Goal: Task Accomplishment & Management: Use online tool/utility

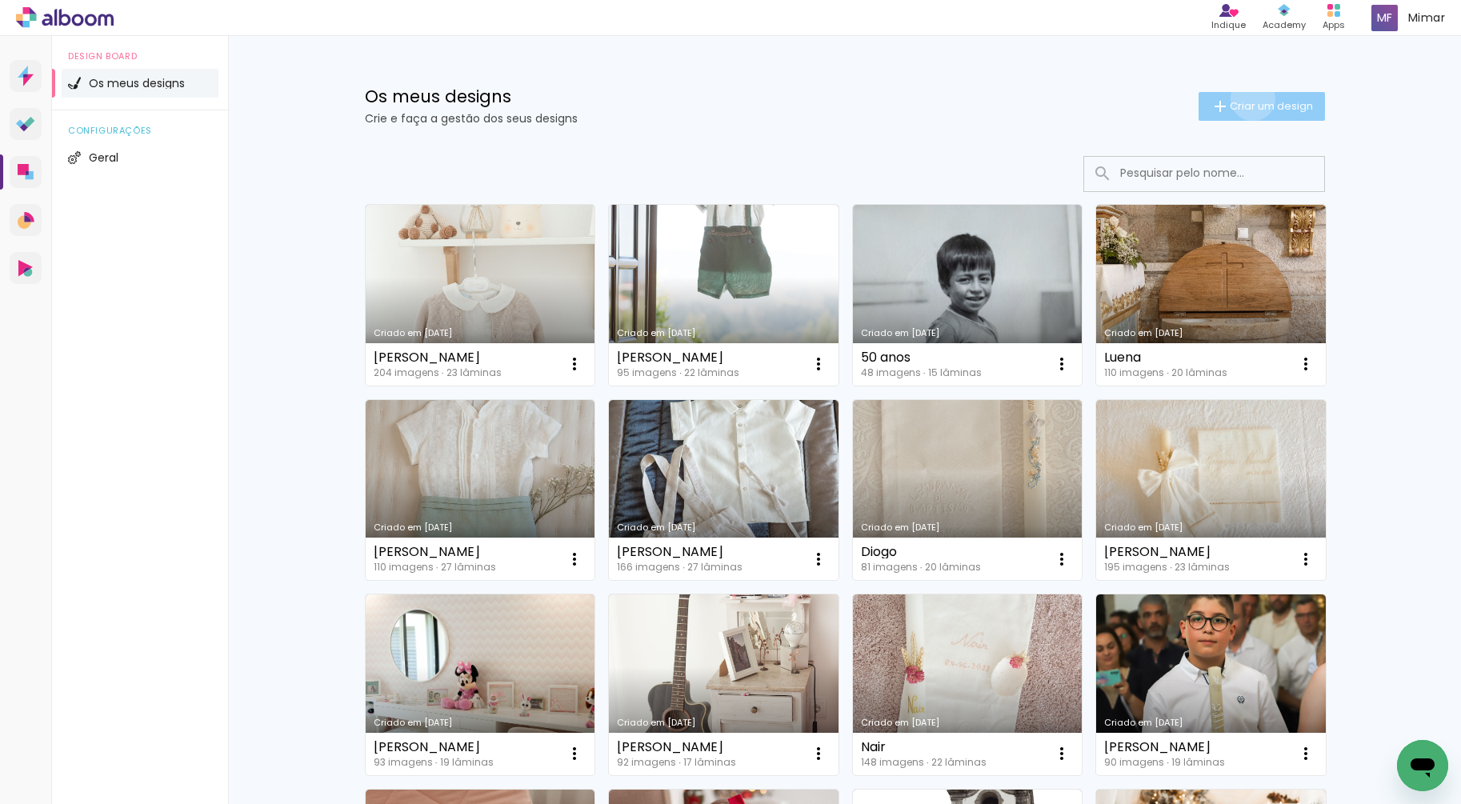
click at [1244, 101] on span "Criar um design" at bounding box center [1271, 106] width 83 height 10
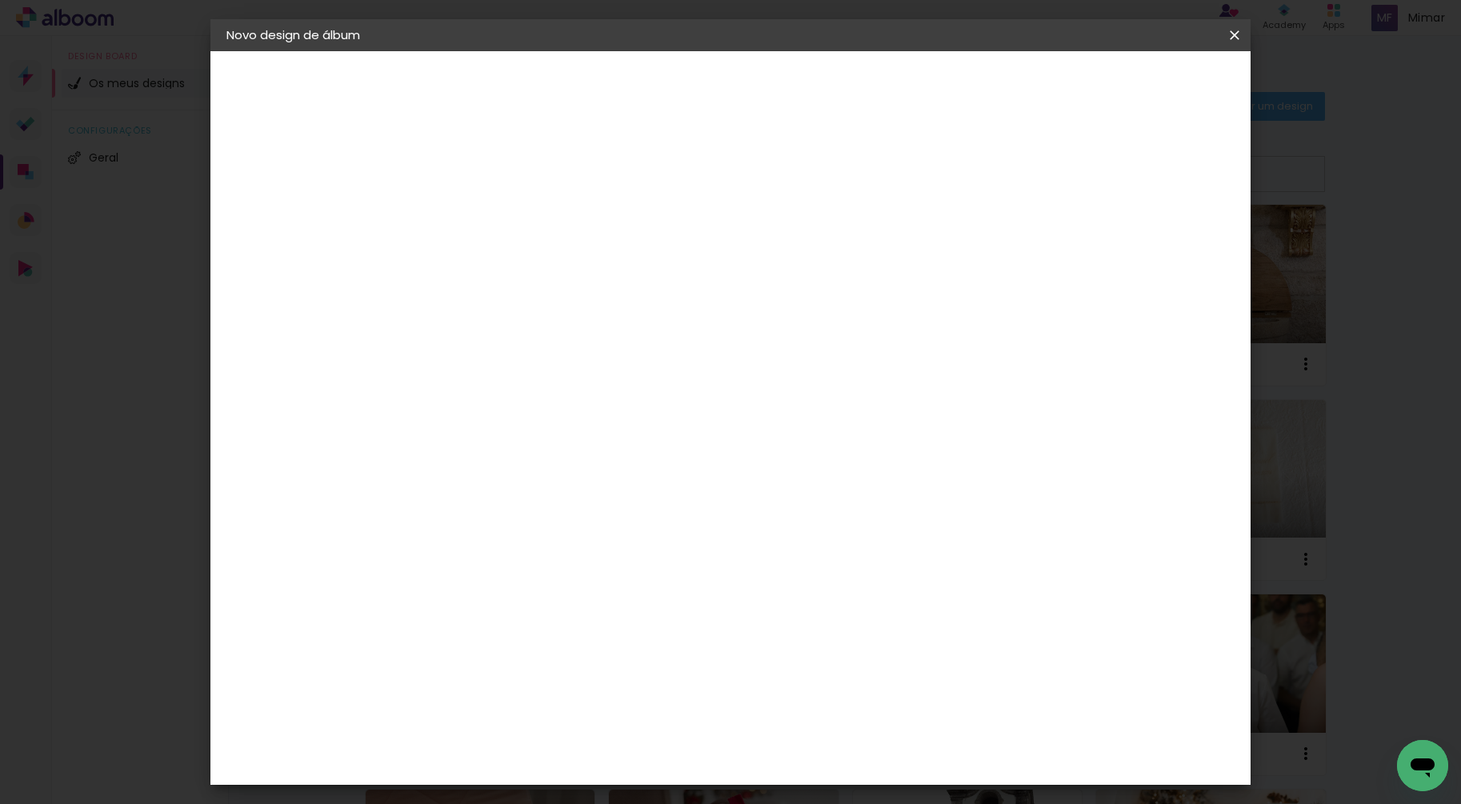
click at [488, 214] on input at bounding box center [488, 214] width 0 height 25
type input "[PERSON_NAME]"
type paper-input "[PERSON_NAME]"
click at [652, 97] on paper-button "Avançar" at bounding box center [613, 84] width 78 height 27
click at [0, 0] on slot "Tamanho Livre" at bounding box center [0, 0] width 0 height 0
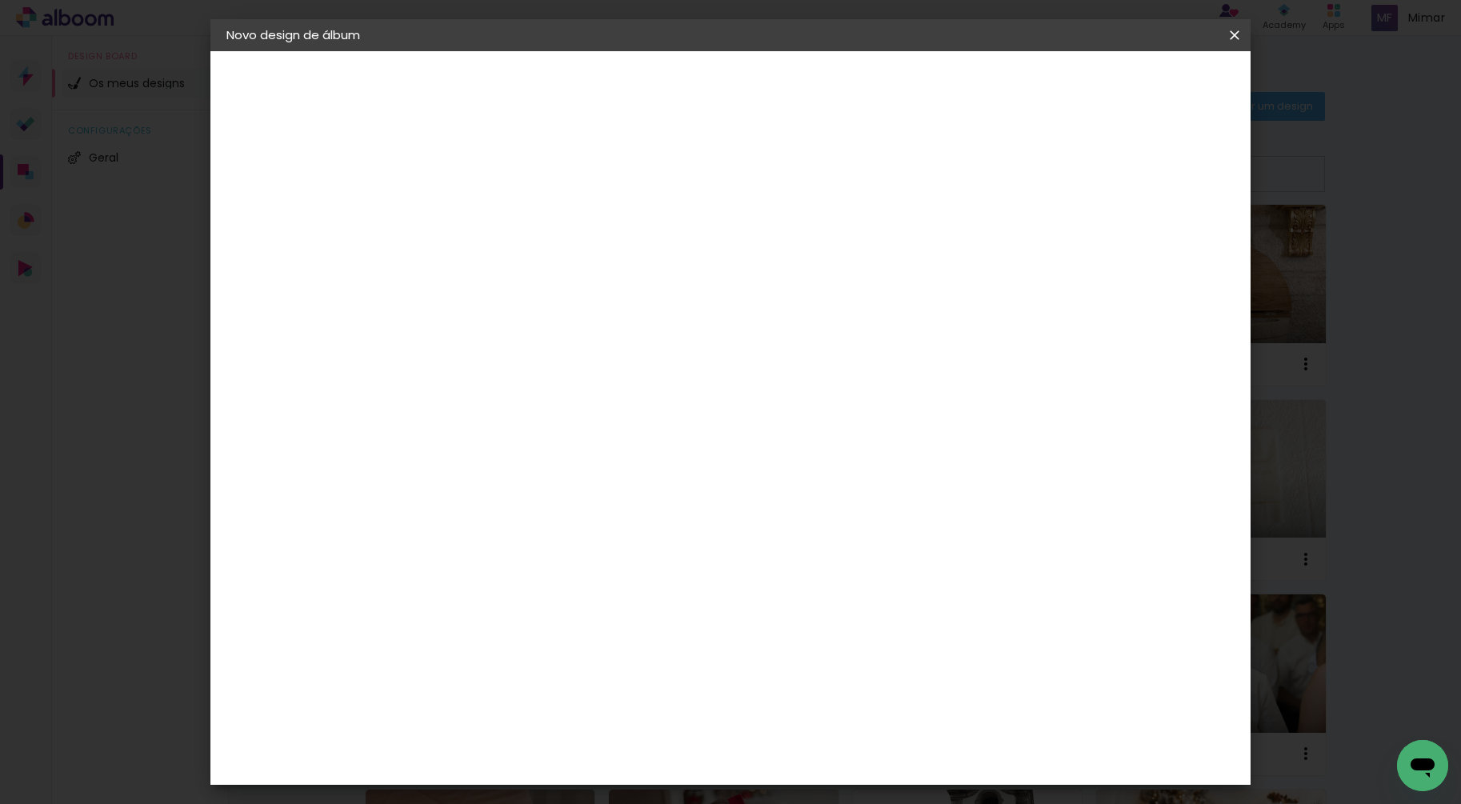
click at [0, 0] on slot "Avançar" at bounding box center [0, 0] width 0 height 0
click at [455, 458] on input "30" at bounding box center [438, 455] width 42 height 24
type input "3"
type input "15"
type paper-input "15"
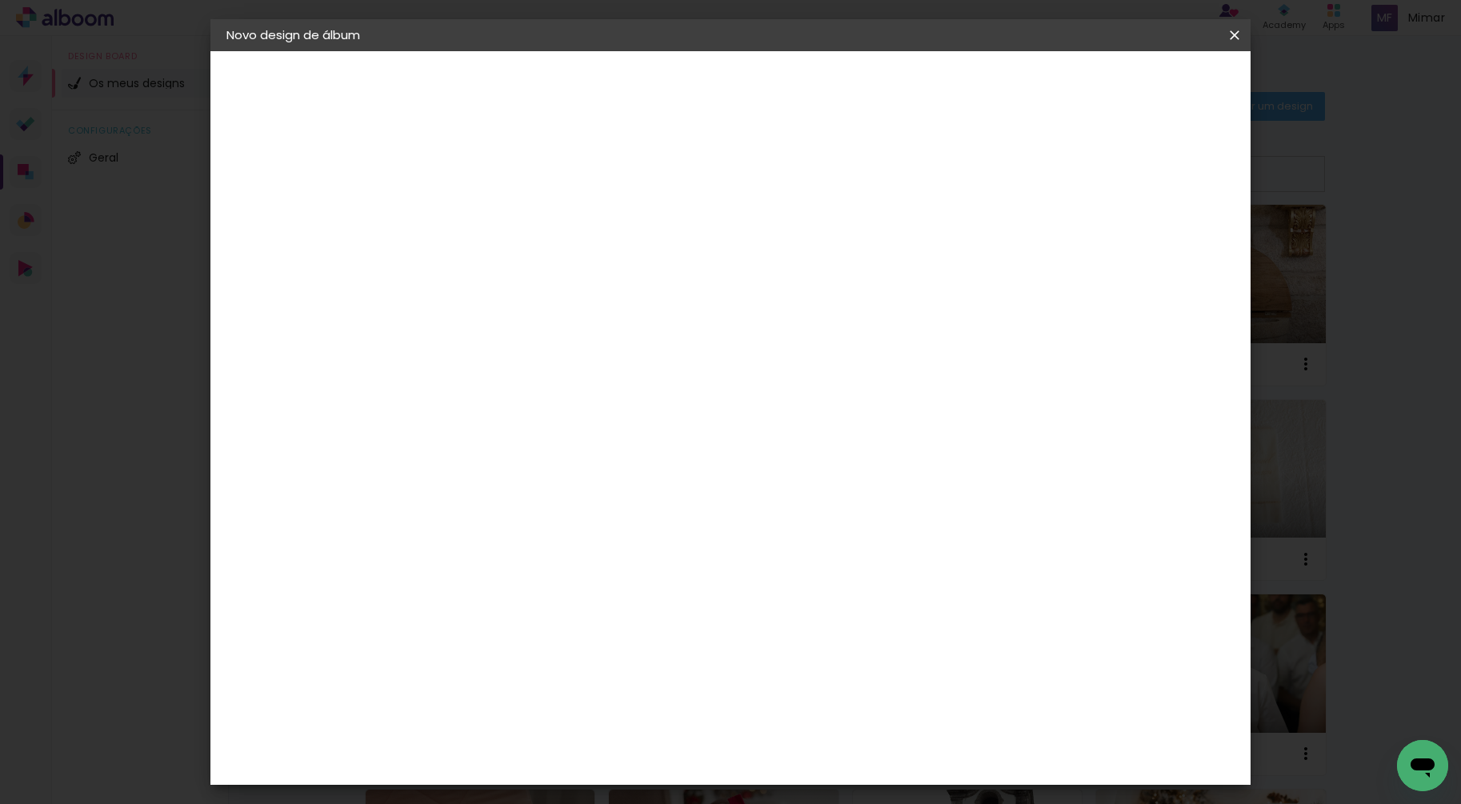
click at [831, 511] on input "60" at bounding box center [820, 511] width 42 height 24
type input "30"
type paper-input "30"
click at [1135, 90] on span "Iniciar design" at bounding box center [1098, 84] width 73 height 11
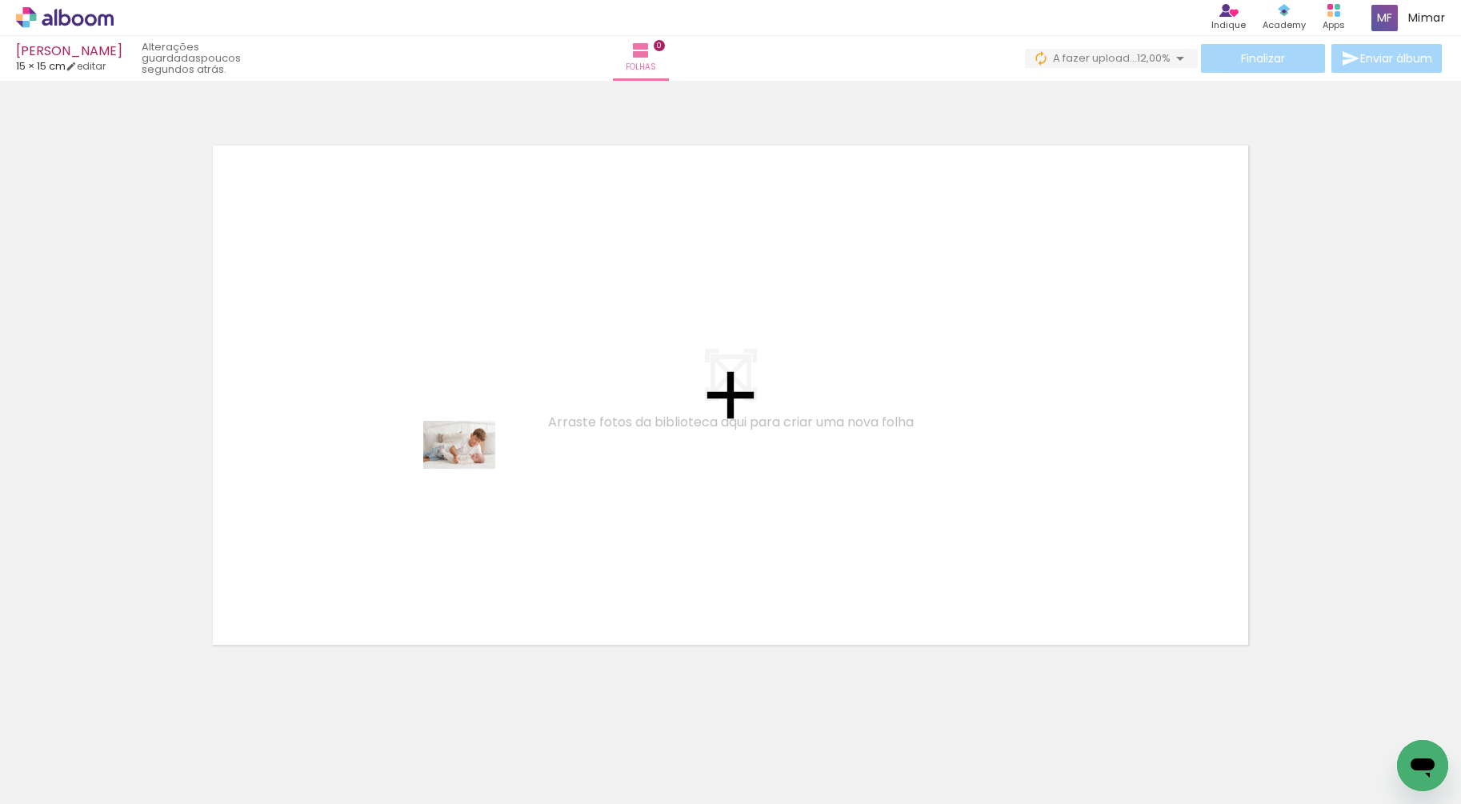
drag, startPoint x: 204, startPoint y: 715, endPoint x: 471, endPoint y: 469, distance: 363.0
click at [471, 469] on quentale-workspace at bounding box center [730, 402] width 1461 height 804
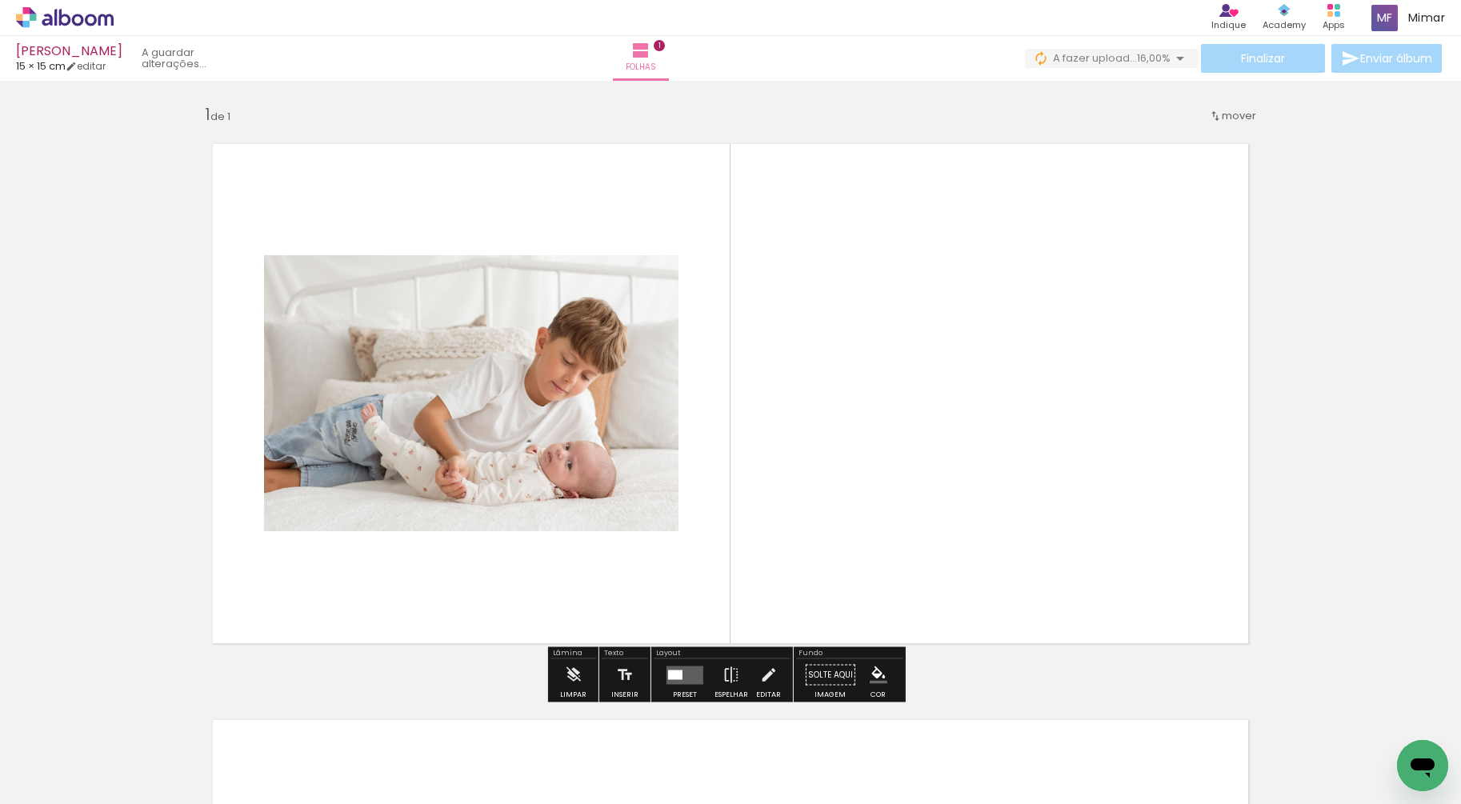
scroll to position [2, 0]
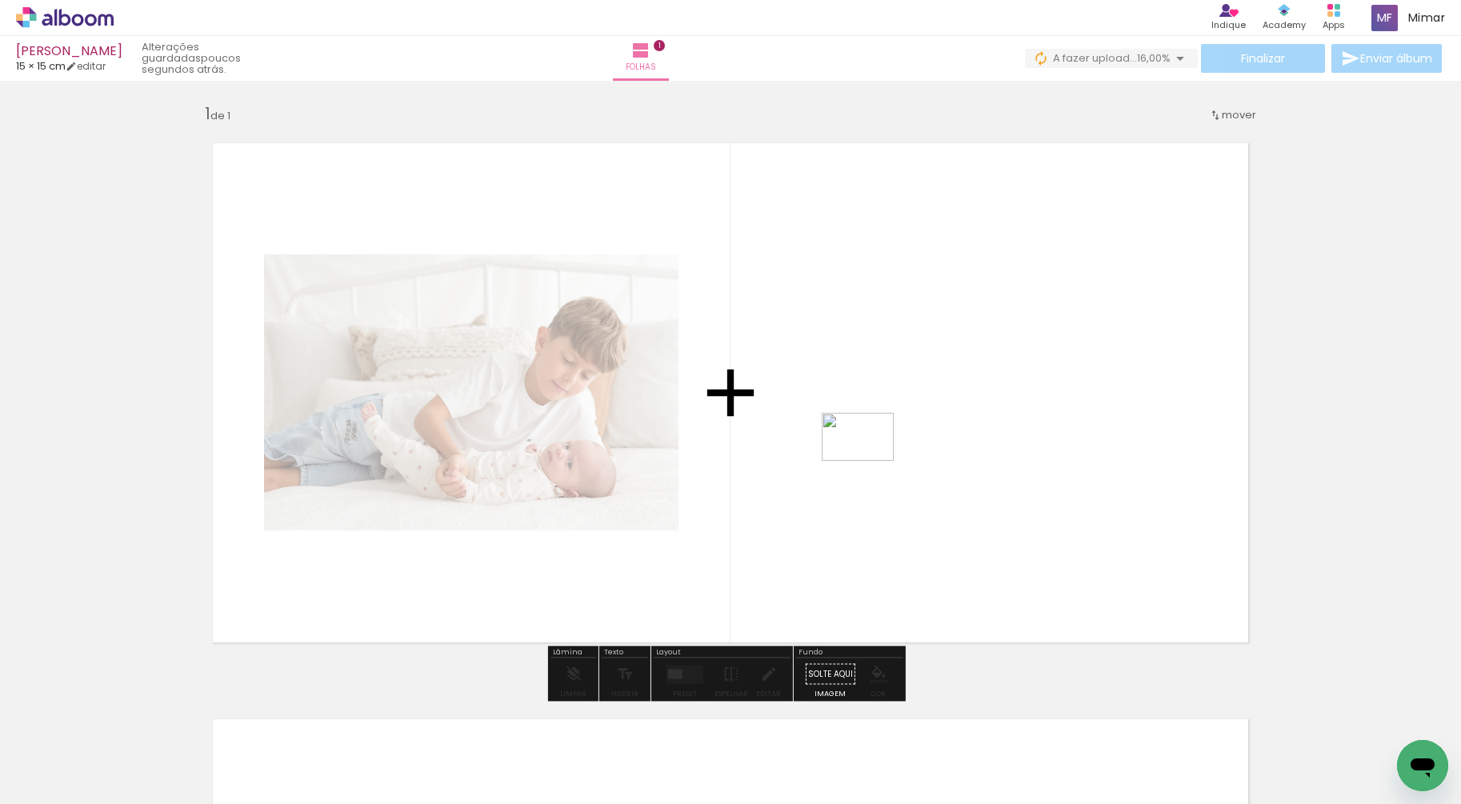
drag, startPoint x: 257, startPoint y: 754, endPoint x: 881, endPoint y: 452, distance: 693.3
click at [881, 452] on quentale-workspace at bounding box center [730, 402] width 1461 height 804
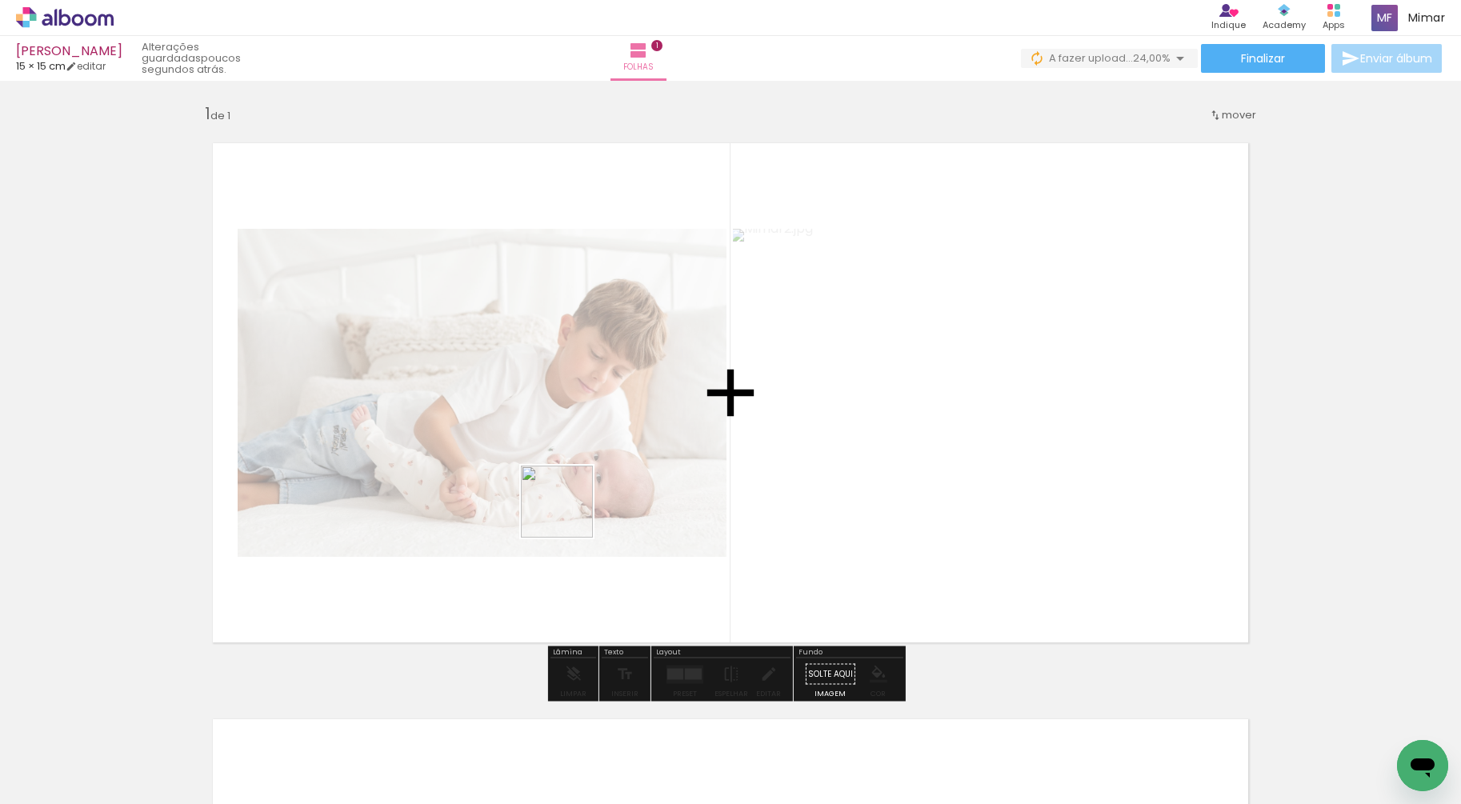
drag, startPoint x: 357, startPoint y: 747, endPoint x: 683, endPoint y: 406, distance: 472.0
click at [683, 406] on quentale-workspace at bounding box center [730, 402] width 1461 height 804
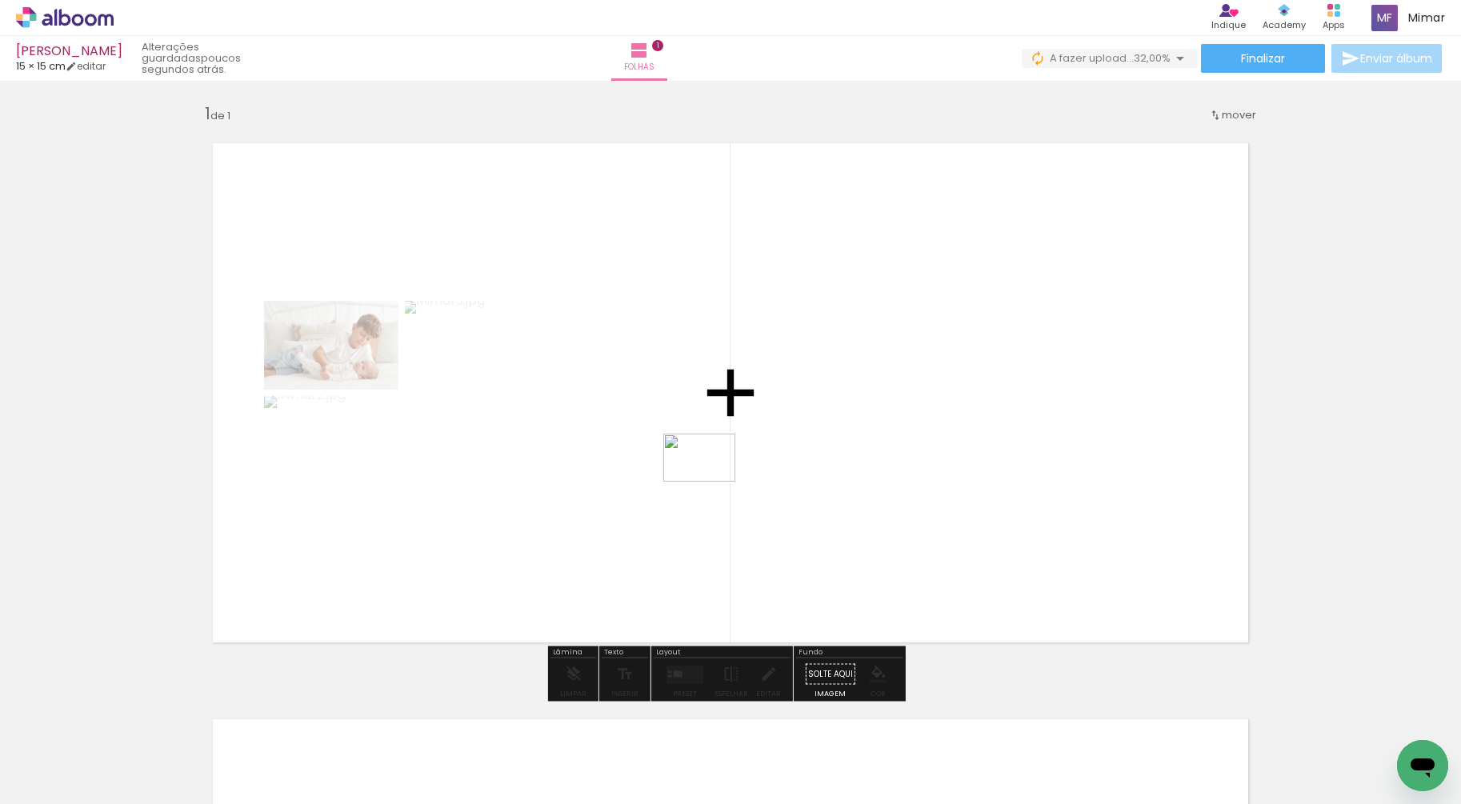
drag, startPoint x: 443, startPoint y: 760, endPoint x: 775, endPoint y: 434, distance: 465.7
click at [775, 434] on quentale-workspace at bounding box center [730, 402] width 1461 height 804
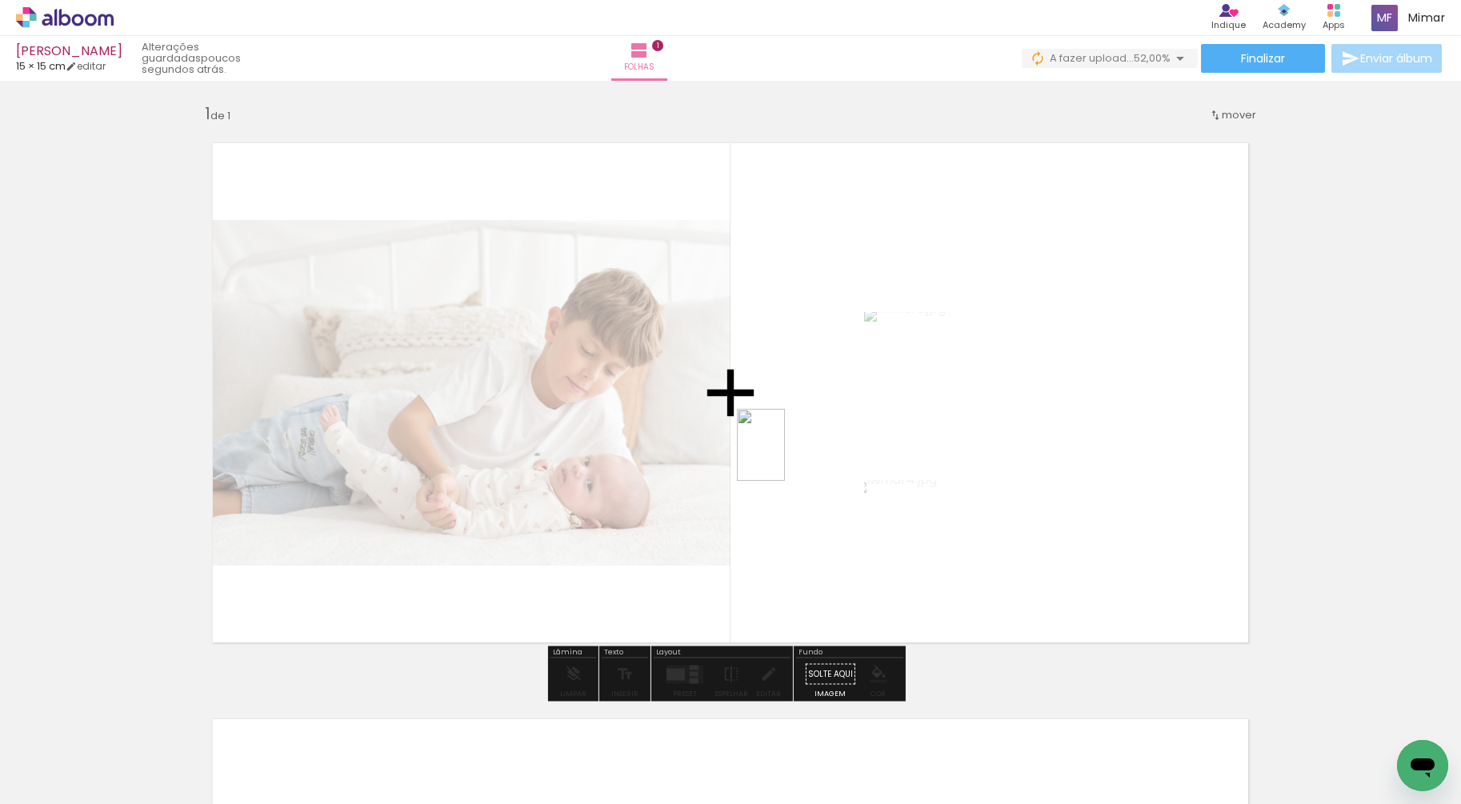
drag, startPoint x: 523, startPoint y: 763, endPoint x: 793, endPoint y: 452, distance: 412.4
click at [793, 452] on quentale-workspace at bounding box center [730, 402] width 1461 height 804
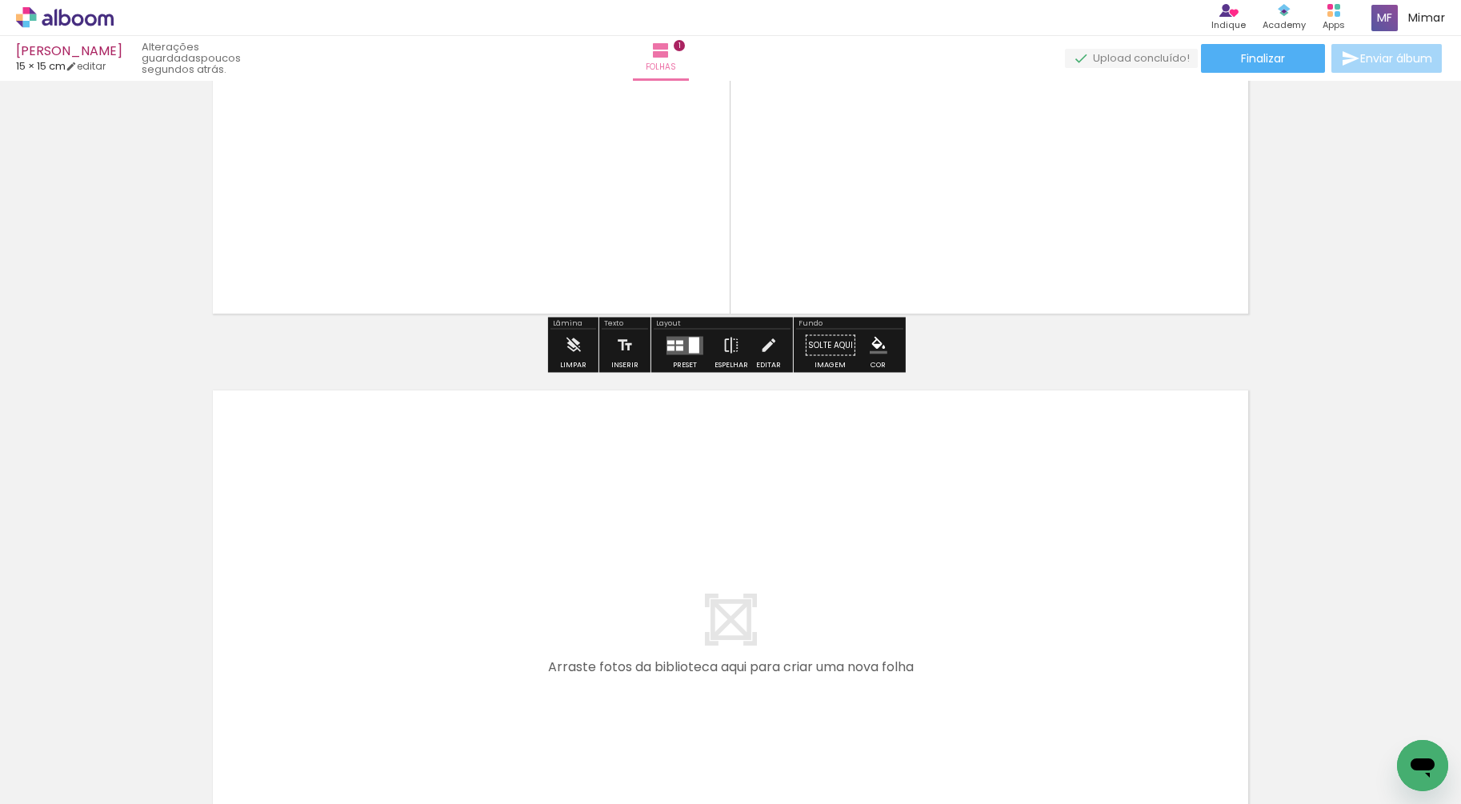
scroll to position [488, 0]
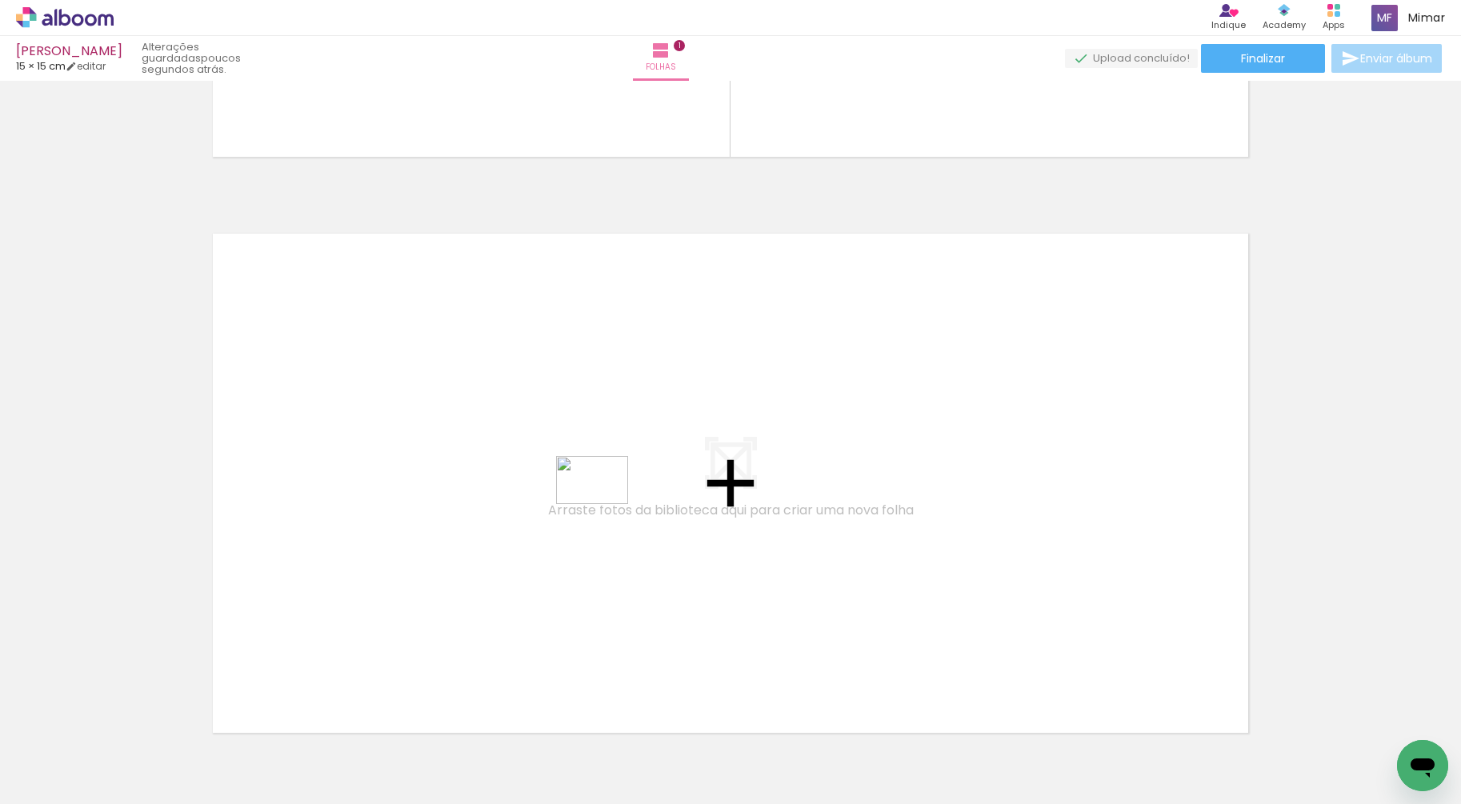
drag, startPoint x: 629, startPoint y: 760, endPoint x: 604, endPoint y: 504, distance: 257.3
click at [604, 504] on quentale-workspace at bounding box center [730, 402] width 1461 height 804
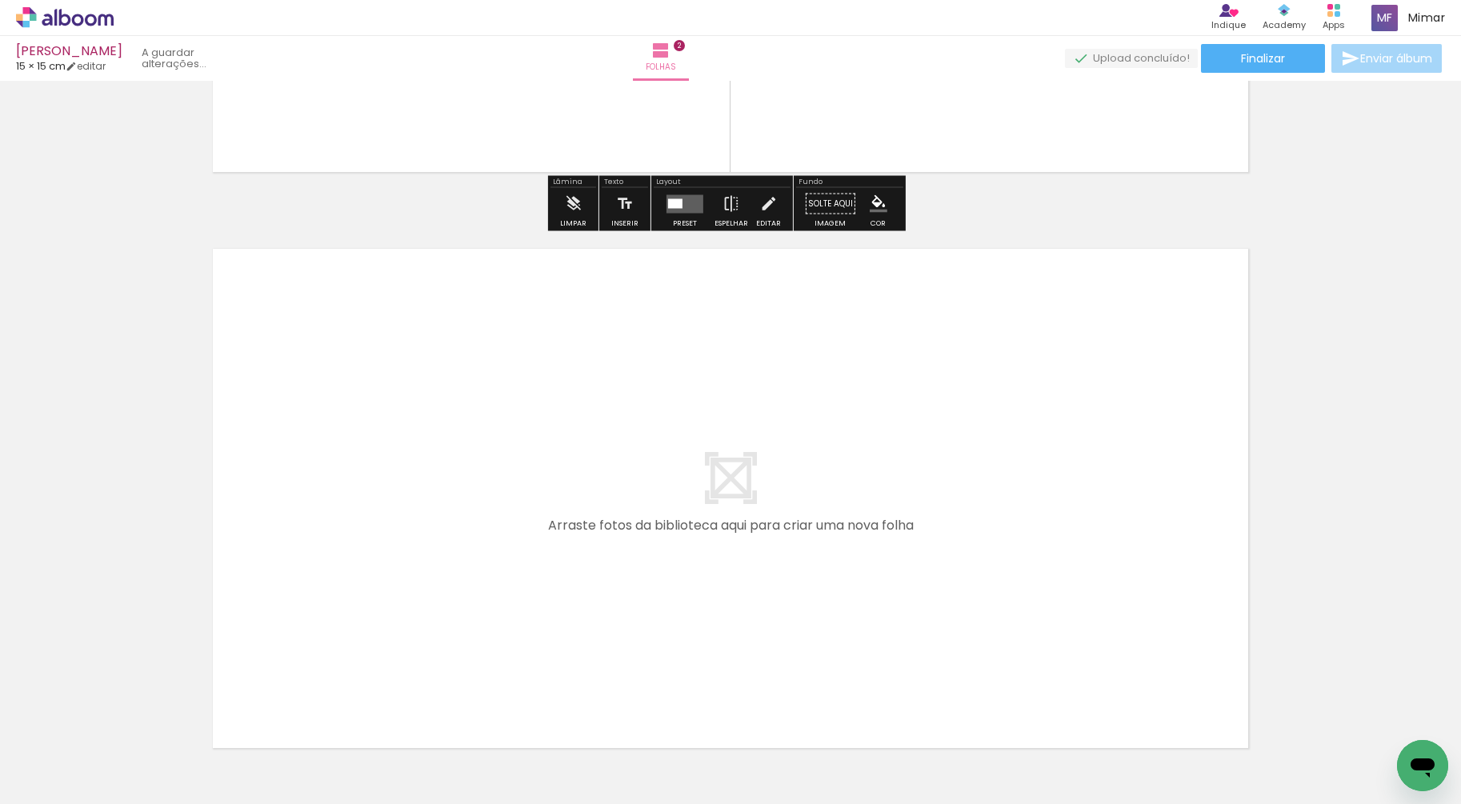
scroll to position [1168, 0]
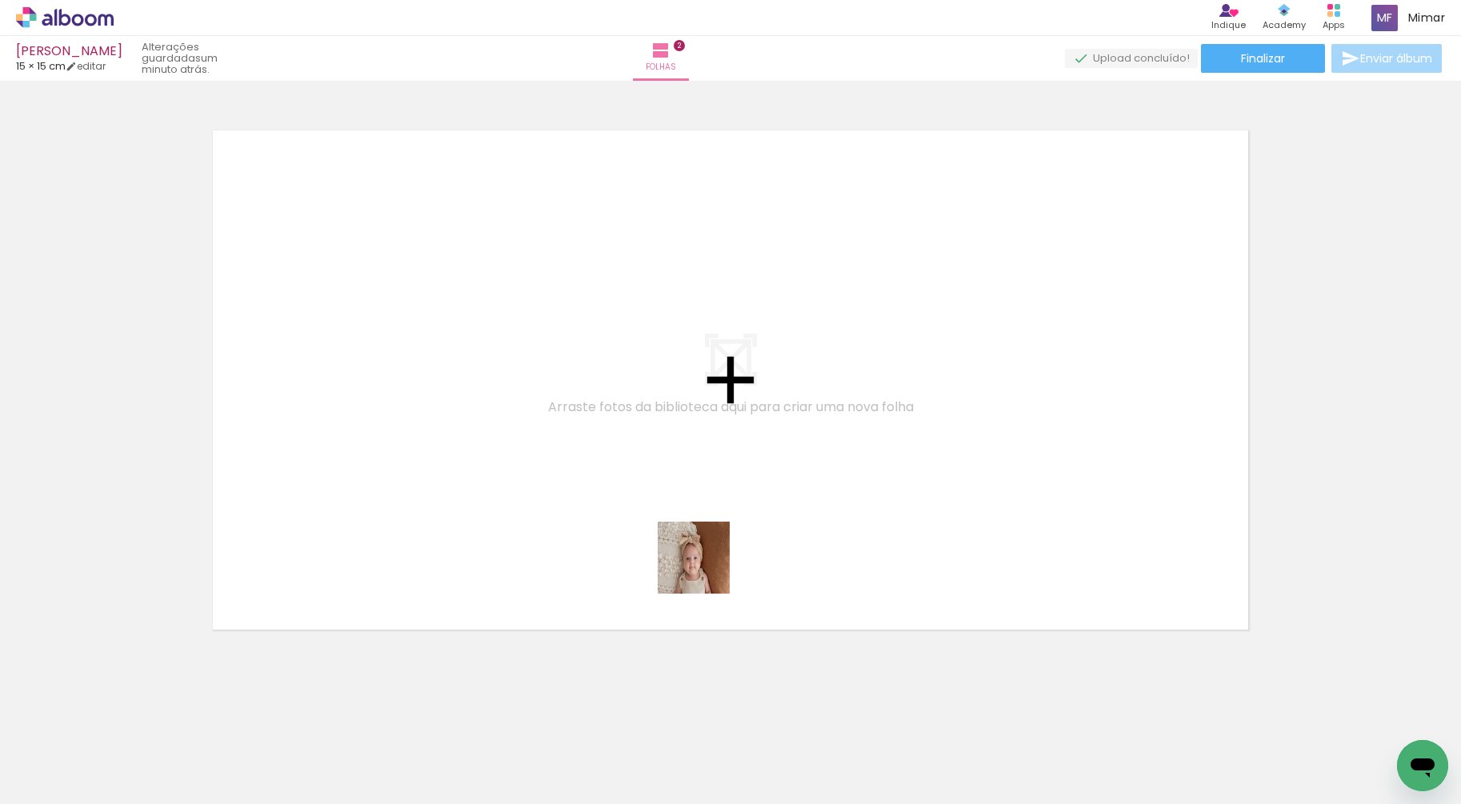
drag, startPoint x: 695, startPoint y: 754, endPoint x: 708, endPoint y: 492, distance: 262.0
click at [708, 492] on quentale-workspace at bounding box center [730, 402] width 1461 height 804
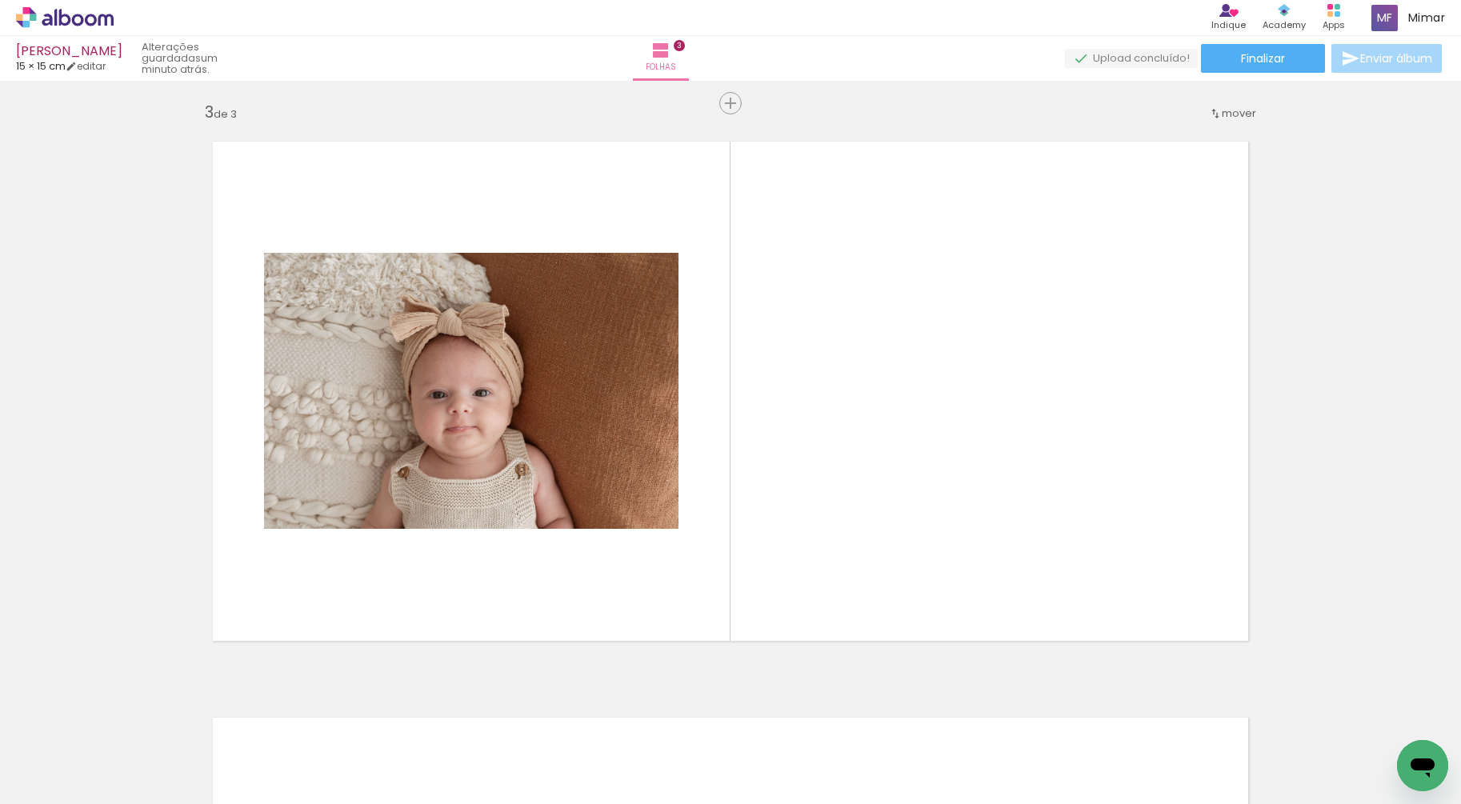
scroll to position [1155, 0]
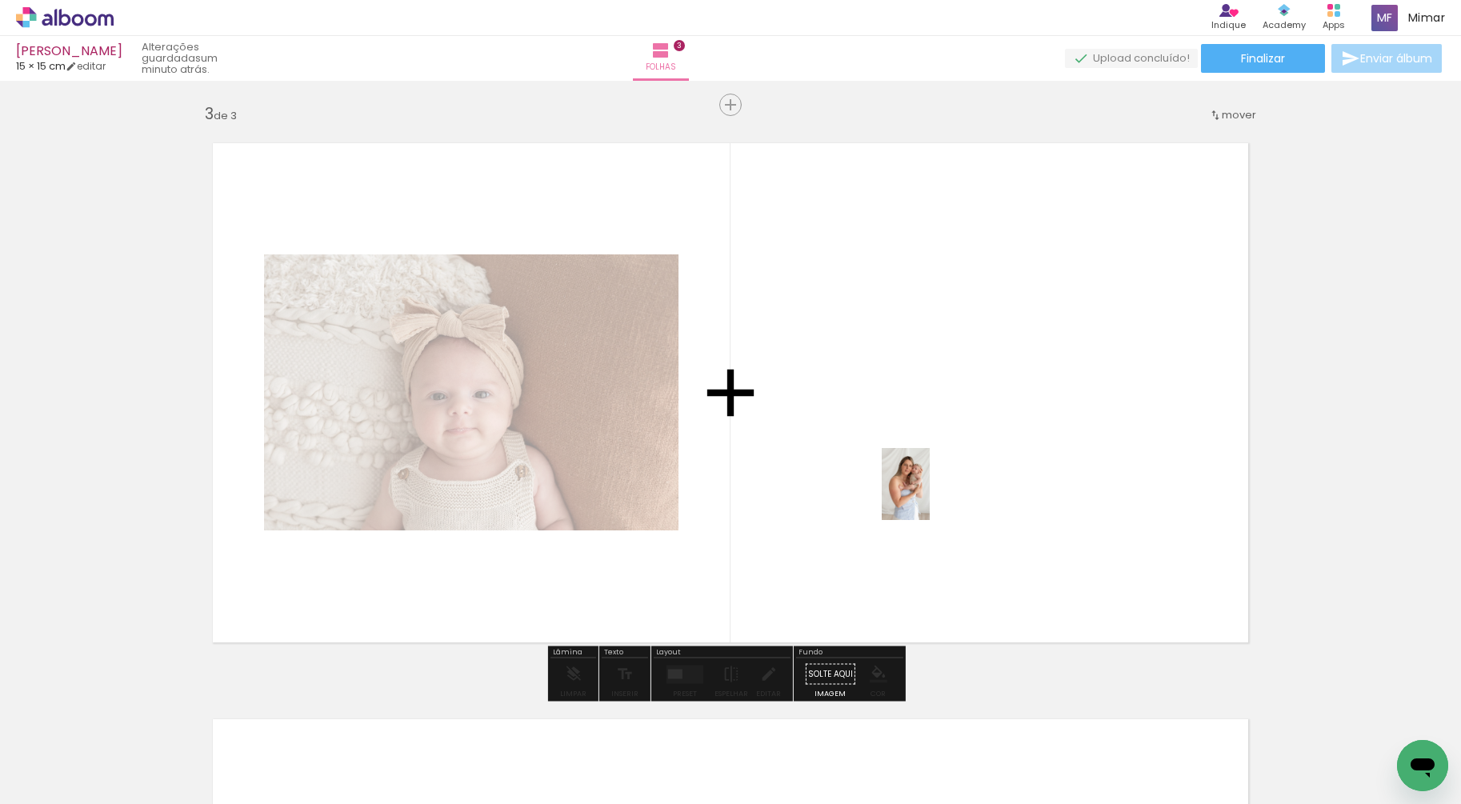
drag, startPoint x: 891, startPoint y: 759, endPoint x: 931, endPoint y: 491, distance: 270.9
click at [931, 491] on quentale-workspace at bounding box center [730, 402] width 1461 height 804
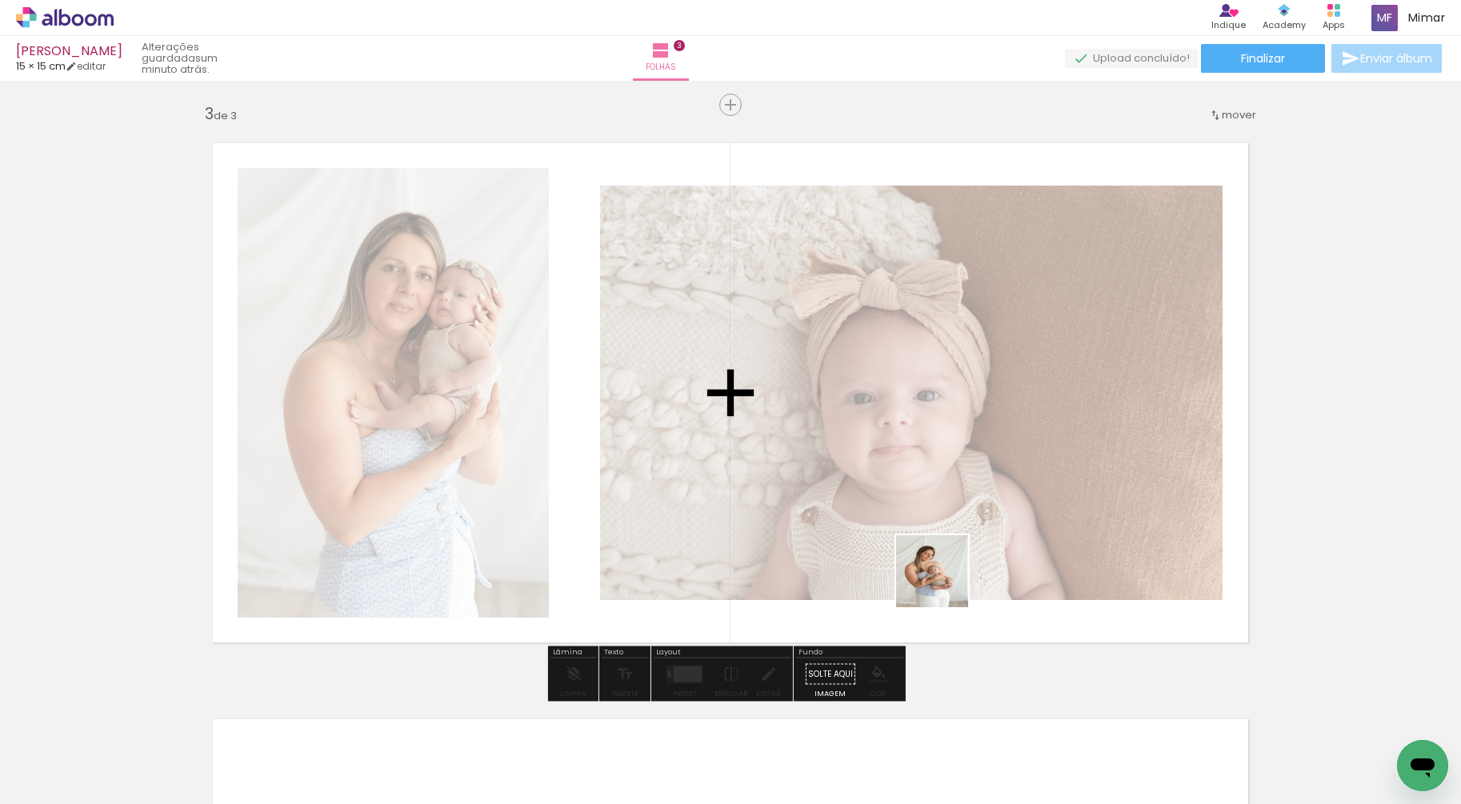
drag, startPoint x: 968, startPoint y: 769, endPoint x: 944, endPoint y: 523, distance: 247.6
click at [944, 523] on quentale-workspace at bounding box center [730, 402] width 1461 height 804
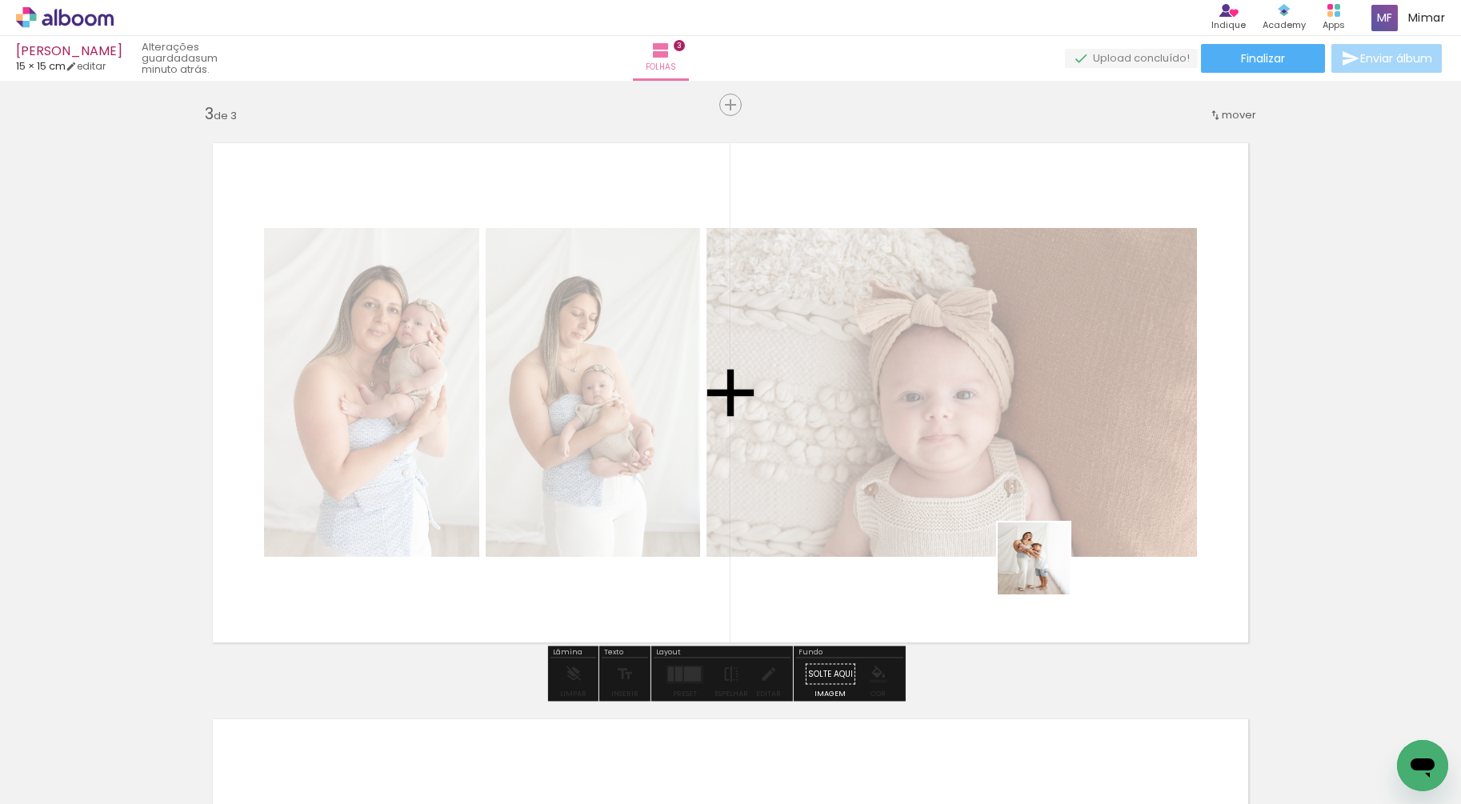
drag, startPoint x: 1064, startPoint y: 752, endPoint x: 1046, endPoint y: 510, distance: 243.2
click at [1046, 510] on quentale-workspace at bounding box center [730, 402] width 1461 height 804
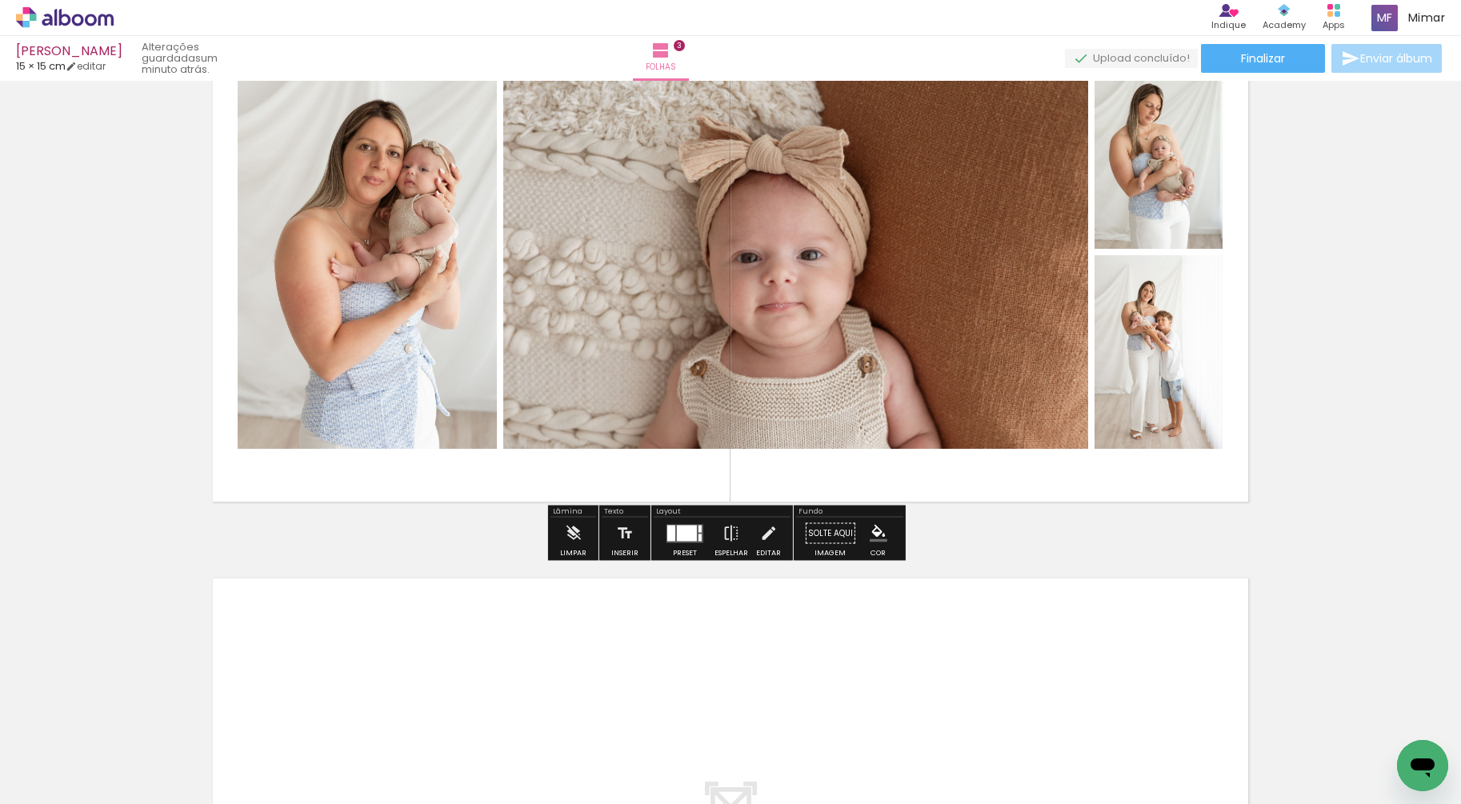
scroll to position [1744, 0]
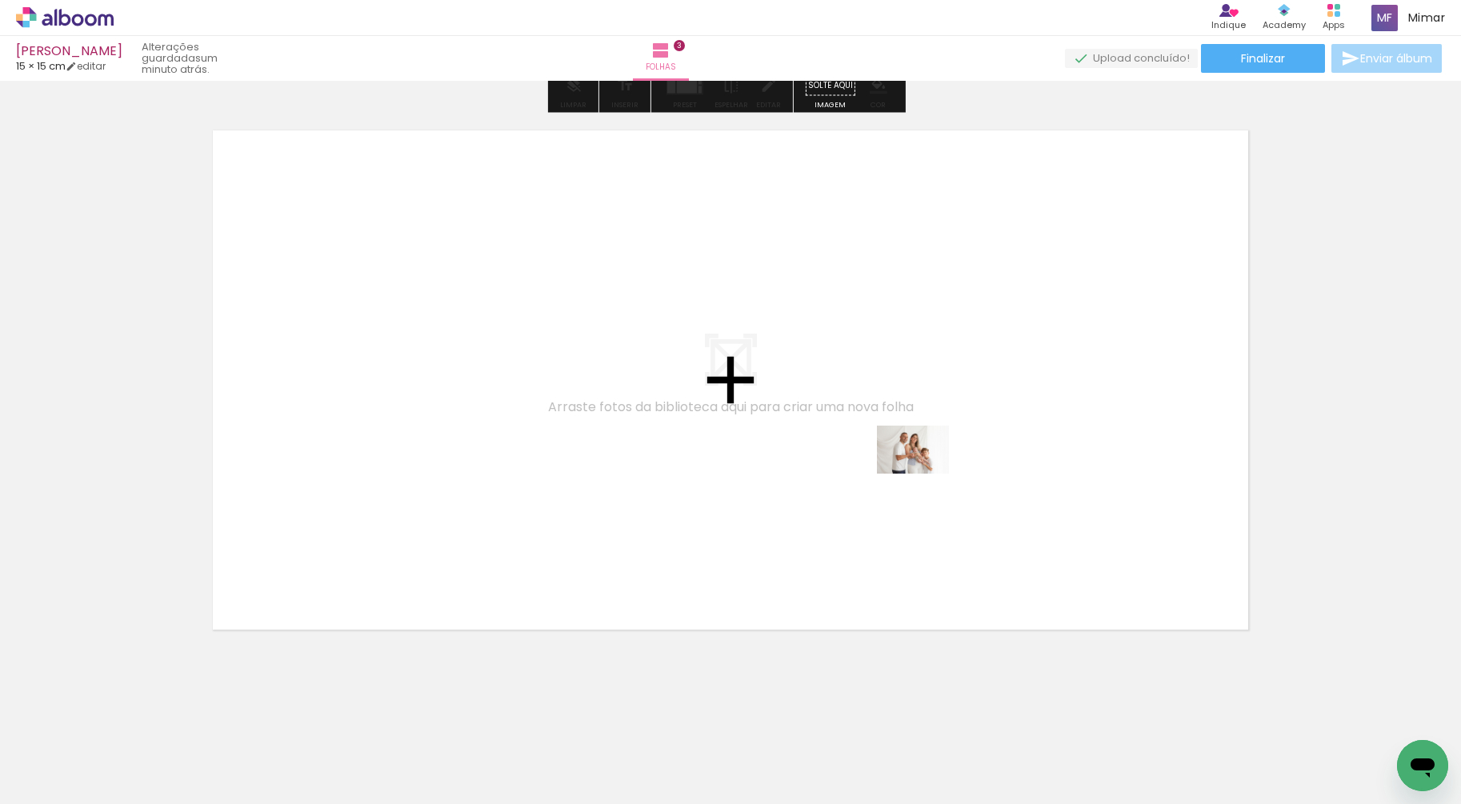
drag, startPoint x: 1150, startPoint y: 752, endPoint x: 916, endPoint y: 438, distance: 391.8
click at [916, 438] on quentale-workspace at bounding box center [730, 402] width 1461 height 804
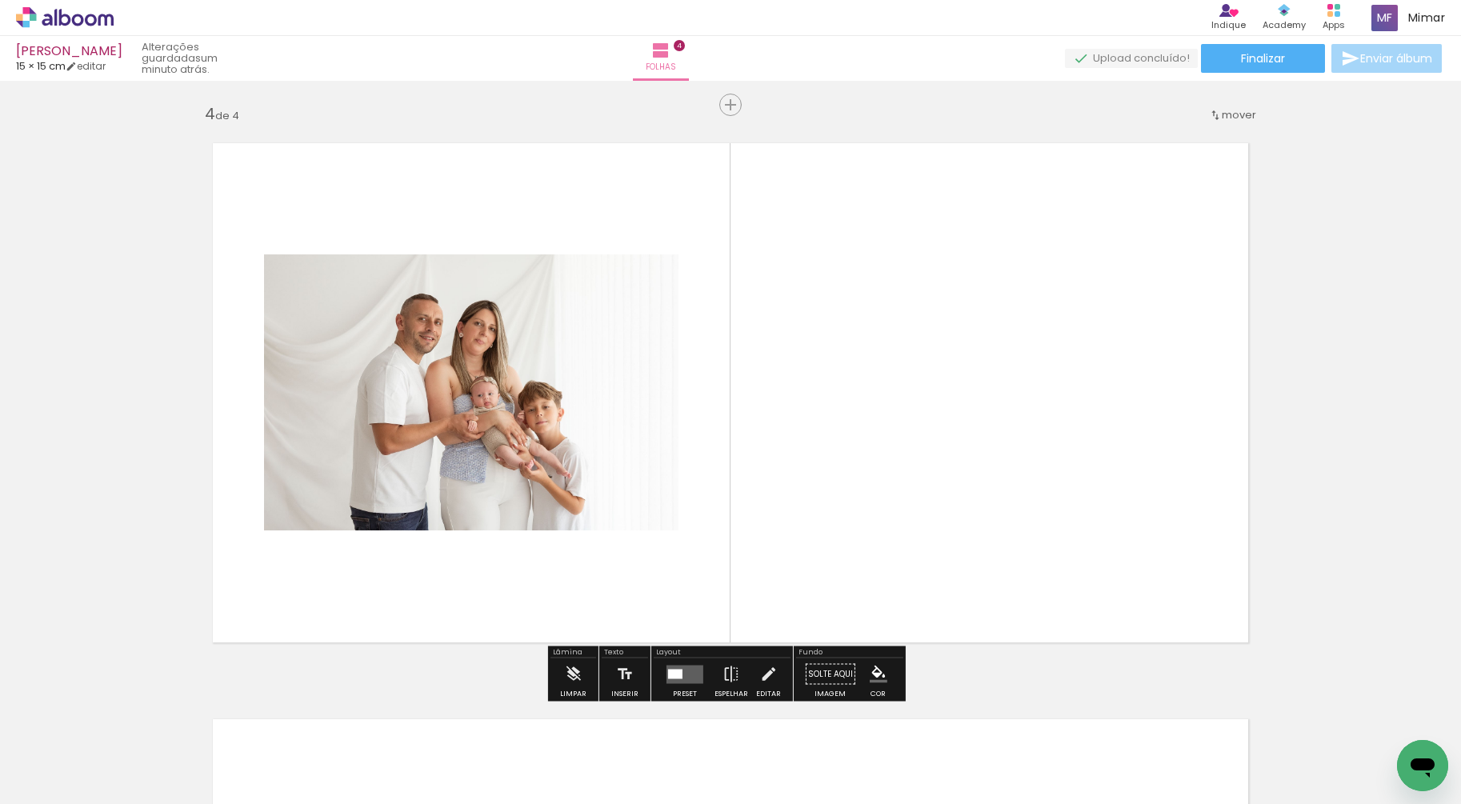
scroll to position [0, 791]
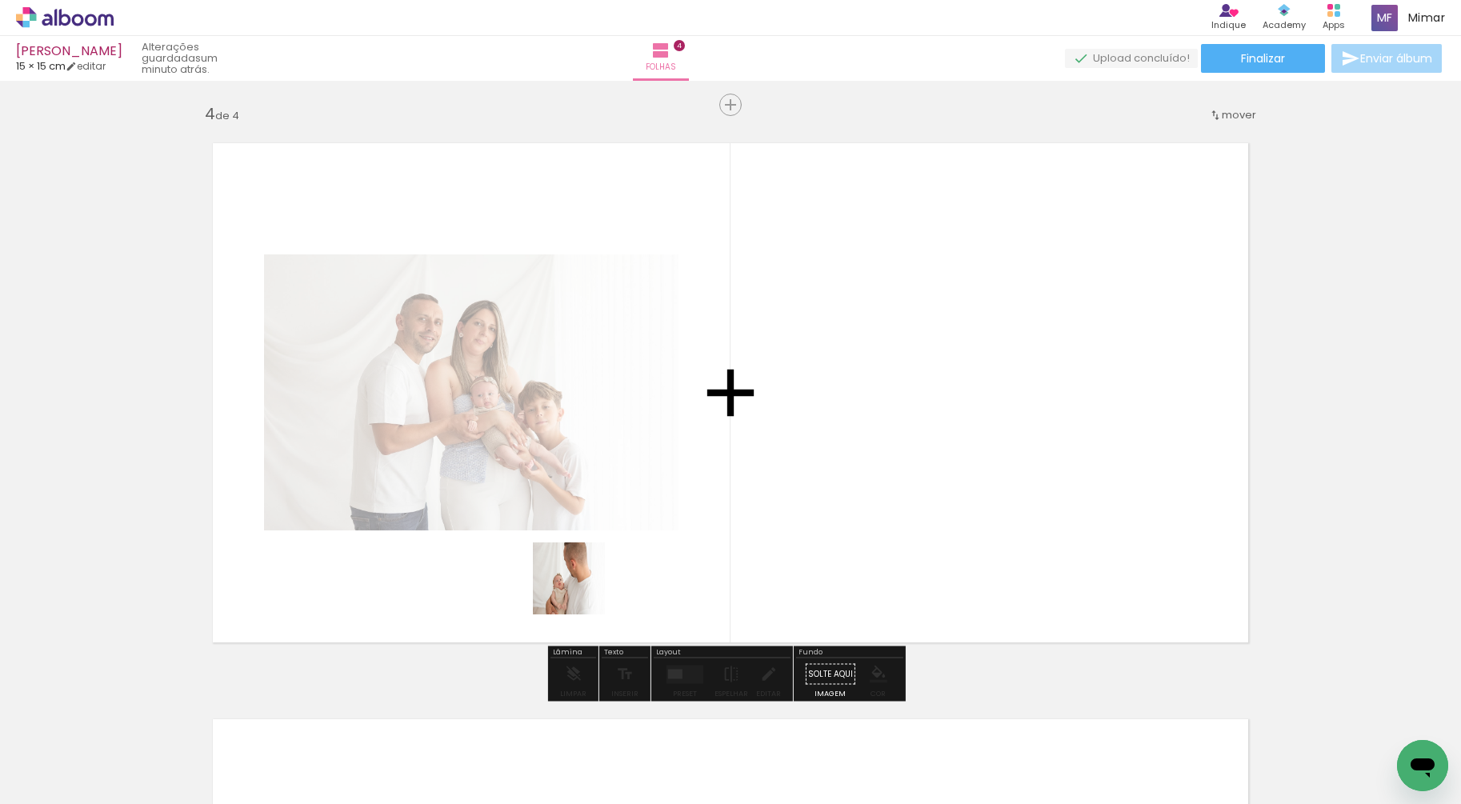
drag, startPoint x: 450, startPoint y: 749, endPoint x: 836, endPoint y: 423, distance: 505.9
click at [836, 423] on quentale-workspace at bounding box center [730, 402] width 1461 height 804
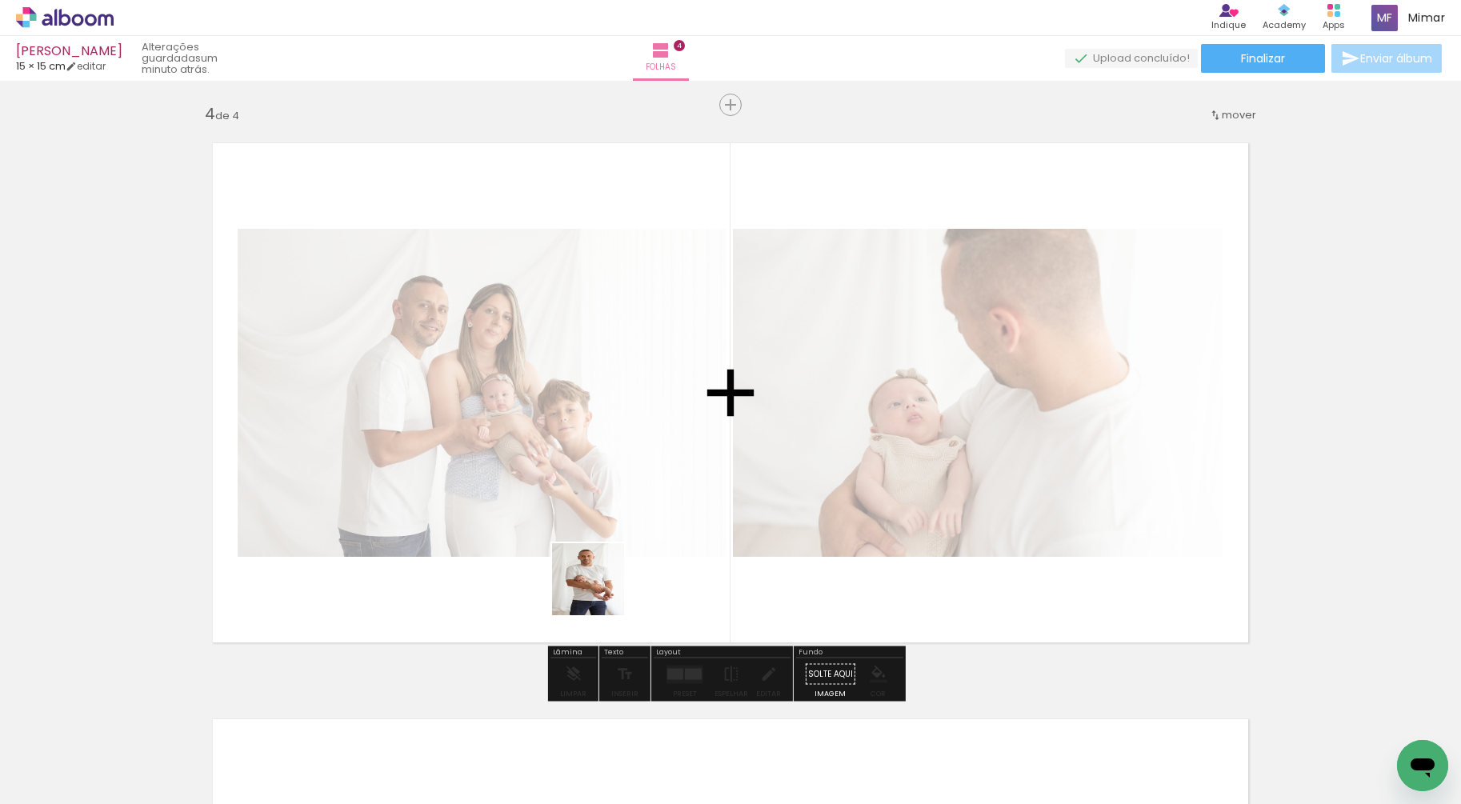
drag, startPoint x: 543, startPoint y: 766, endPoint x: 663, endPoint y: 446, distance: 341.9
click at [663, 446] on quentale-workspace at bounding box center [730, 402] width 1461 height 804
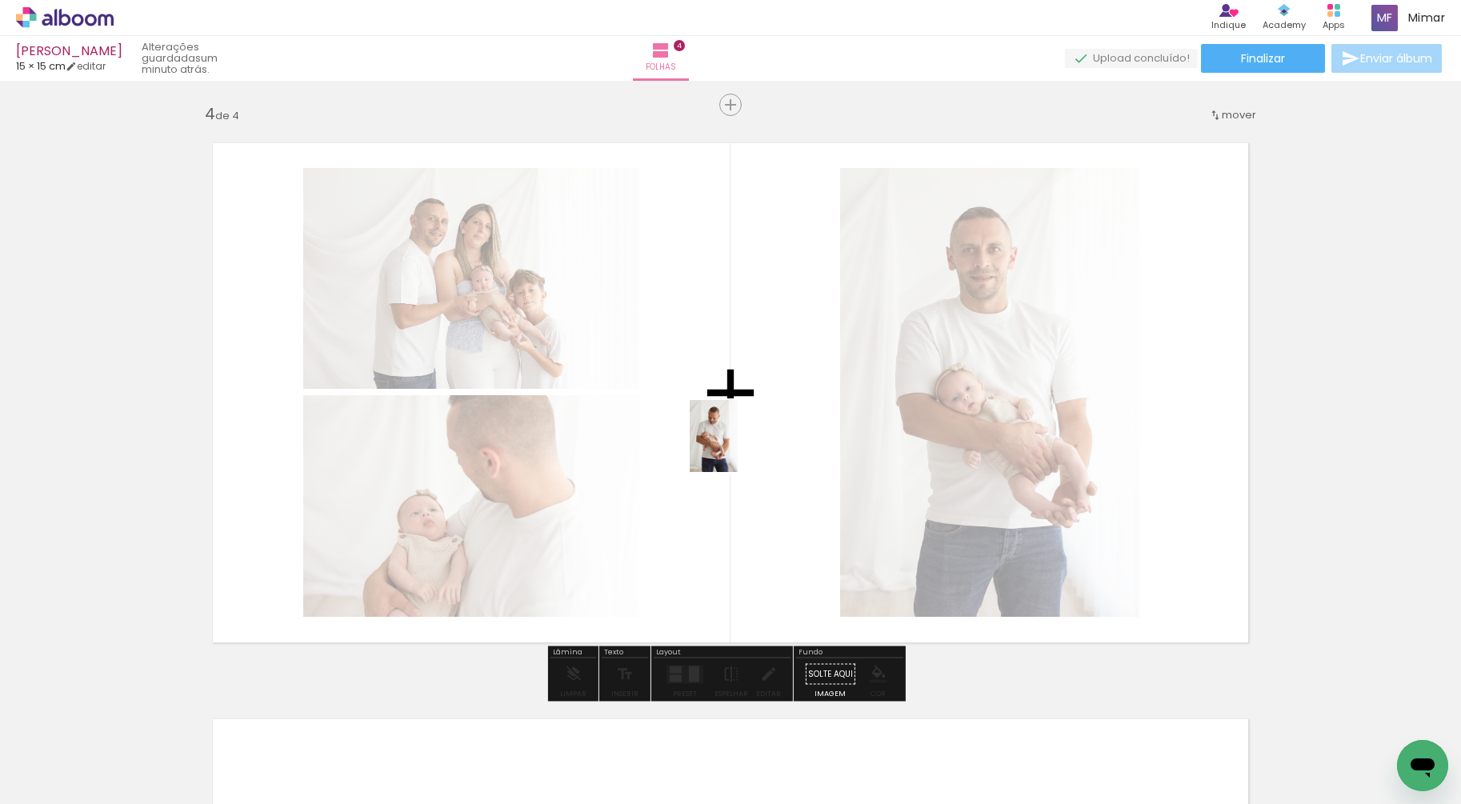
drag, startPoint x: 632, startPoint y: 753, endPoint x: 739, endPoint y: 446, distance: 325.2
click at [739, 446] on quentale-workspace at bounding box center [730, 402] width 1461 height 804
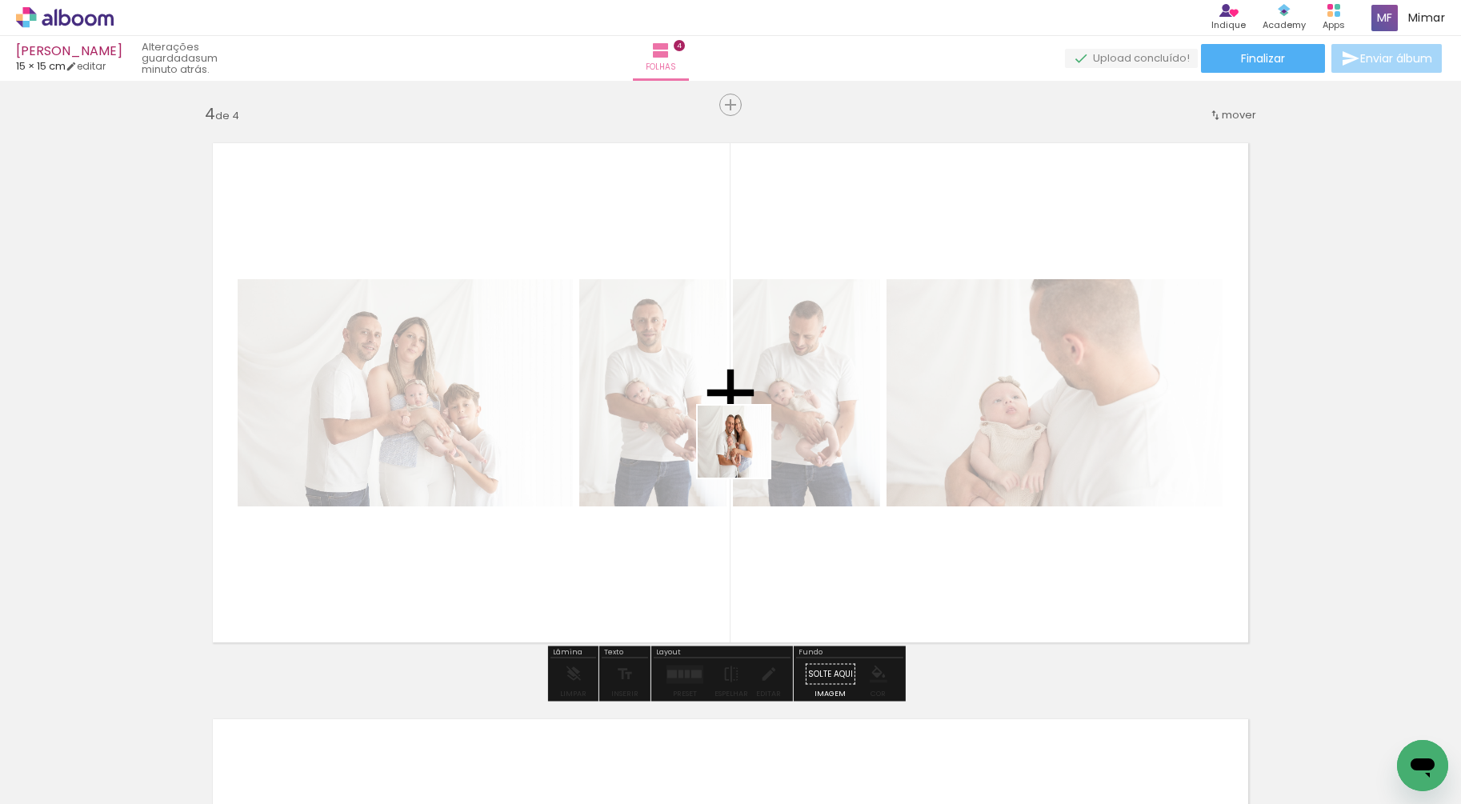
drag, startPoint x: 714, startPoint y: 745, endPoint x: 751, endPoint y: 436, distance: 311.1
click at [751, 436] on quentale-workspace at bounding box center [730, 402] width 1461 height 804
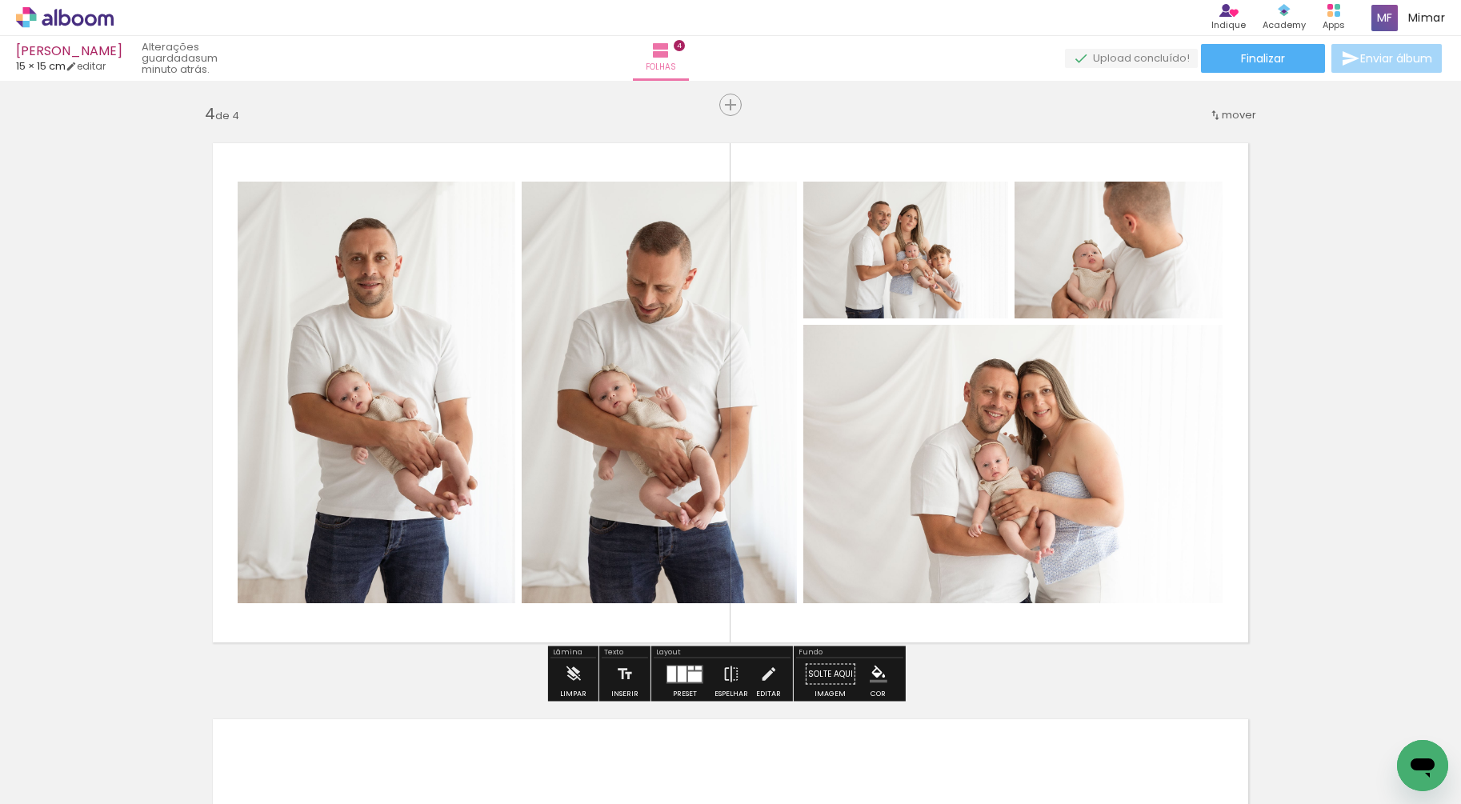
drag, startPoint x: 813, startPoint y: 747, endPoint x: 833, endPoint y: 488, distance: 260.0
click at [833, 488] on quentale-workspace at bounding box center [730, 402] width 1461 height 804
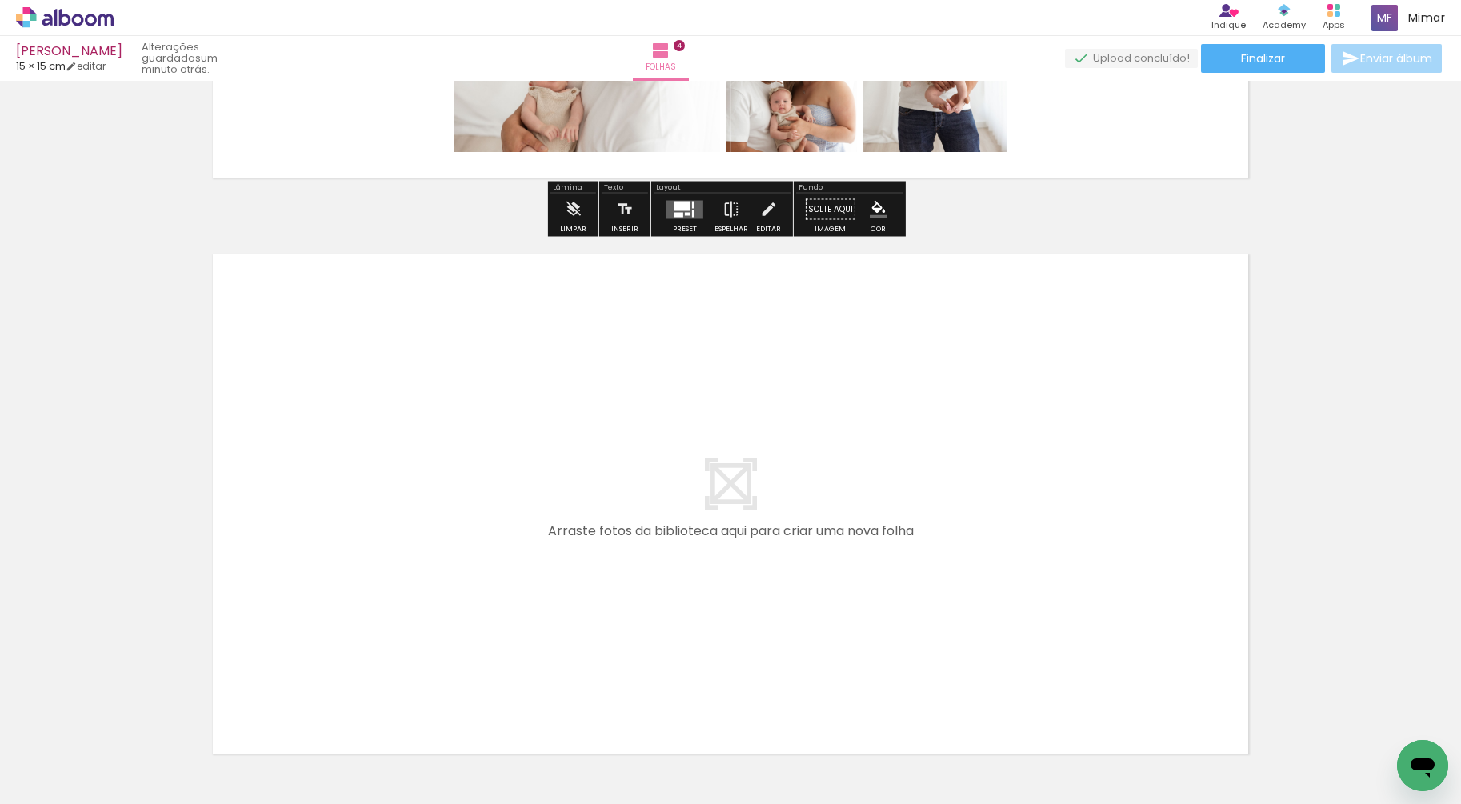
scroll to position [2320, 0]
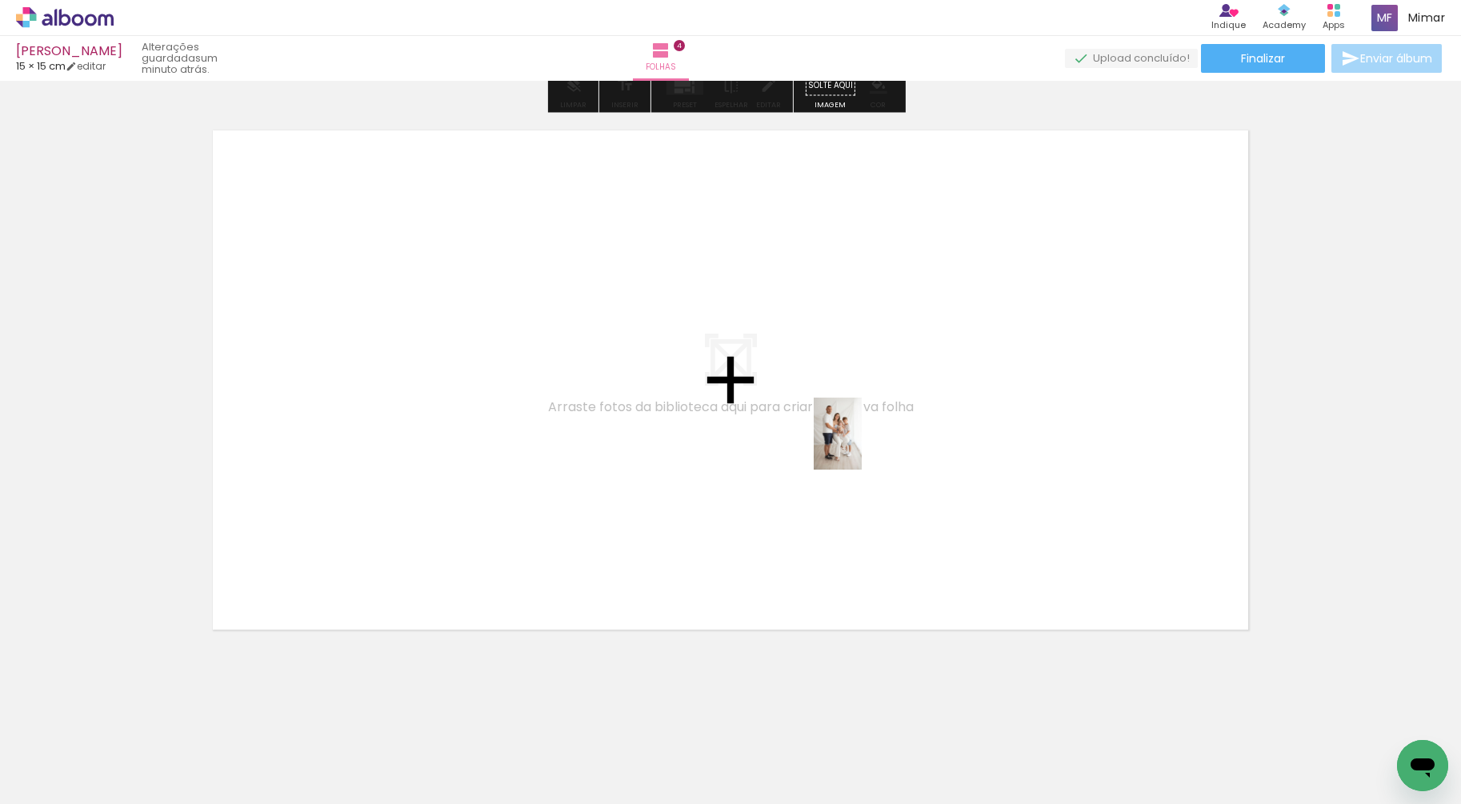
drag, startPoint x: 900, startPoint y: 767, endPoint x: 862, endPoint y: 446, distance: 324.0
click at [862, 446] on quentale-workspace at bounding box center [730, 402] width 1461 height 804
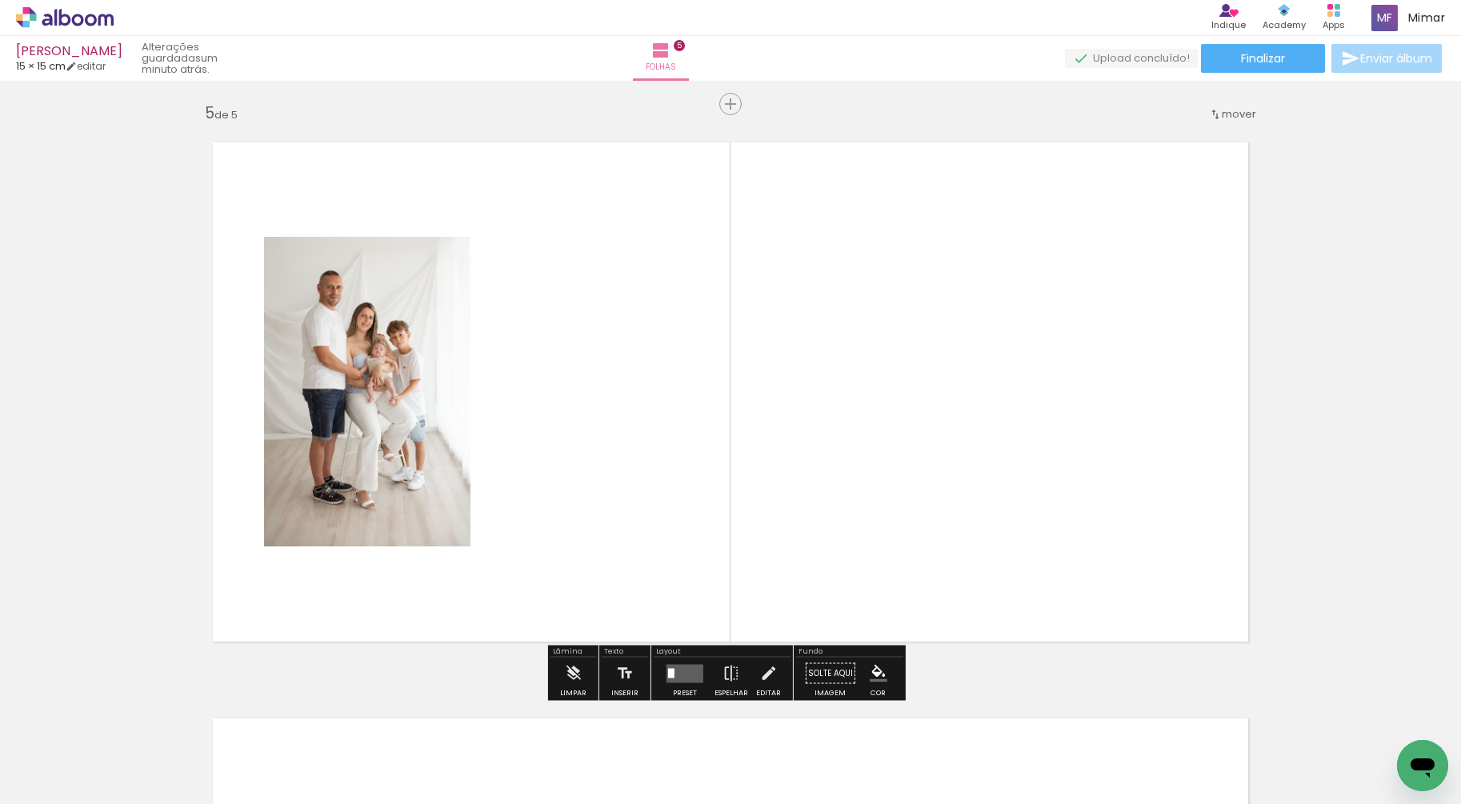
scroll to position [2307, 0]
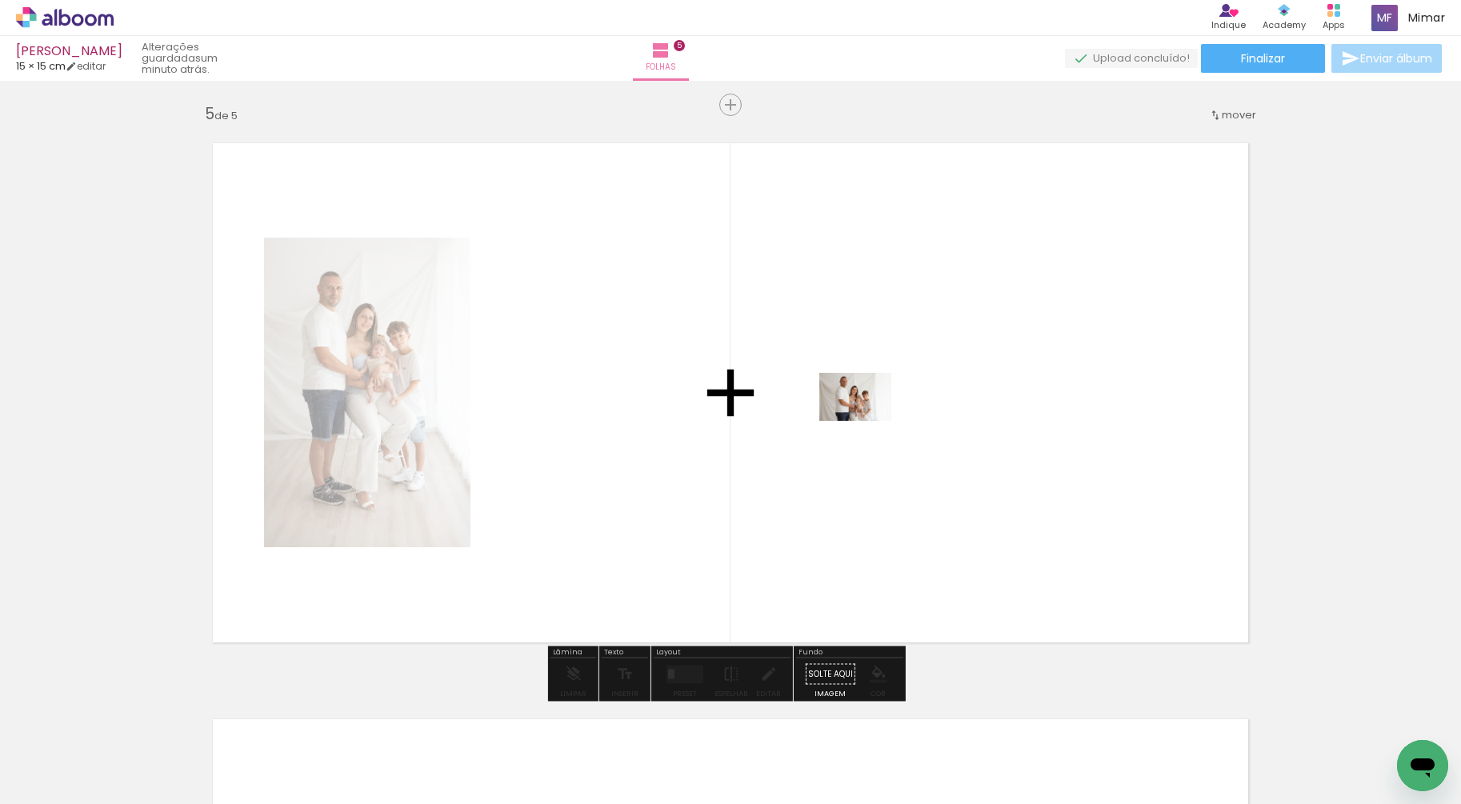
drag, startPoint x: 988, startPoint y: 749, endPoint x: 867, endPoint y: 418, distance: 352.9
click at [867, 418] on quentale-workspace at bounding box center [730, 402] width 1461 height 804
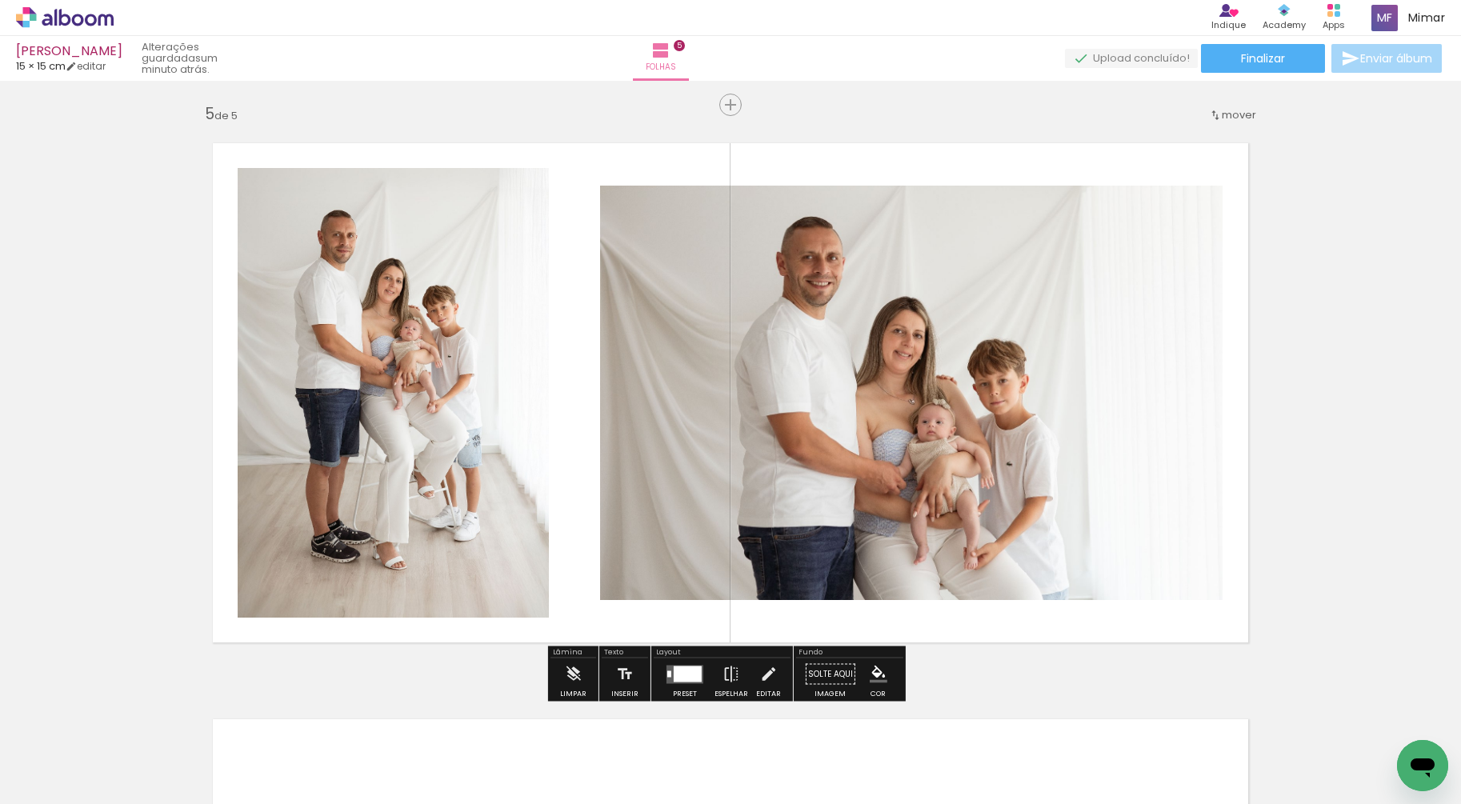
scroll to position [0, 899]
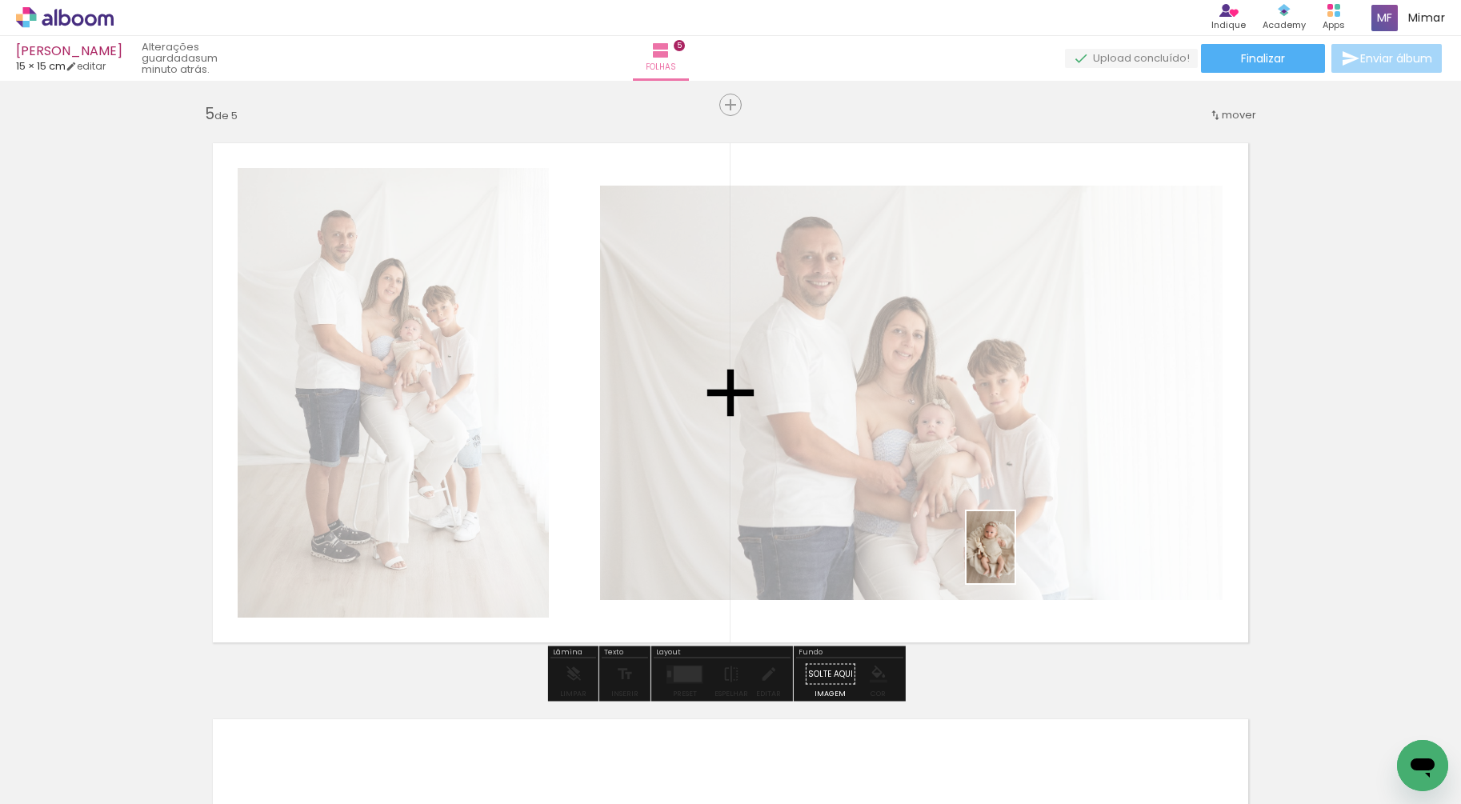
drag, startPoint x: 979, startPoint y: 755, endPoint x: 1015, endPoint y: 559, distance: 198.4
click at [1015, 559] on quentale-workspace at bounding box center [730, 402] width 1461 height 804
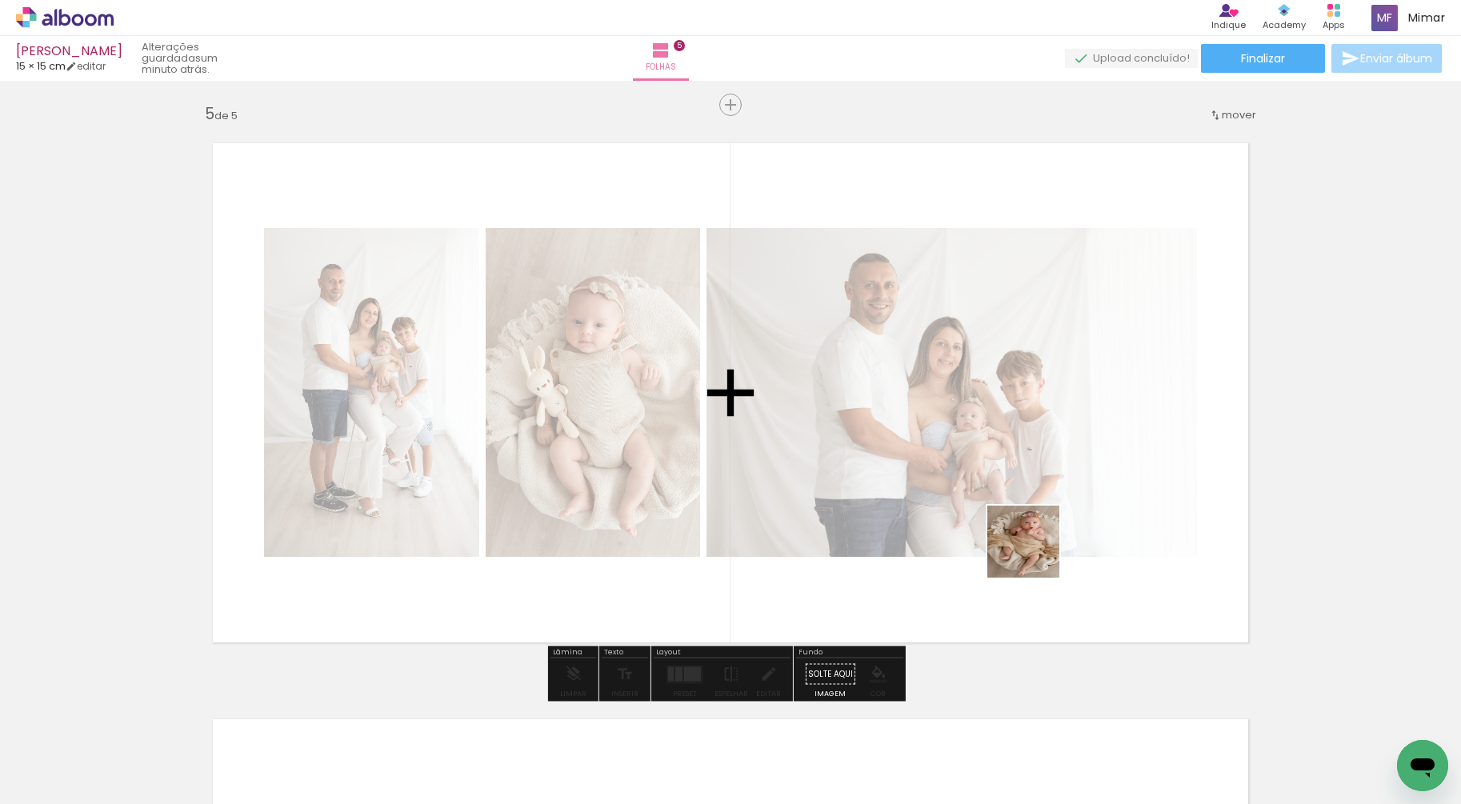
drag, startPoint x: 1069, startPoint y: 763, endPoint x: 1035, endPoint y: 534, distance: 232.1
click at [1035, 534] on quentale-workspace at bounding box center [730, 402] width 1461 height 804
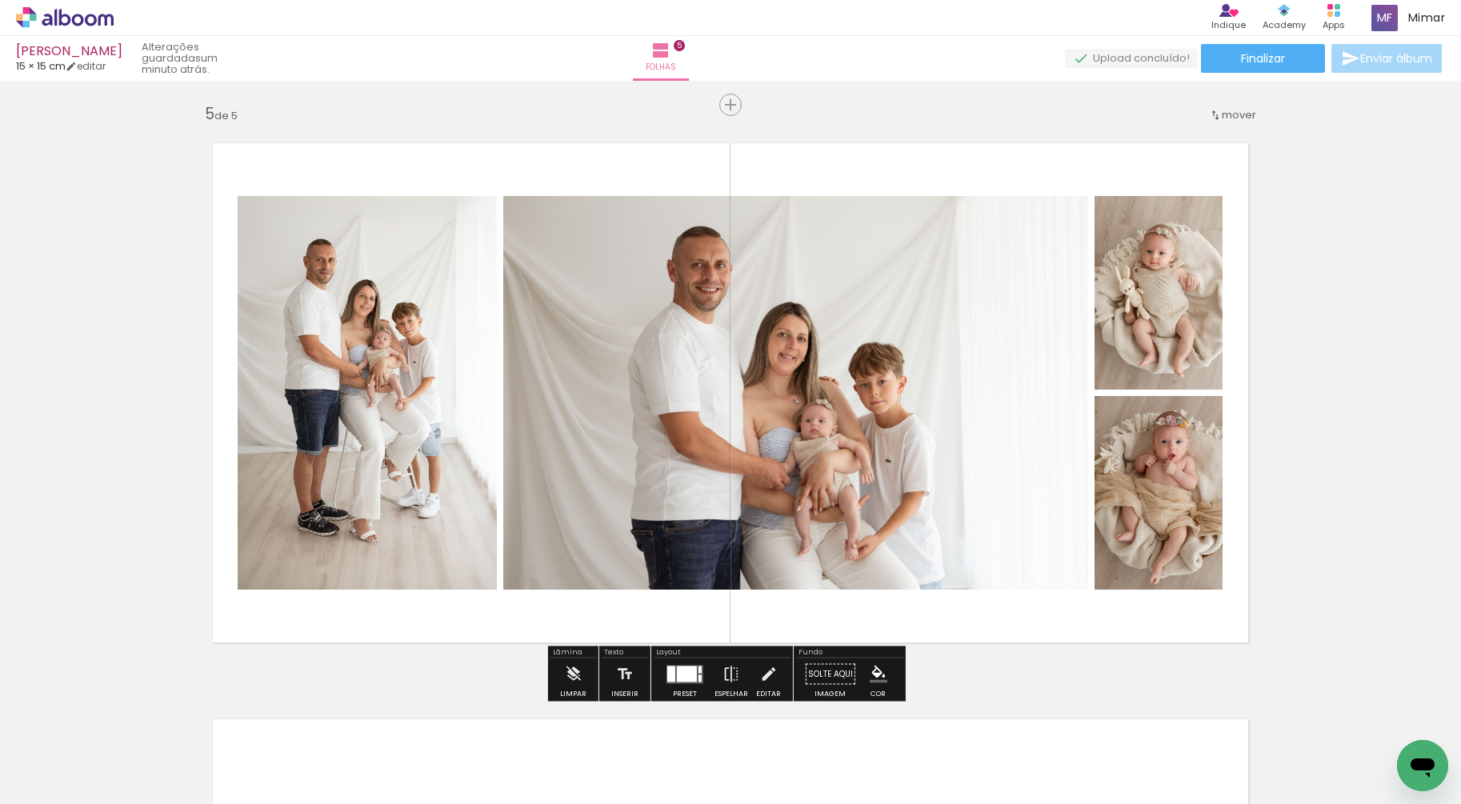
scroll to position [2821, 0]
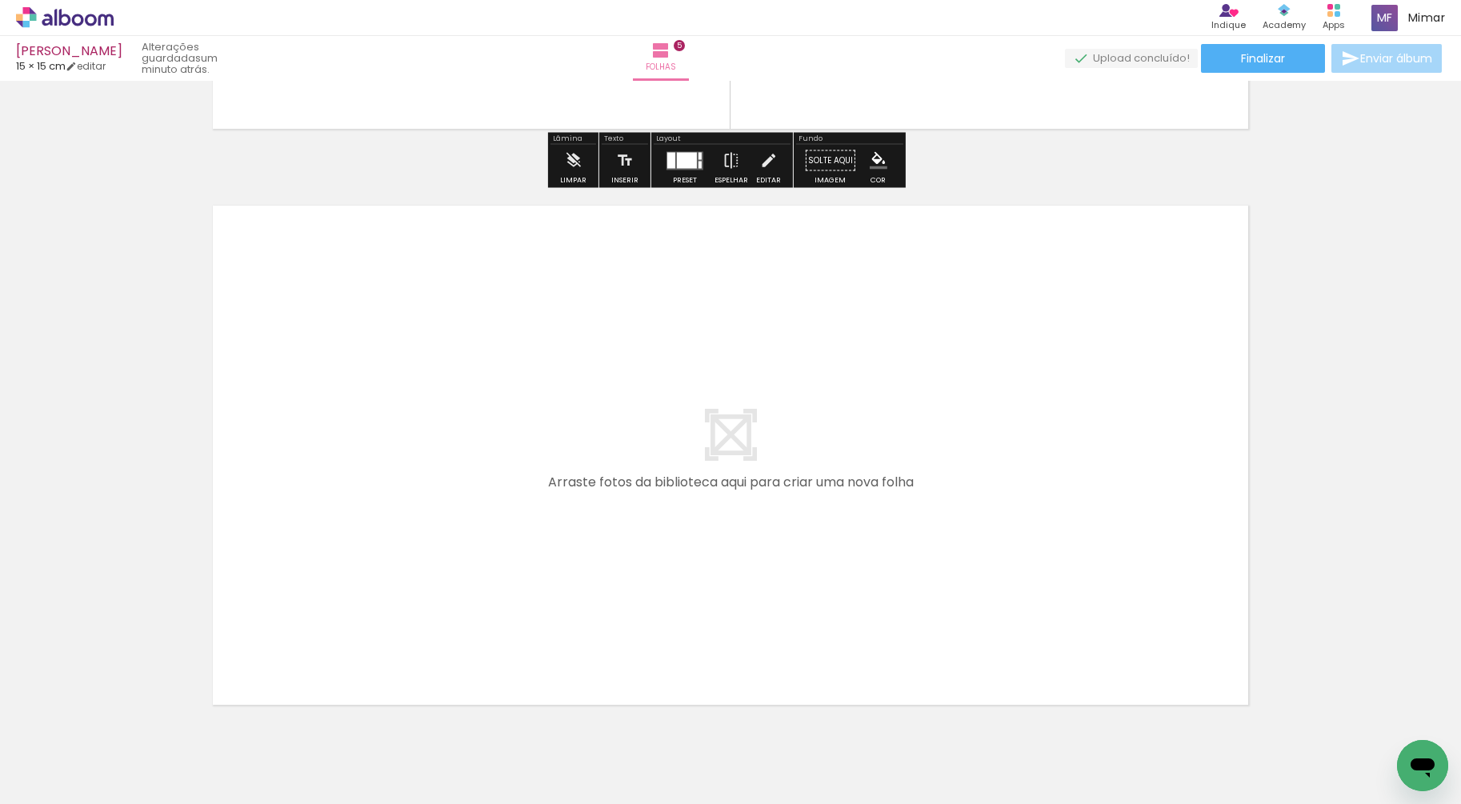
drag, startPoint x: 1153, startPoint y: 752, endPoint x: 1097, endPoint y: 505, distance: 253.5
click at [1097, 505] on quentale-workspace at bounding box center [730, 402] width 1461 height 804
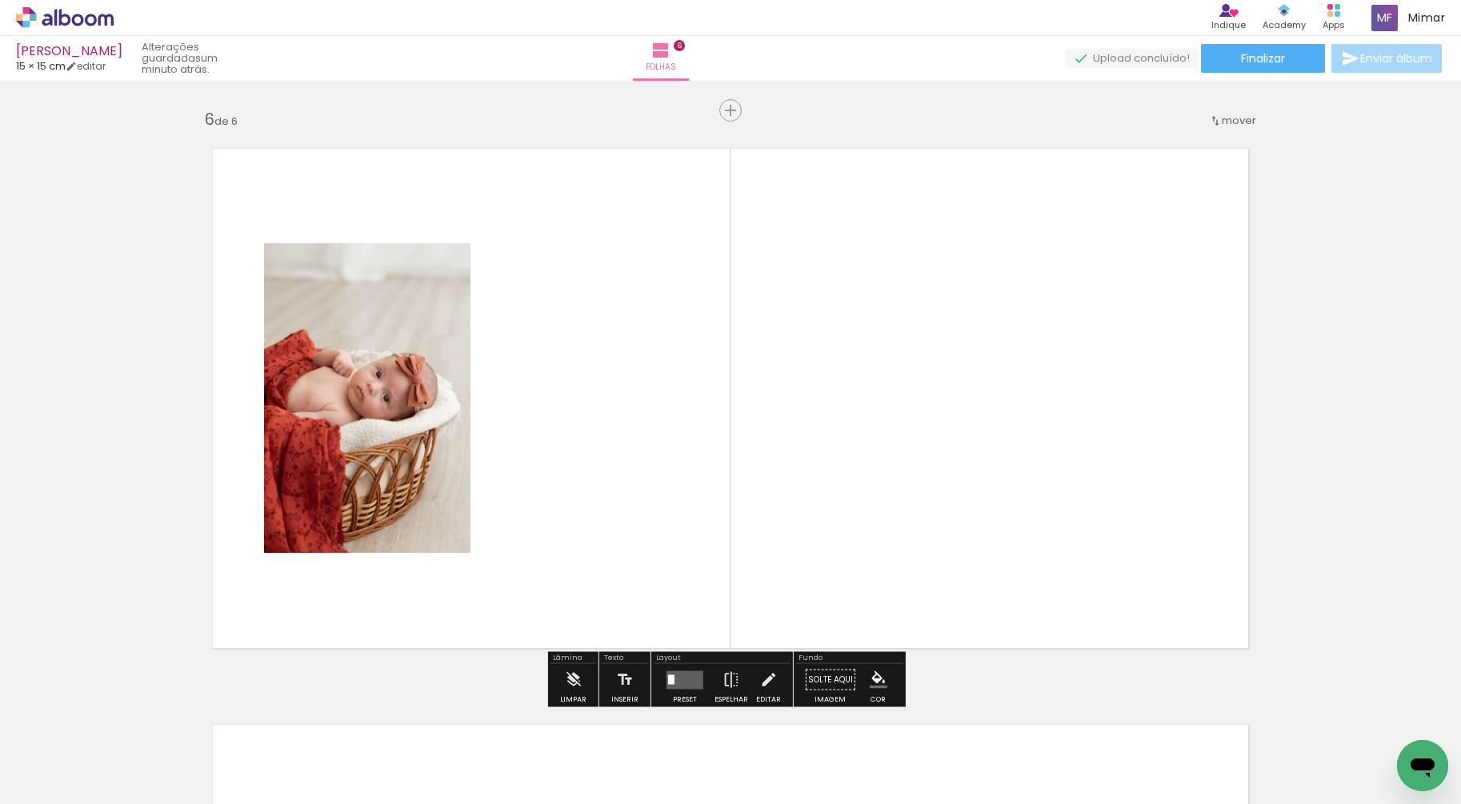
scroll to position [2883, 0]
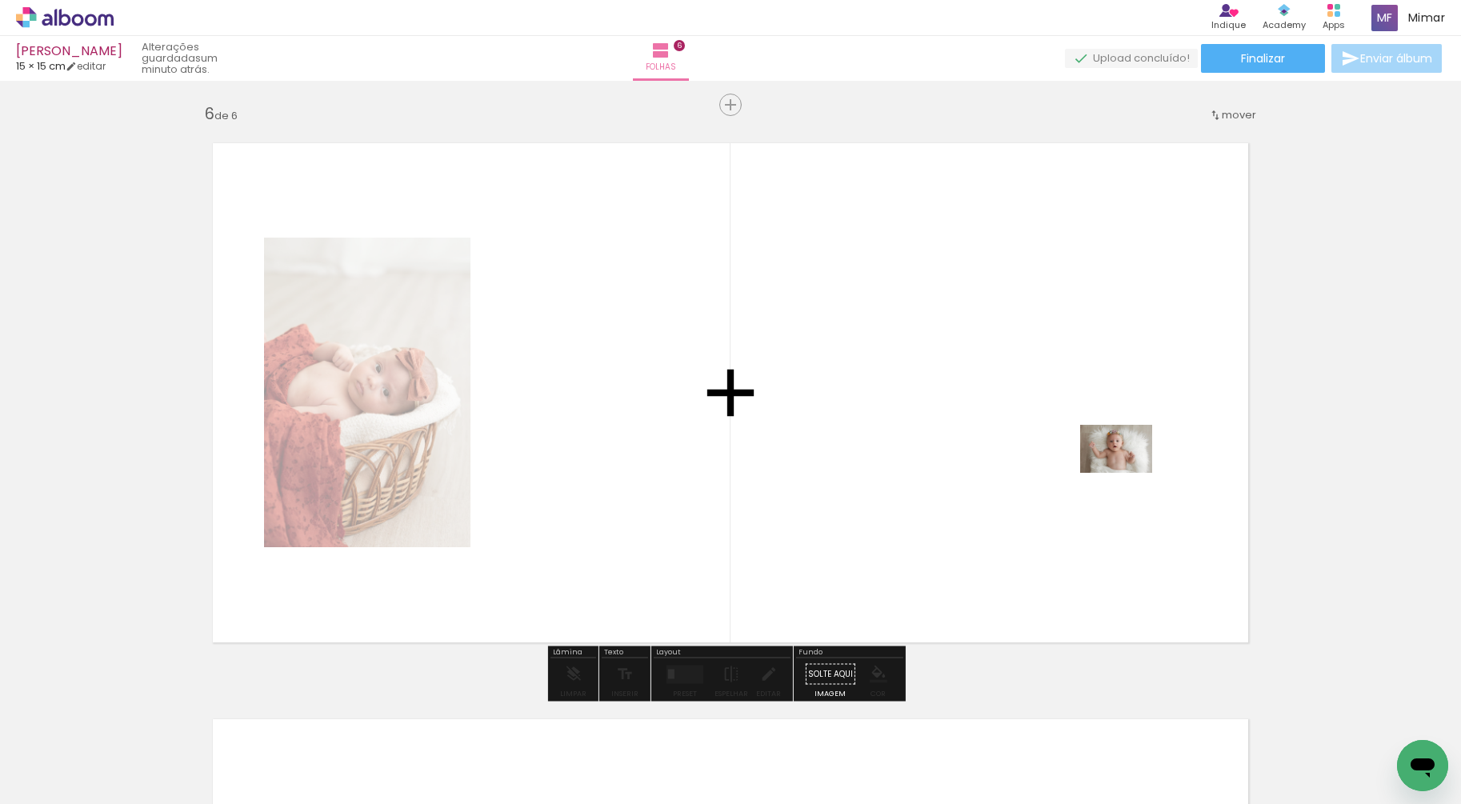
drag, startPoint x: 1248, startPoint y: 749, endPoint x: 1128, endPoint y: 473, distance: 300.7
click at [1128, 473] on quentale-workspace at bounding box center [730, 402] width 1461 height 804
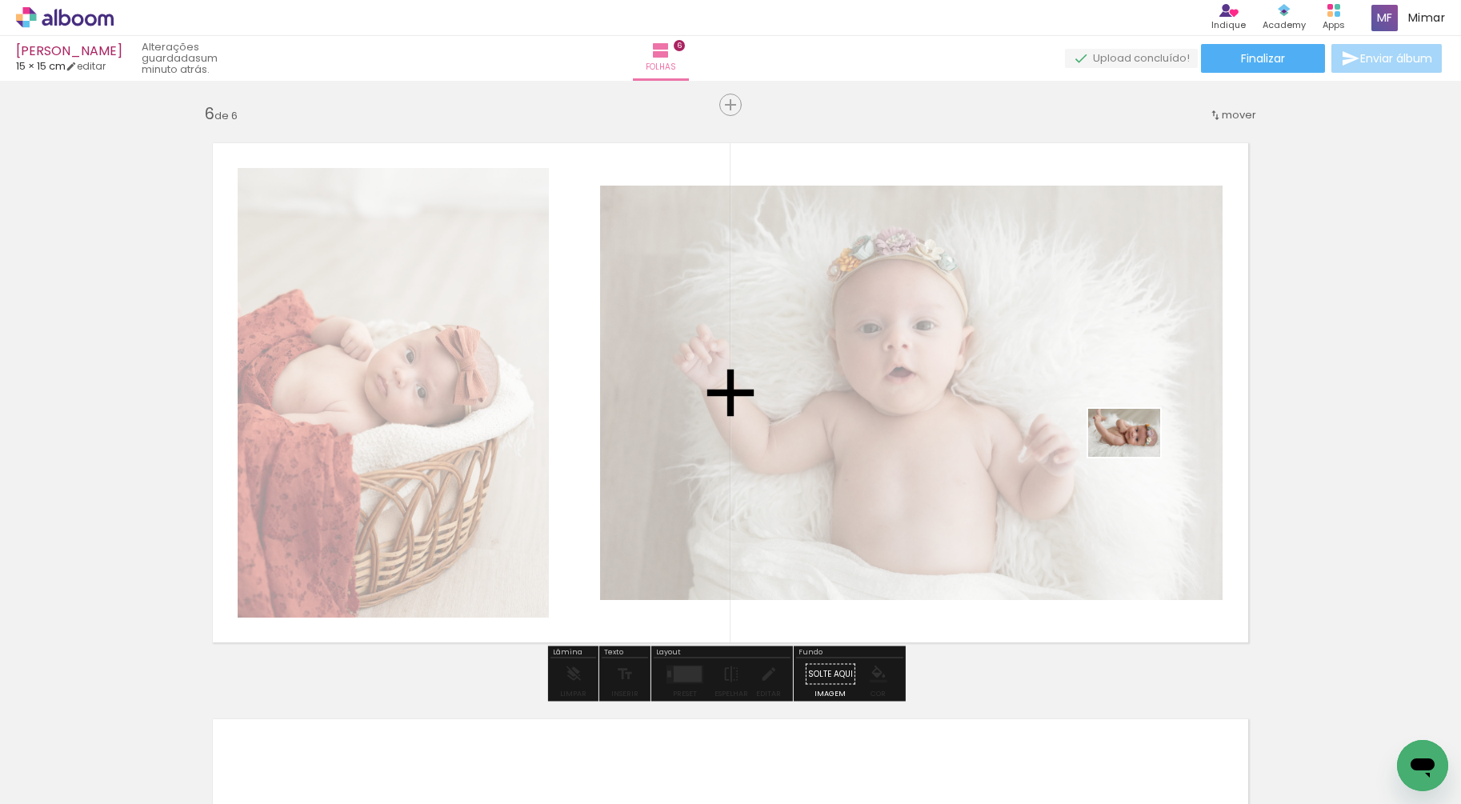
drag, startPoint x: 1320, startPoint y: 747, endPoint x: 1136, endPoint y: 457, distance: 343.5
click at [1136, 457] on quentale-workspace at bounding box center [730, 402] width 1461 height 804
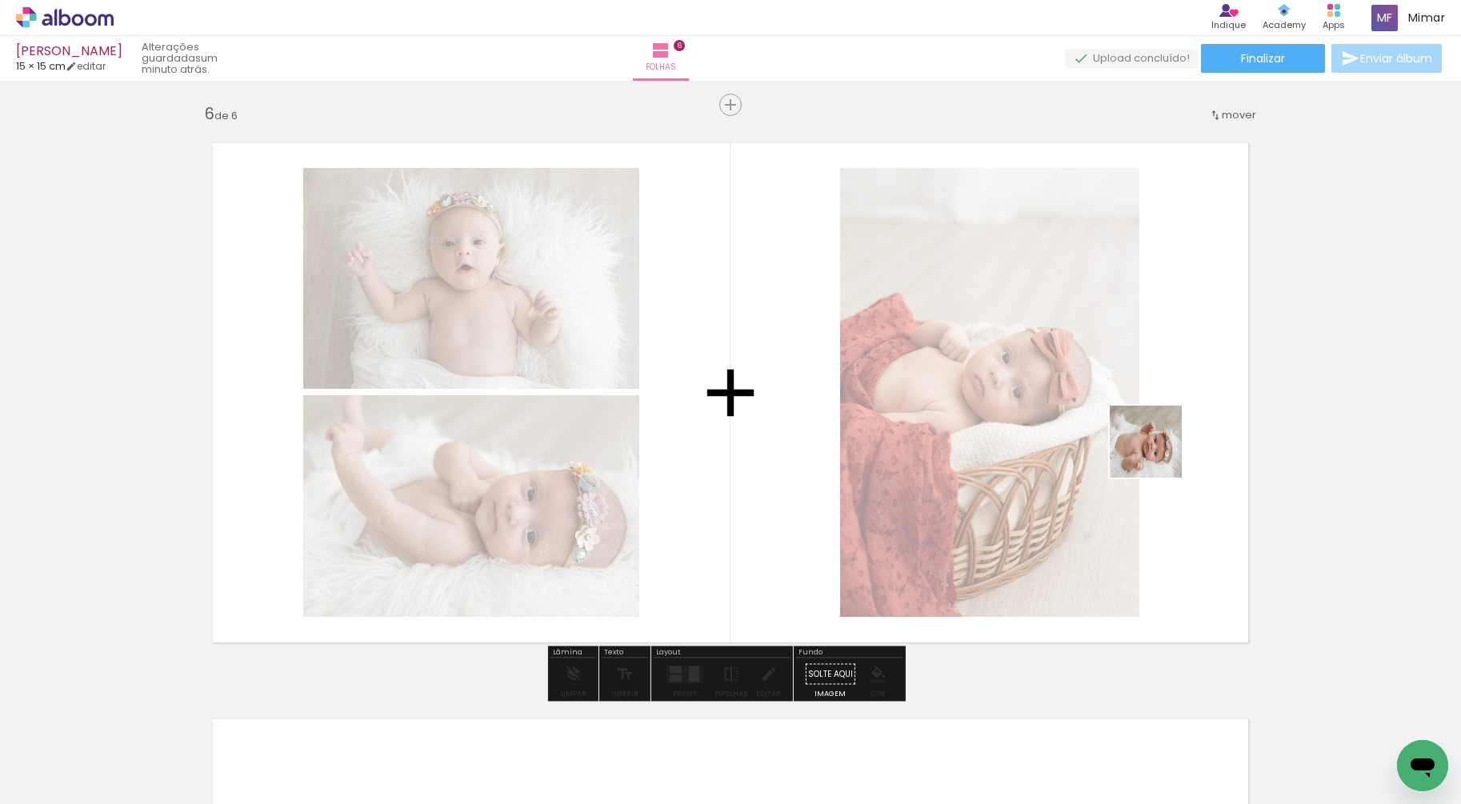
drag, startPoint x: 1395, startPoint y: 734, endPoint x: 1108, endPoint y: 423, distance: 423.0
click at [1108, 423] on quentale-workspace at bounding box center [730, 402] width 1461 height 804
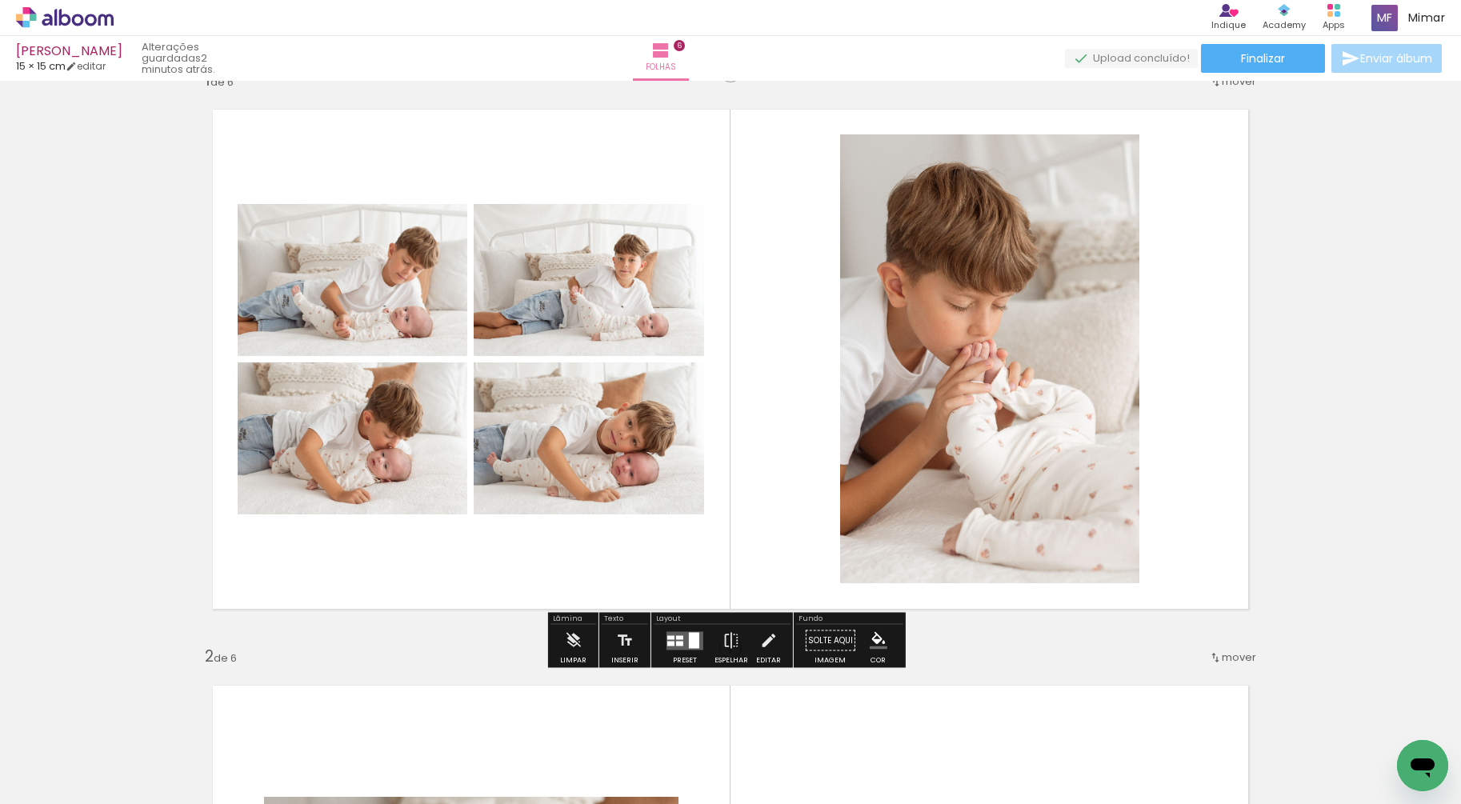
scroll to position [193, 0]
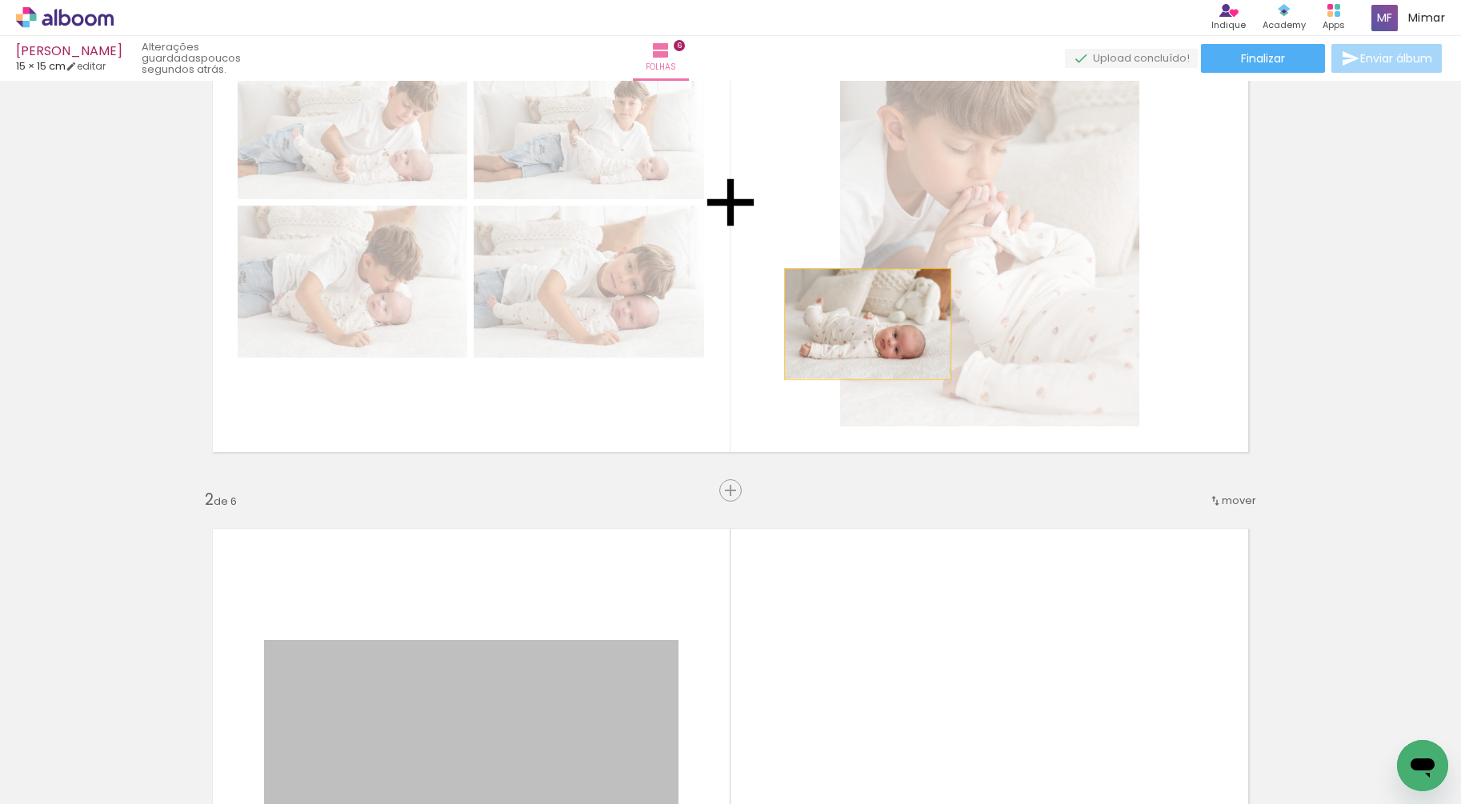
drag, startPoint x: 611, startPoint y: 661, endPoint x: 862, endPoint y: 322, distance: 421.6
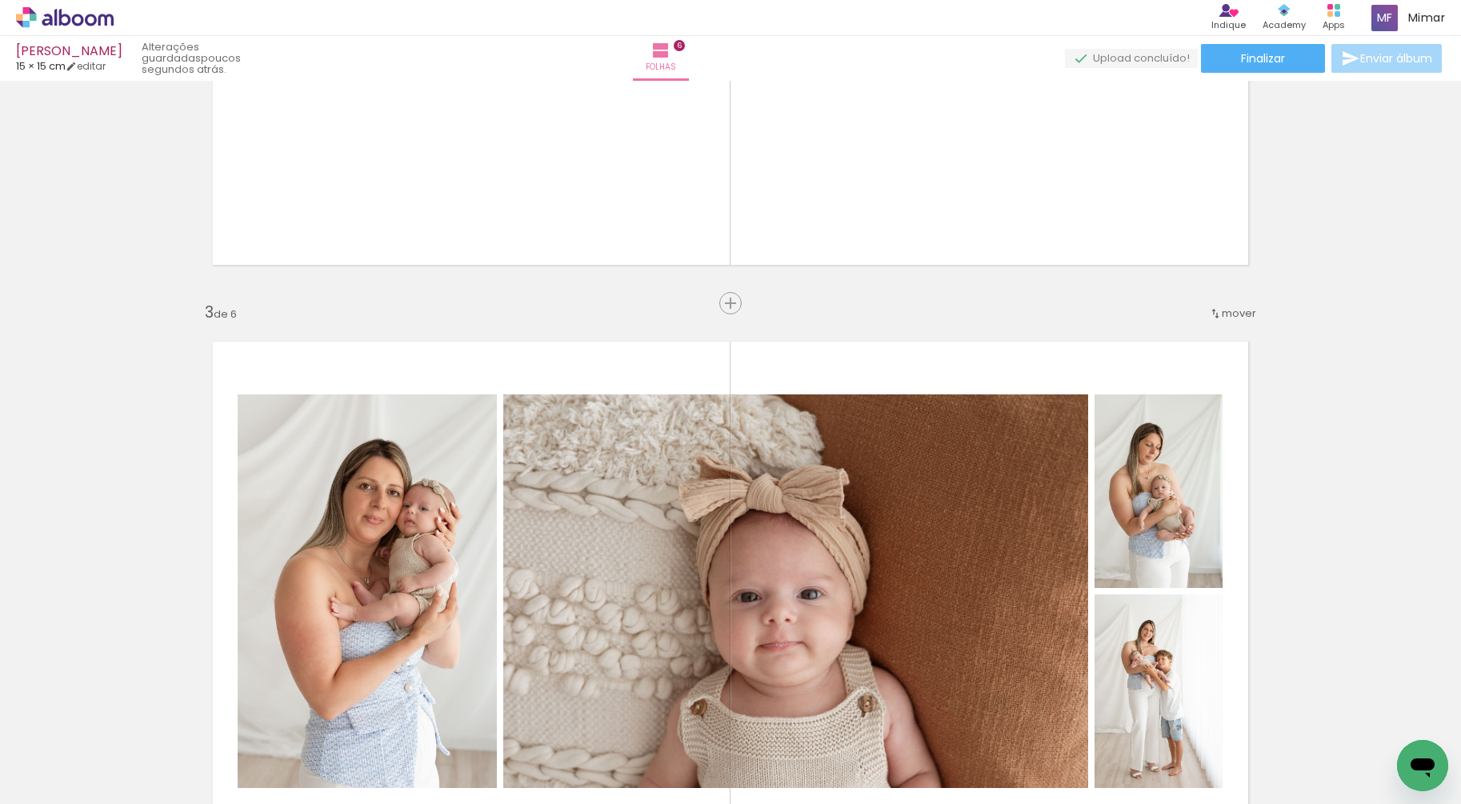
scroll to position [615, 0]
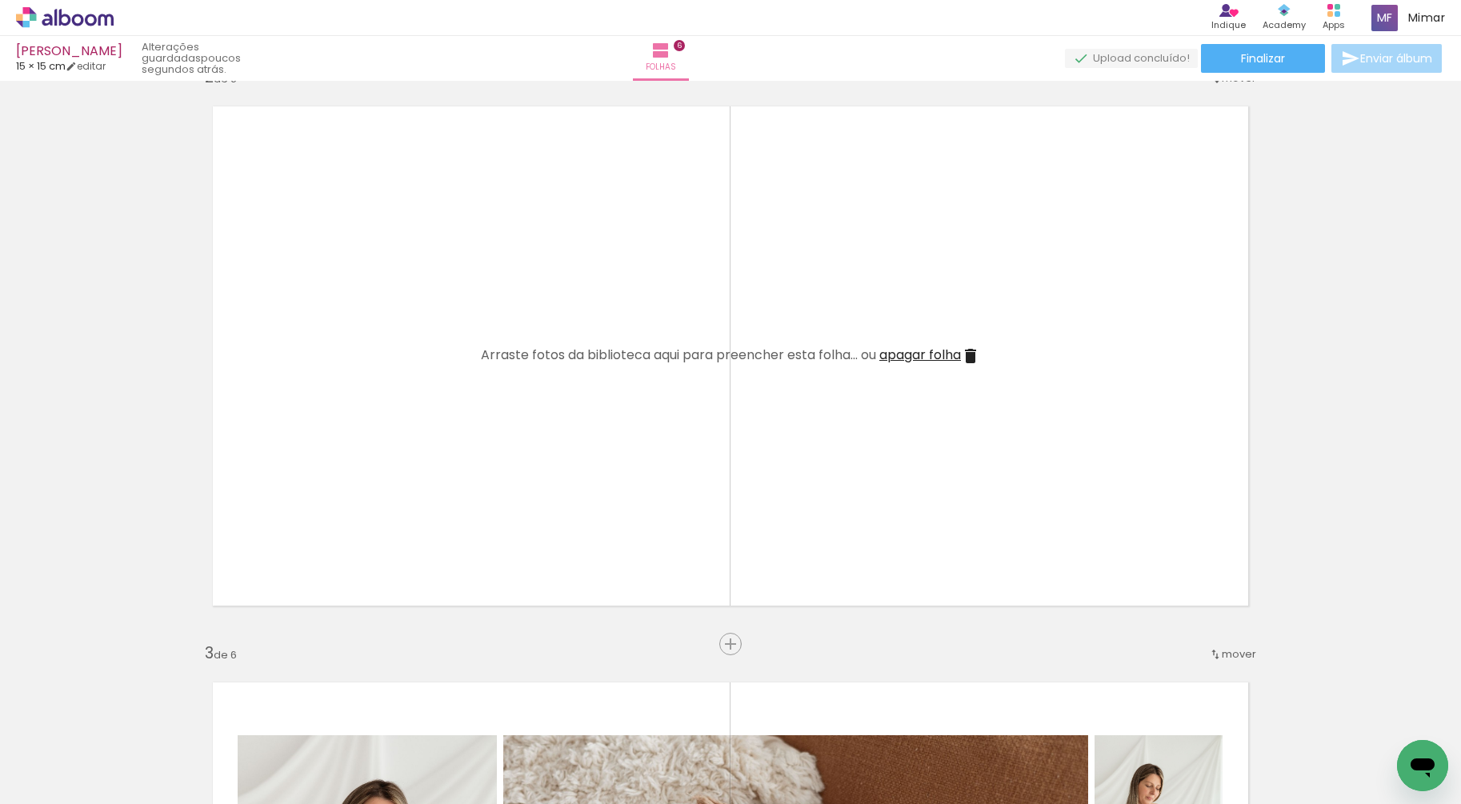
click at [933, 356] on span "apagar folha" at bounding box center [920, 355] width 82 height 18
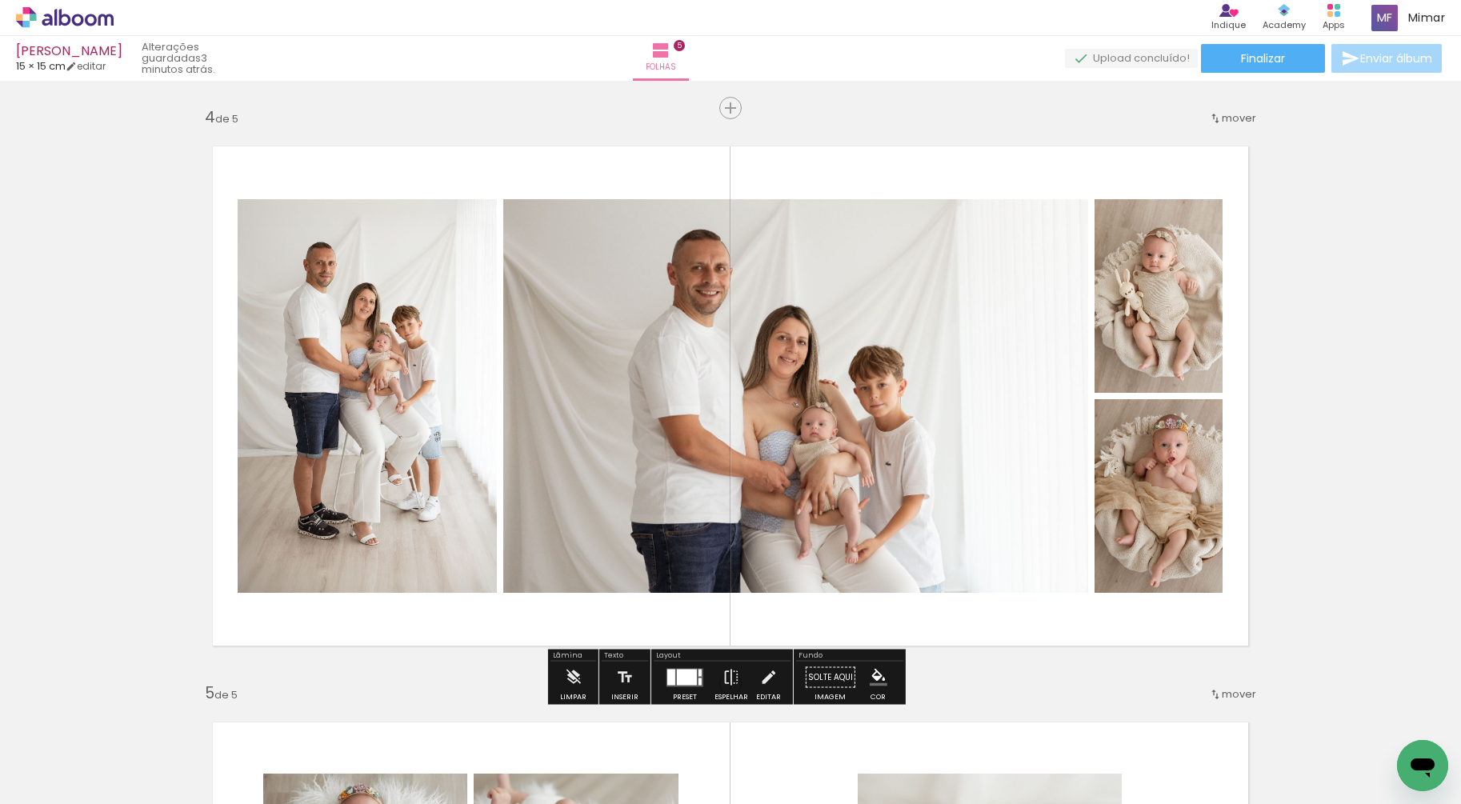
scroll to position [0, 899]
click at [677, 671] on div at bounding box center [687, 677] width 20 height 16
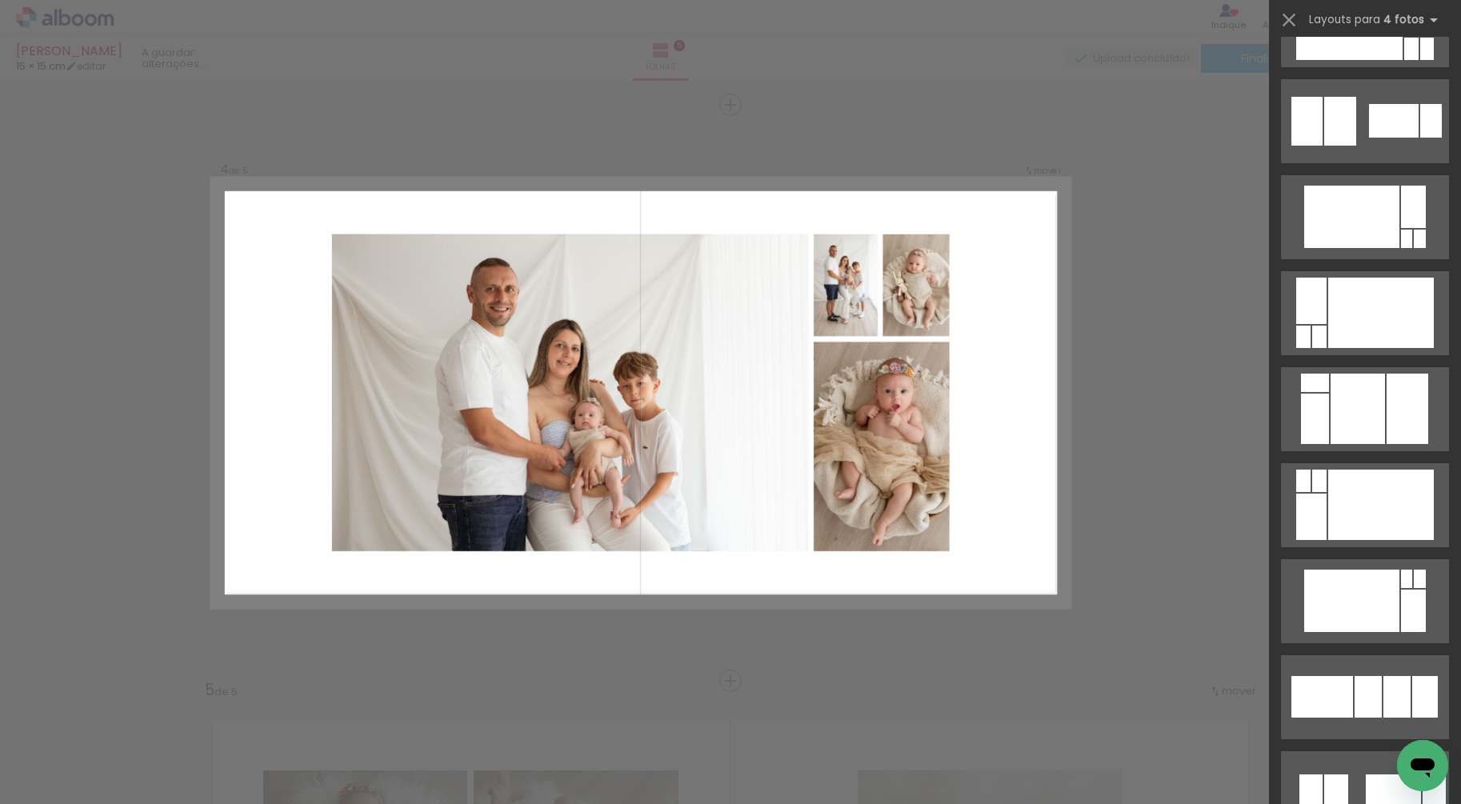
scroll to position [6533, 0]
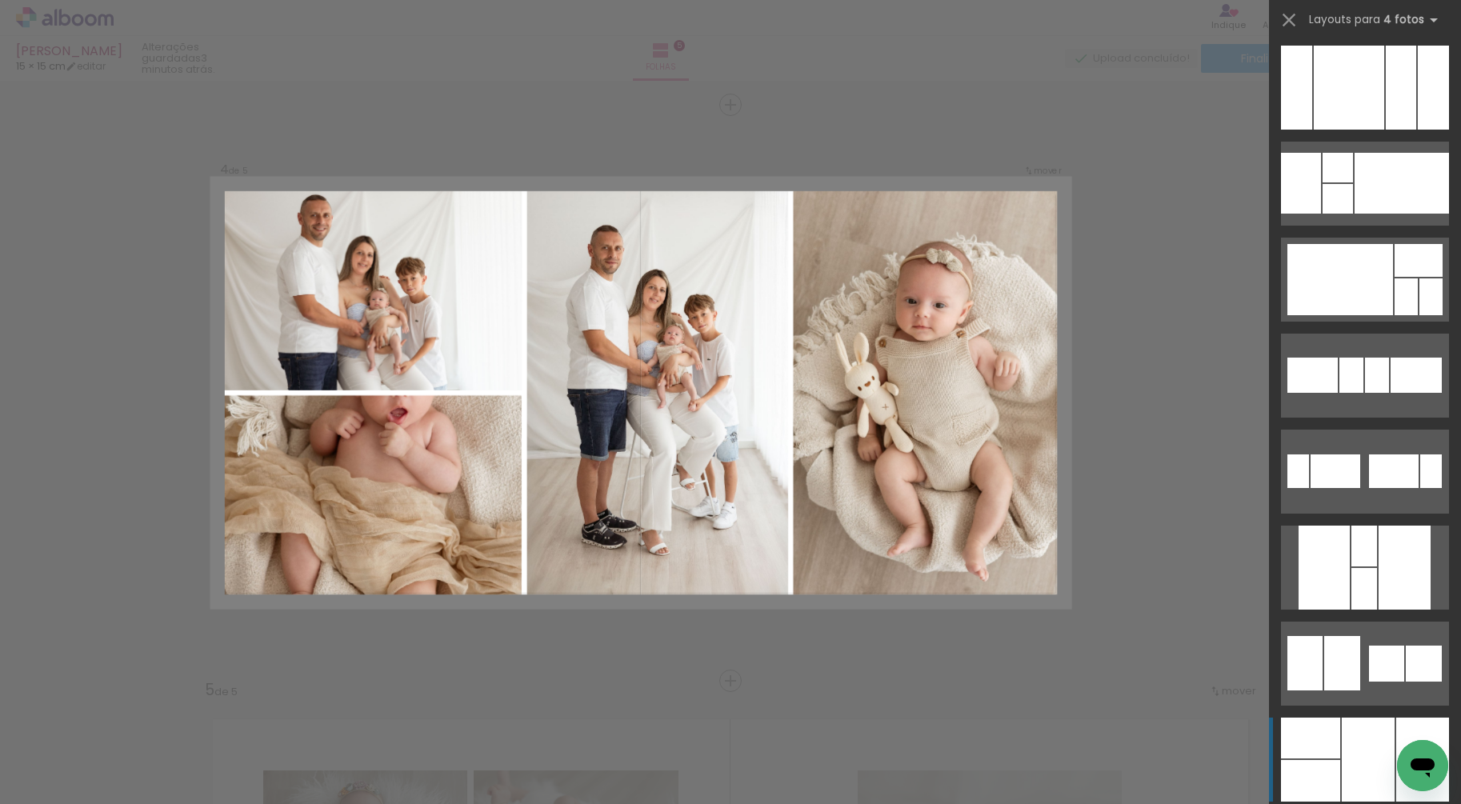
click at [1342, 770] on div at bounding box center [1368, 760] width 53 height 84
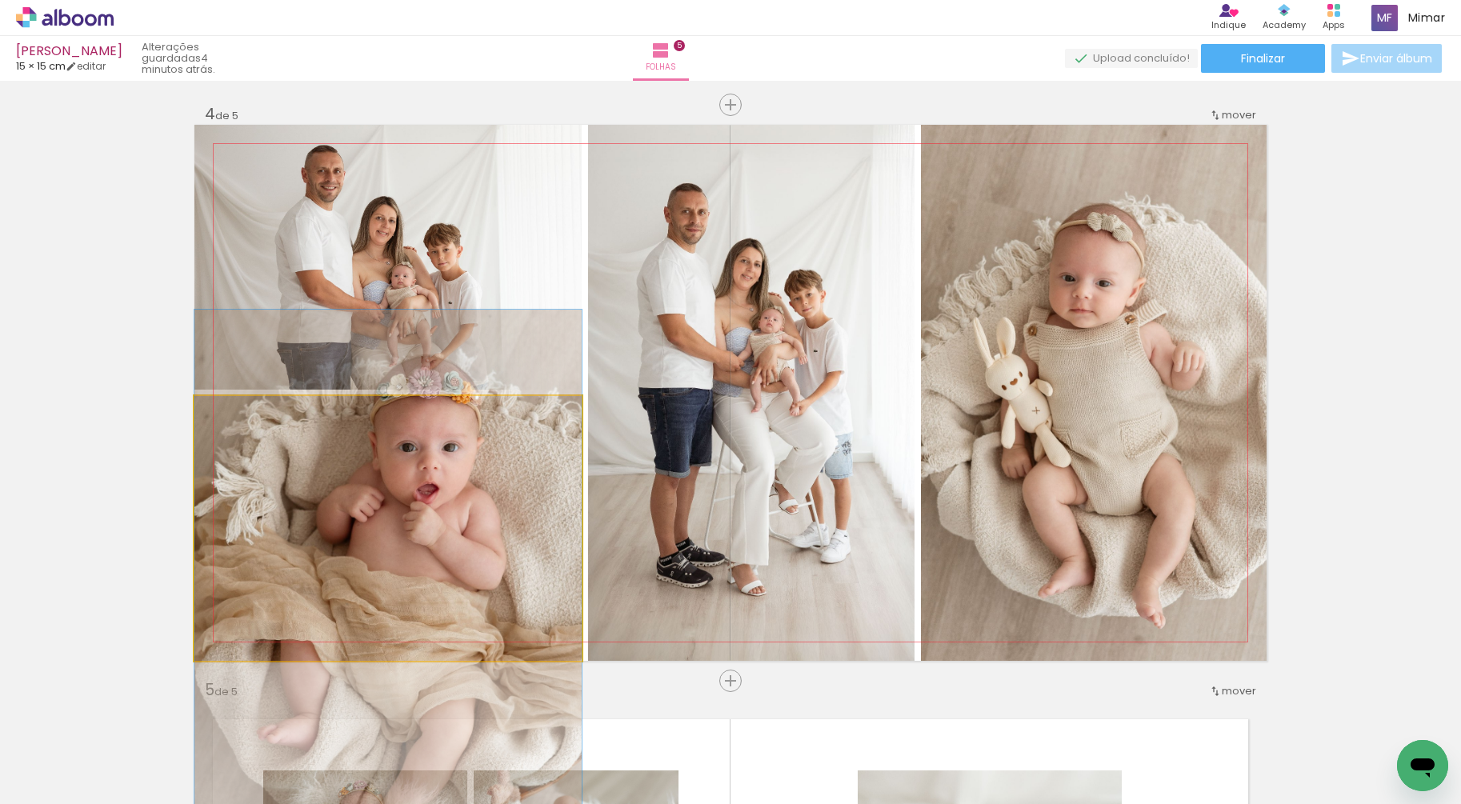
drag, startPoint x: 443, startPoint y: 503, endPoint x: 451, endPoint y: 575, distance: 72.6
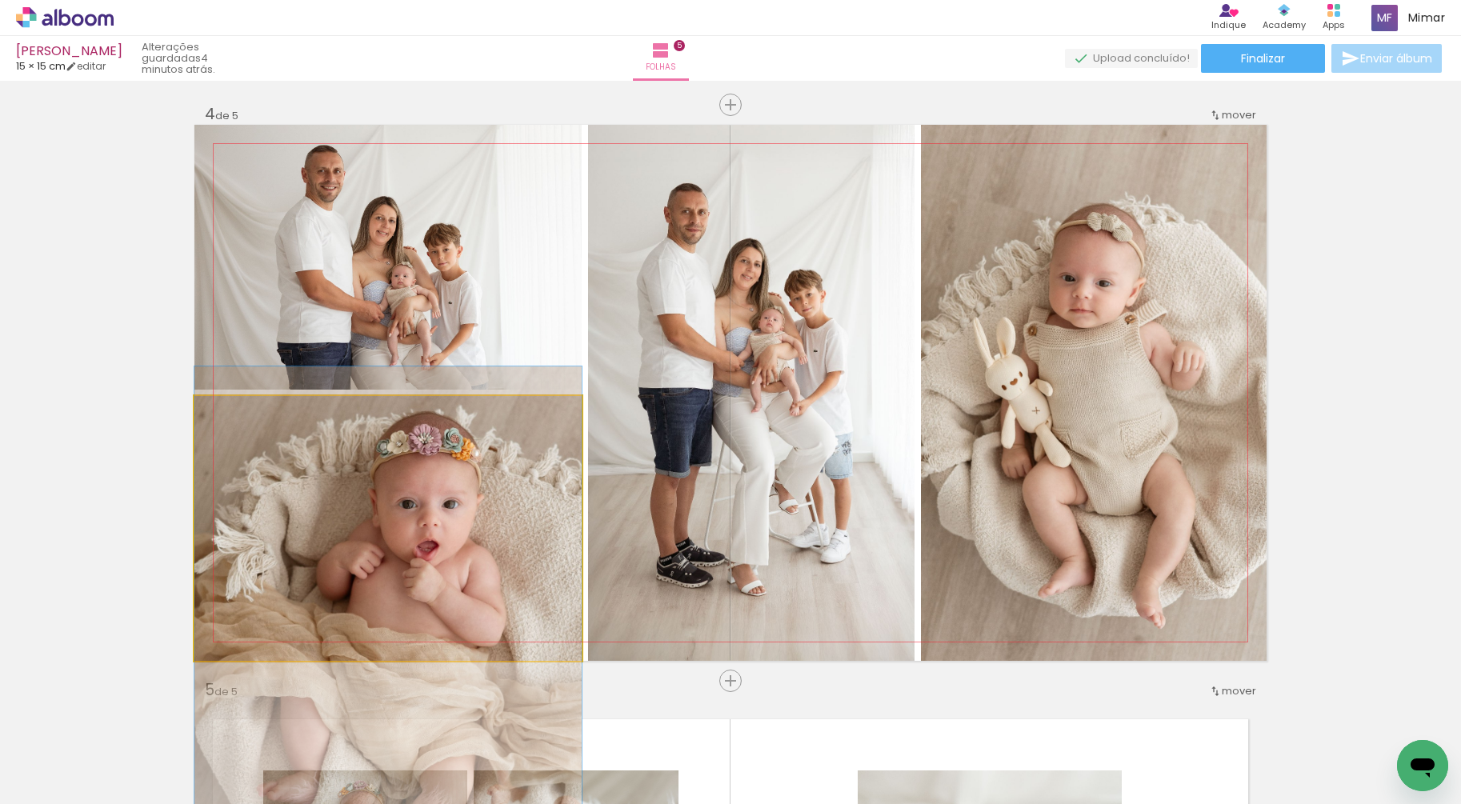
drag, startPoint x: 428, startPoint y: 487, endPoint x: 427, endPoint y: 544, distance: 56.8
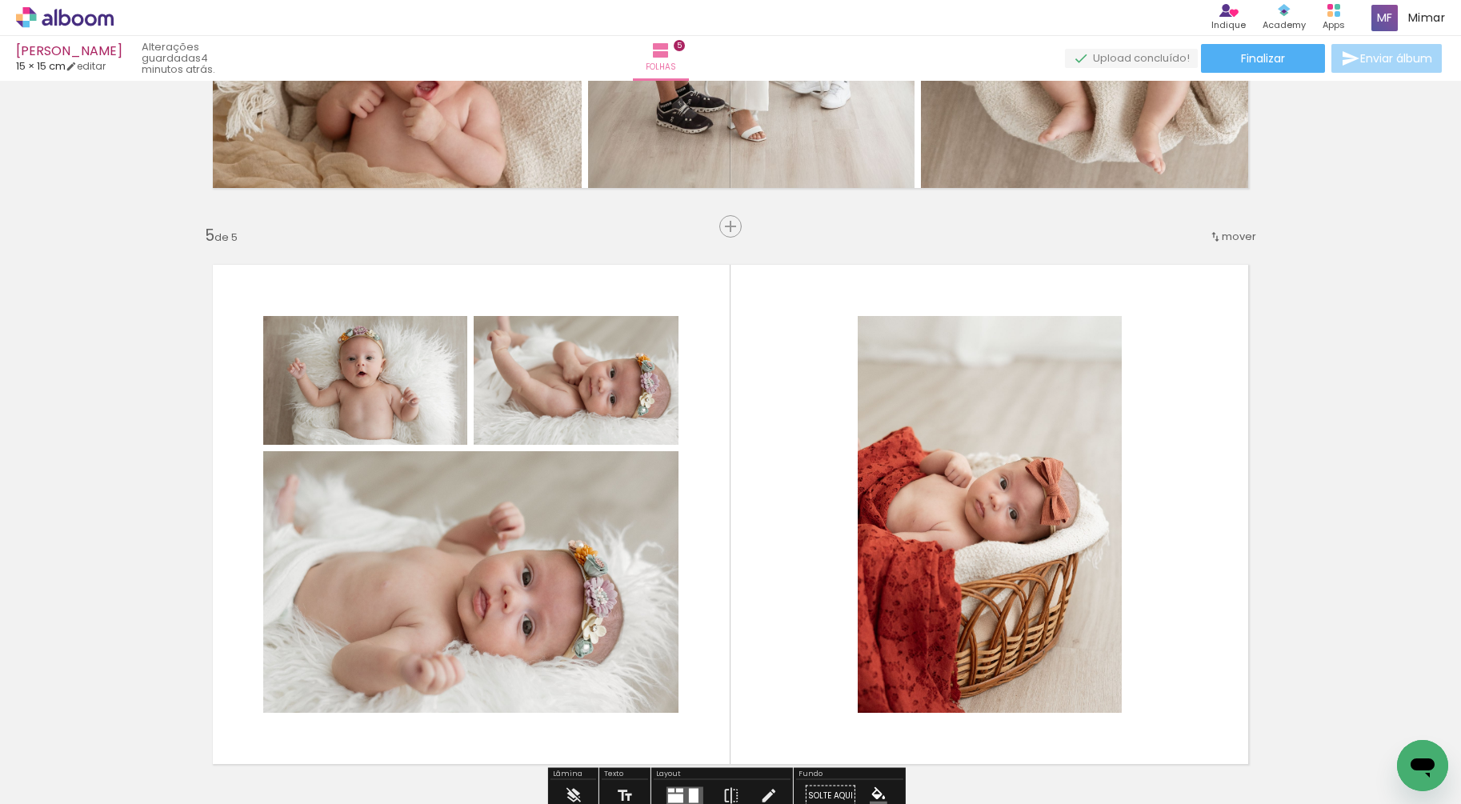
scroll to position [2038, 0]
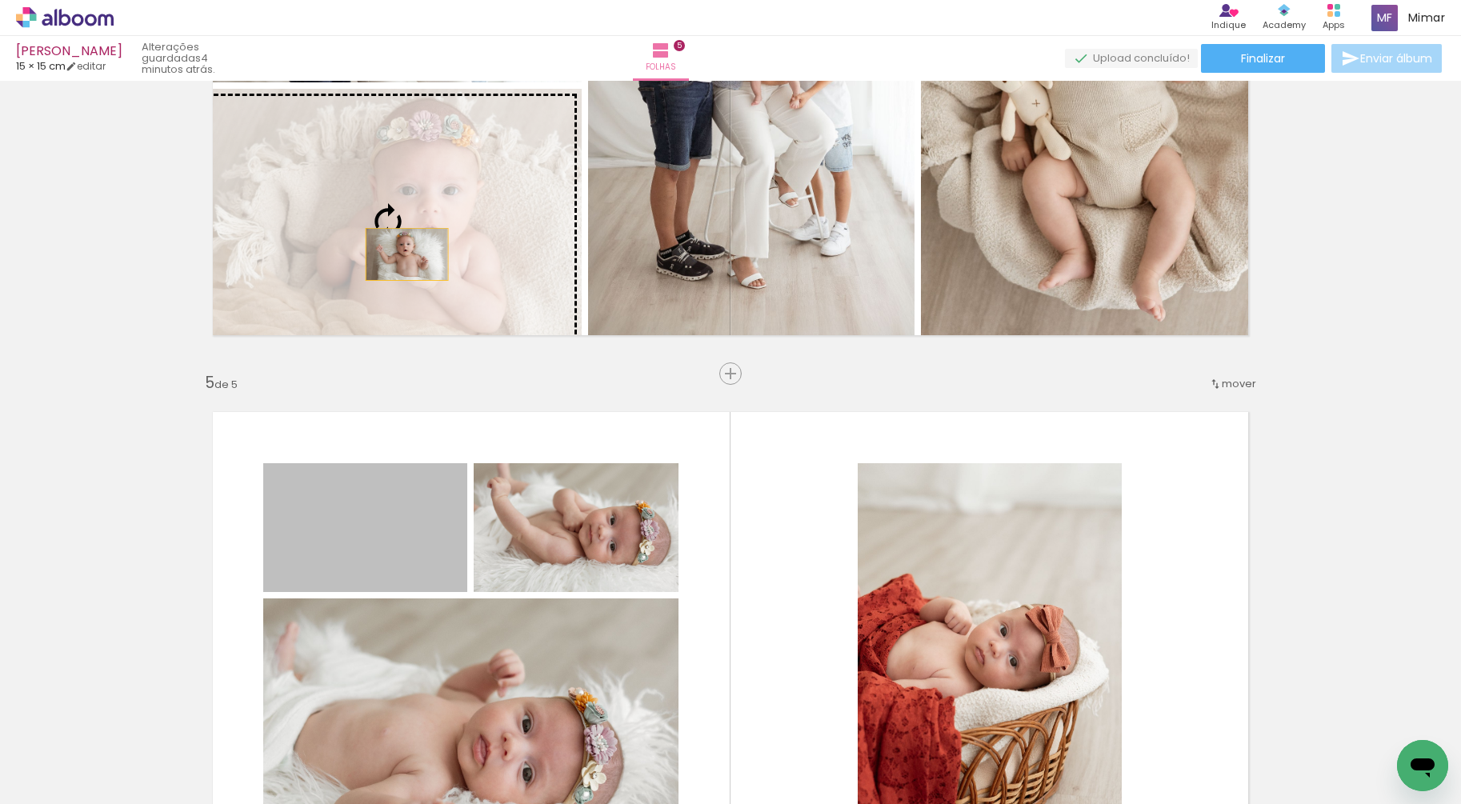
drag, startPoint x: 354, startPoint y: 553, endPoint x: 401, endPoint y: 254, distance: 302.1
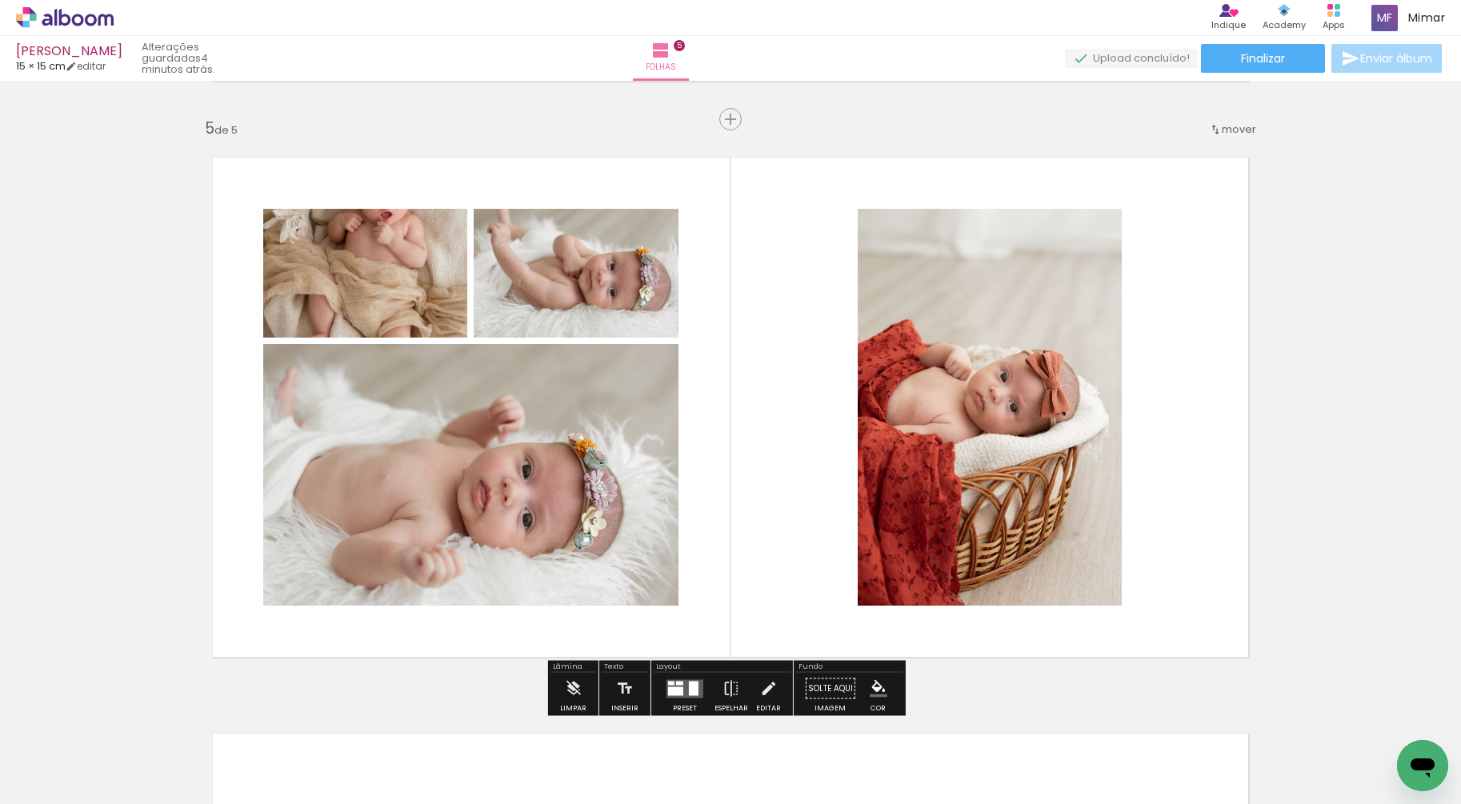
scroll to position [2411, 0]
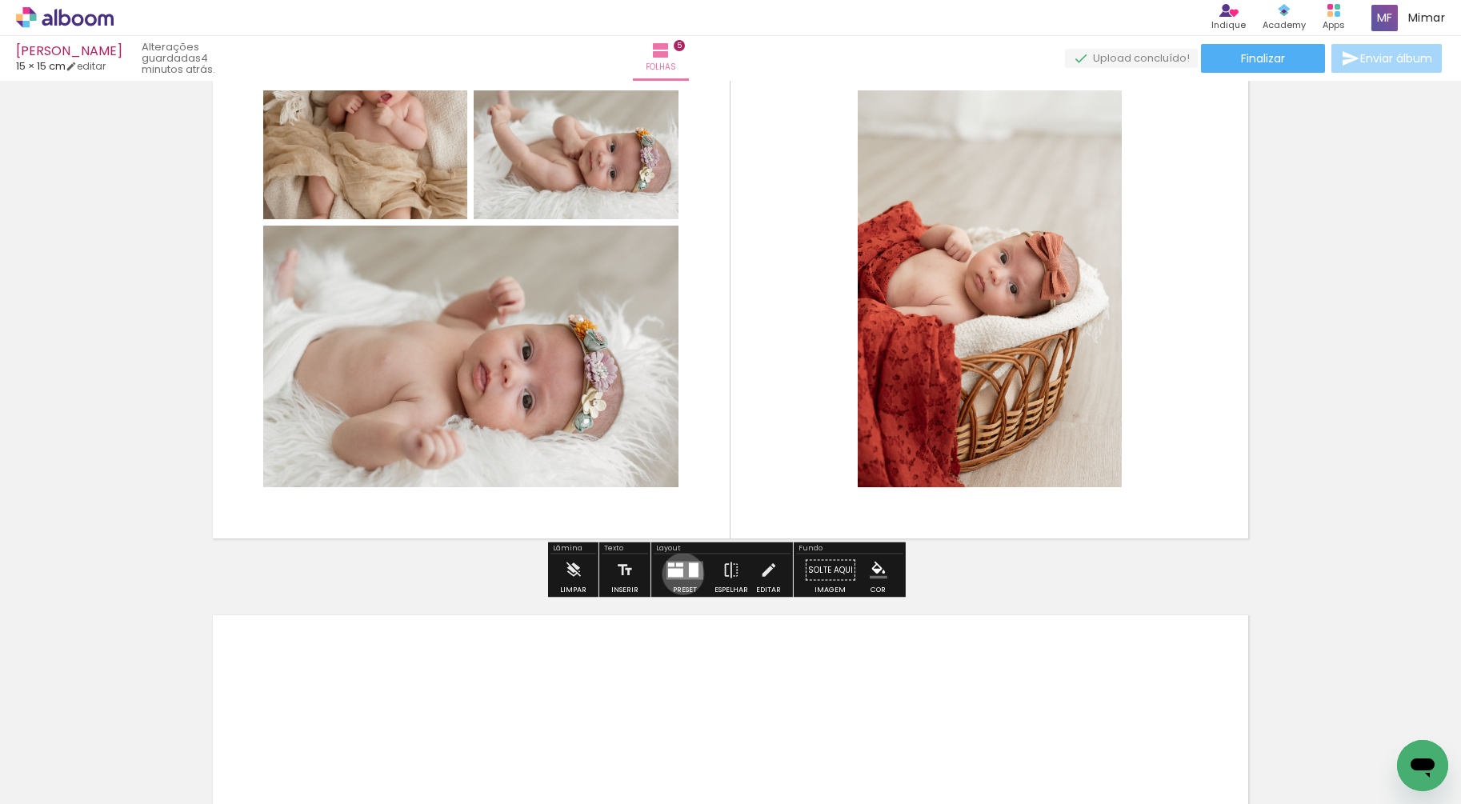
click at [679, 574] on div at bounding box center [675, 572] width 15 height 9
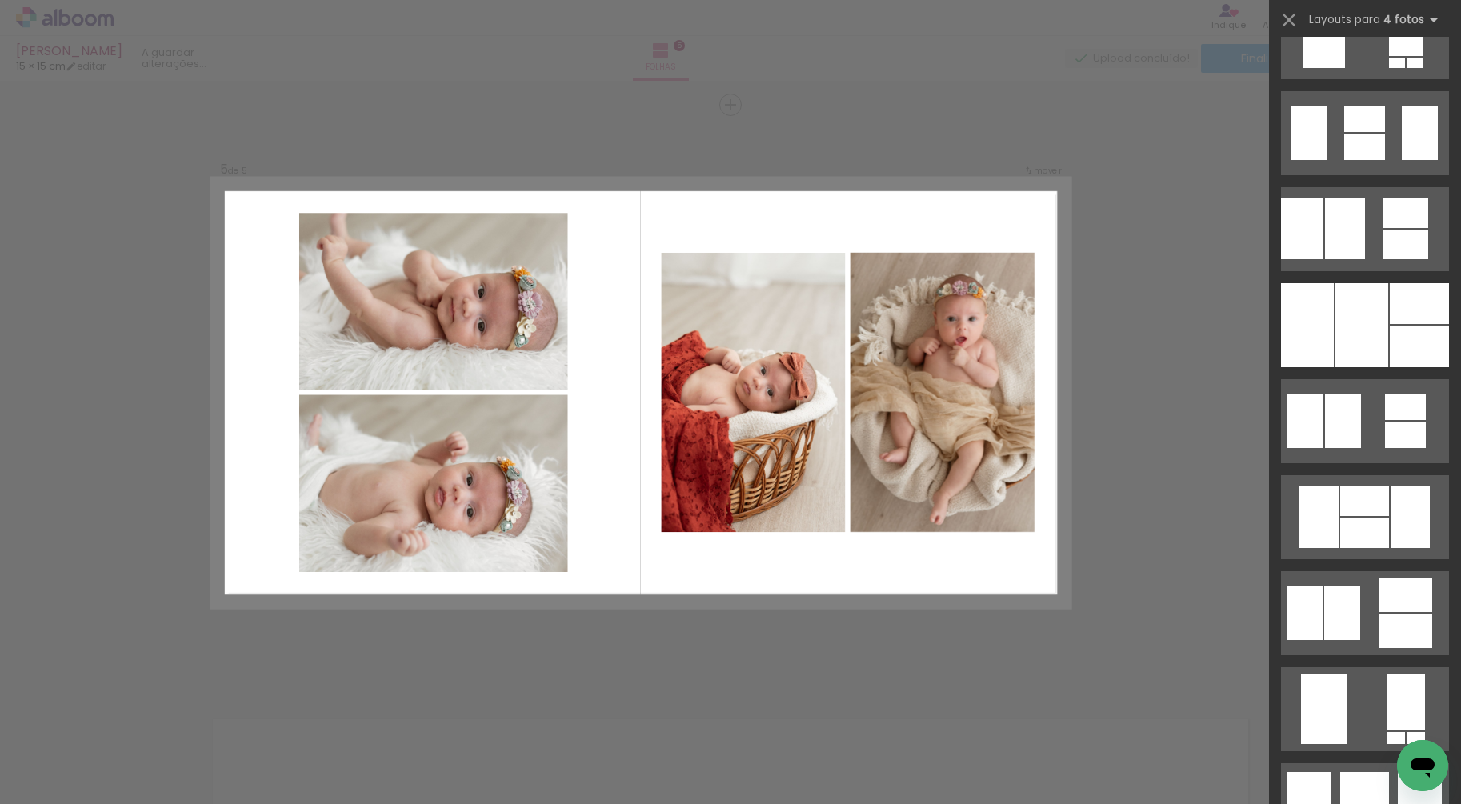
scroll to position [0, 0]
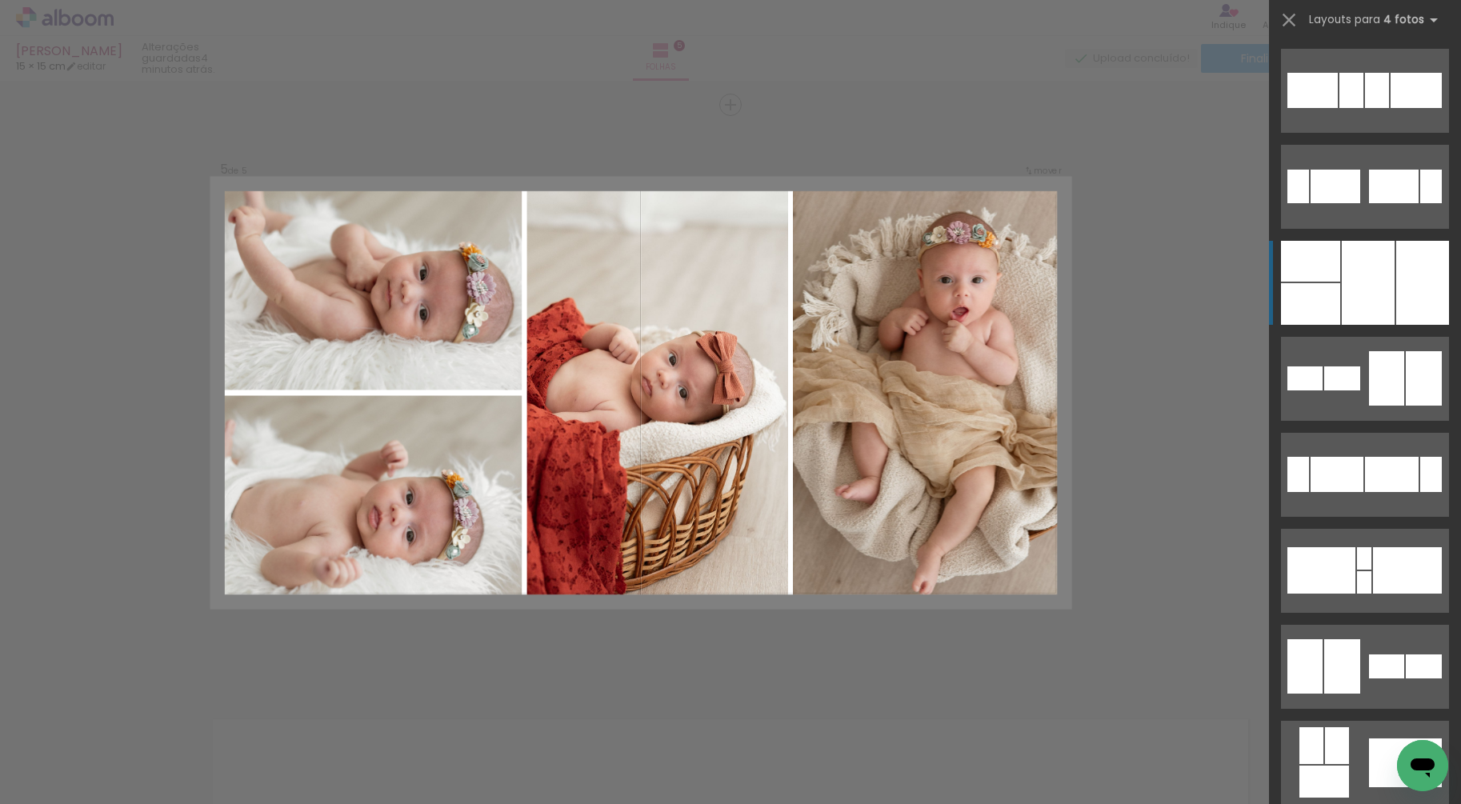
click at [1352, 272] on div at bounding box center [1368, 283] width 53 height 84
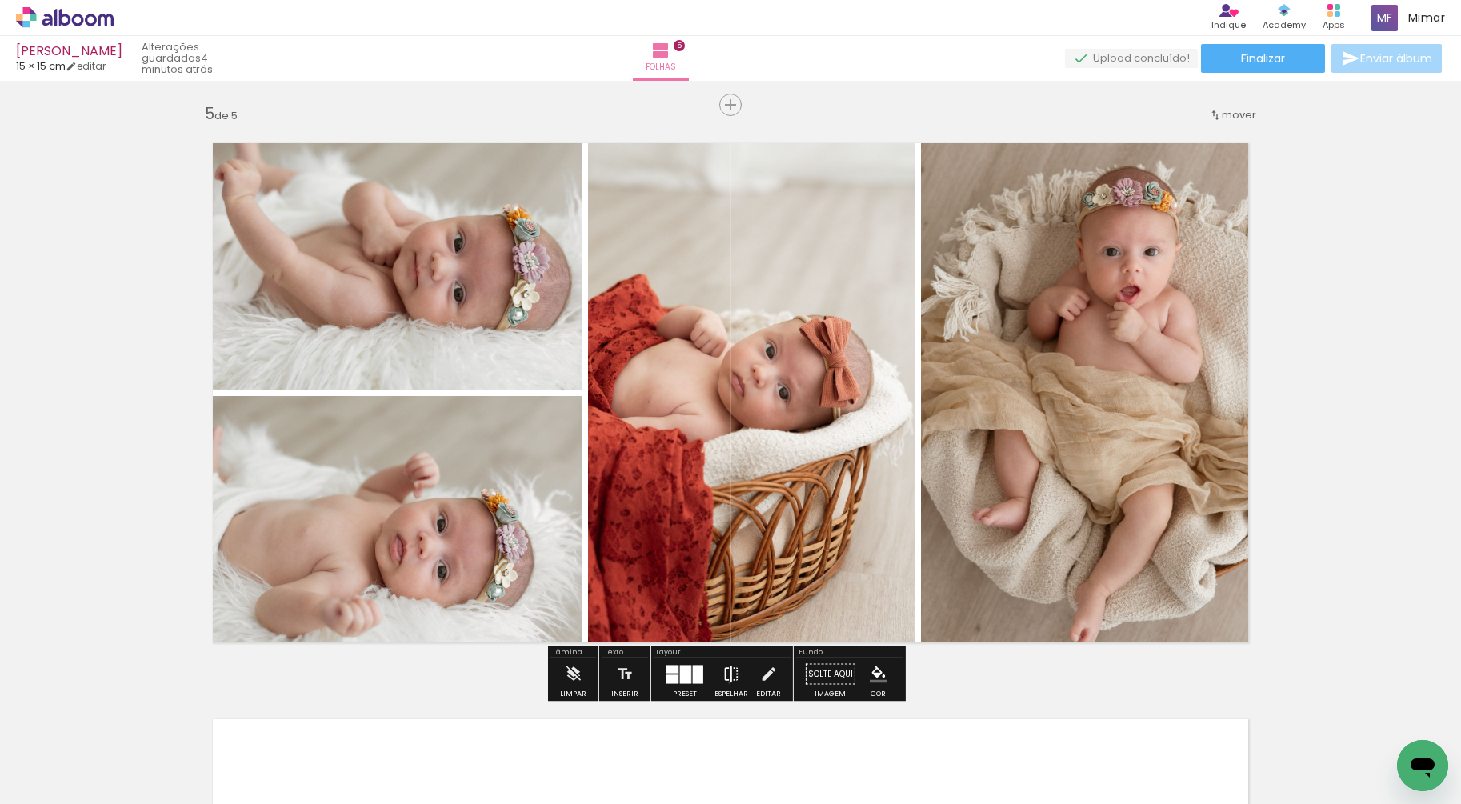
click at [726, 683] on iron-icon at bounding box center [732, 675] width 18 height 32
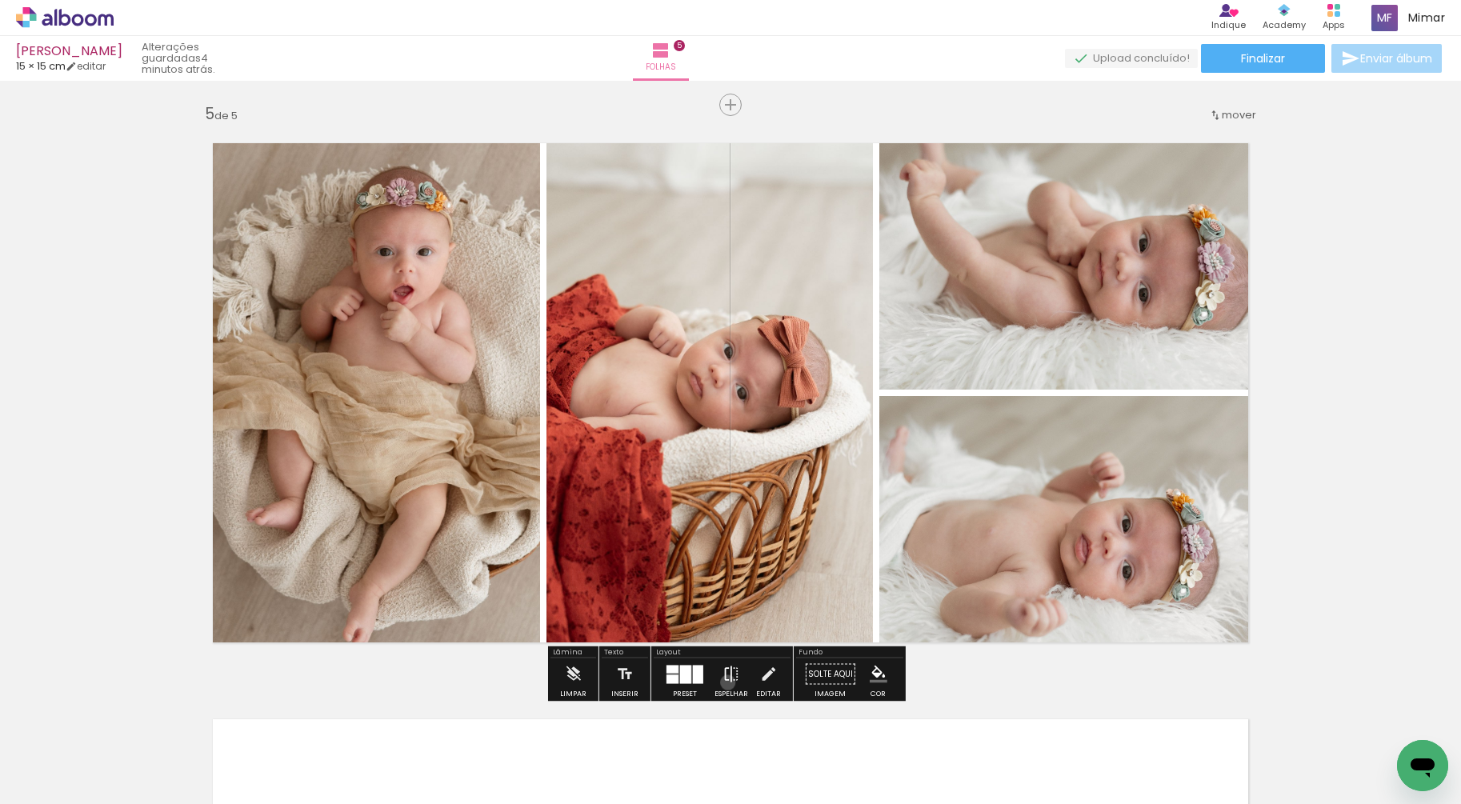
click at [724, 683] on iron-icon at bounding box center [732, 675] width 18 height 32
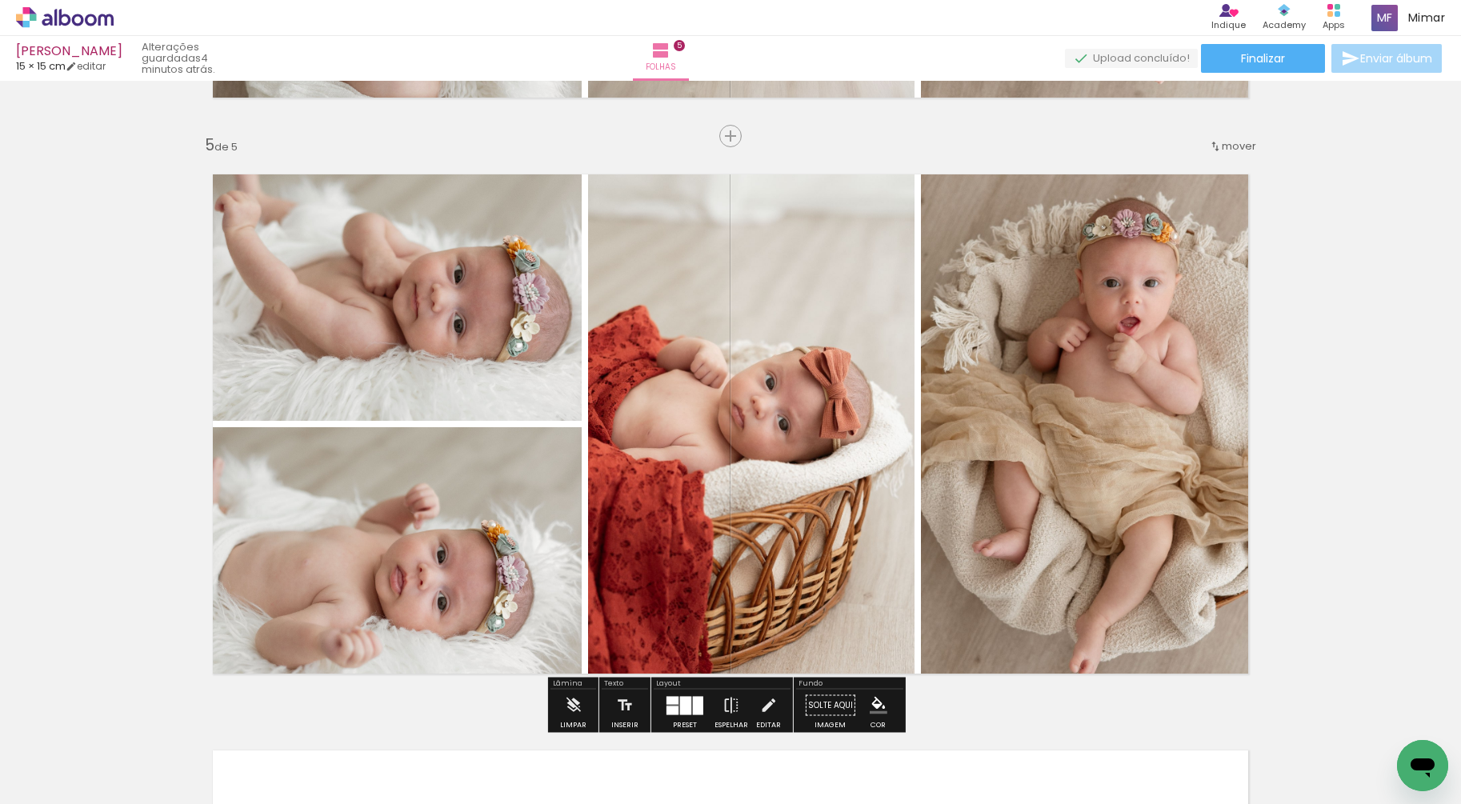
scroll to position [2348, 0]
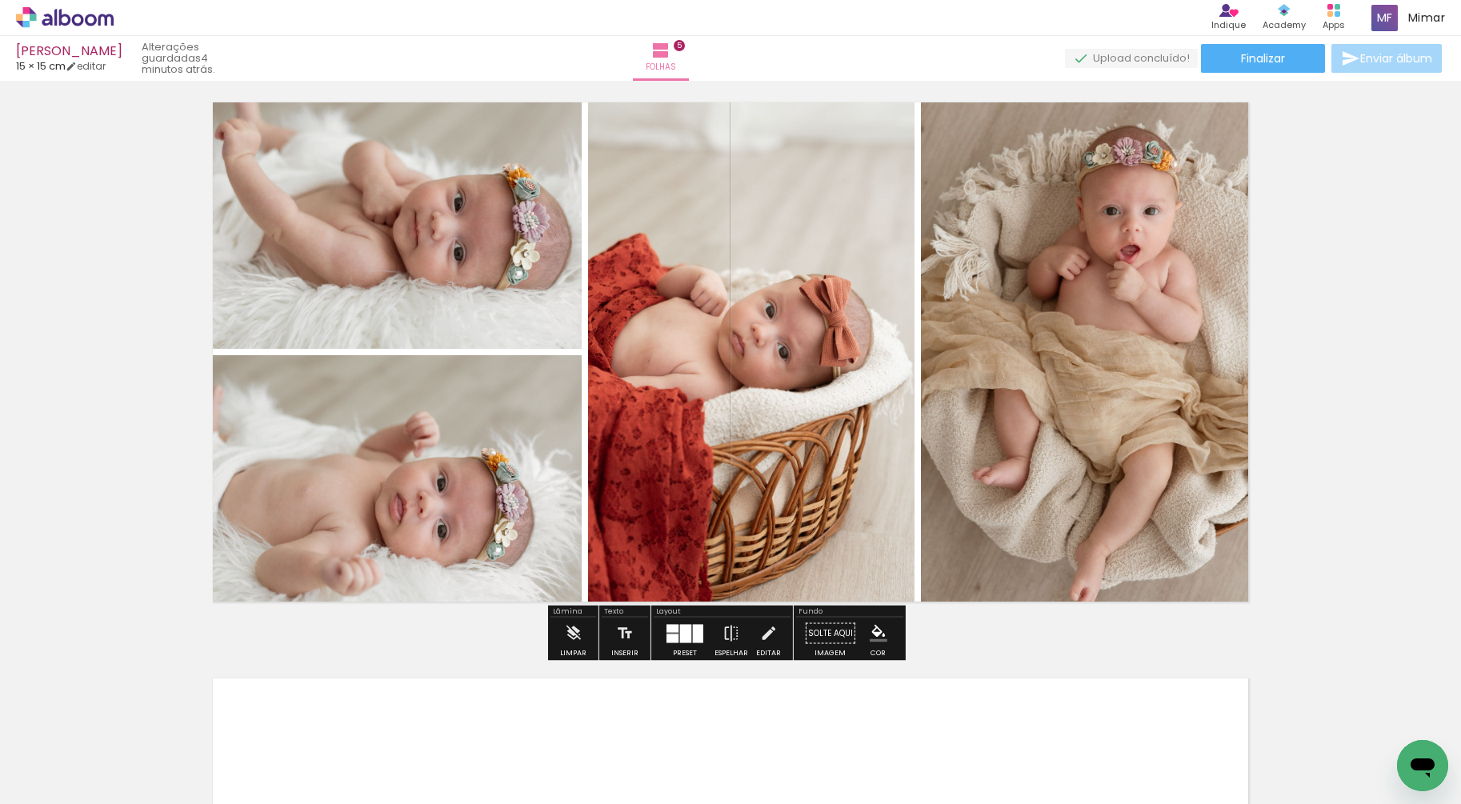
click at [683, 635] on div at bounding box center [685, 633] width 11 height 18
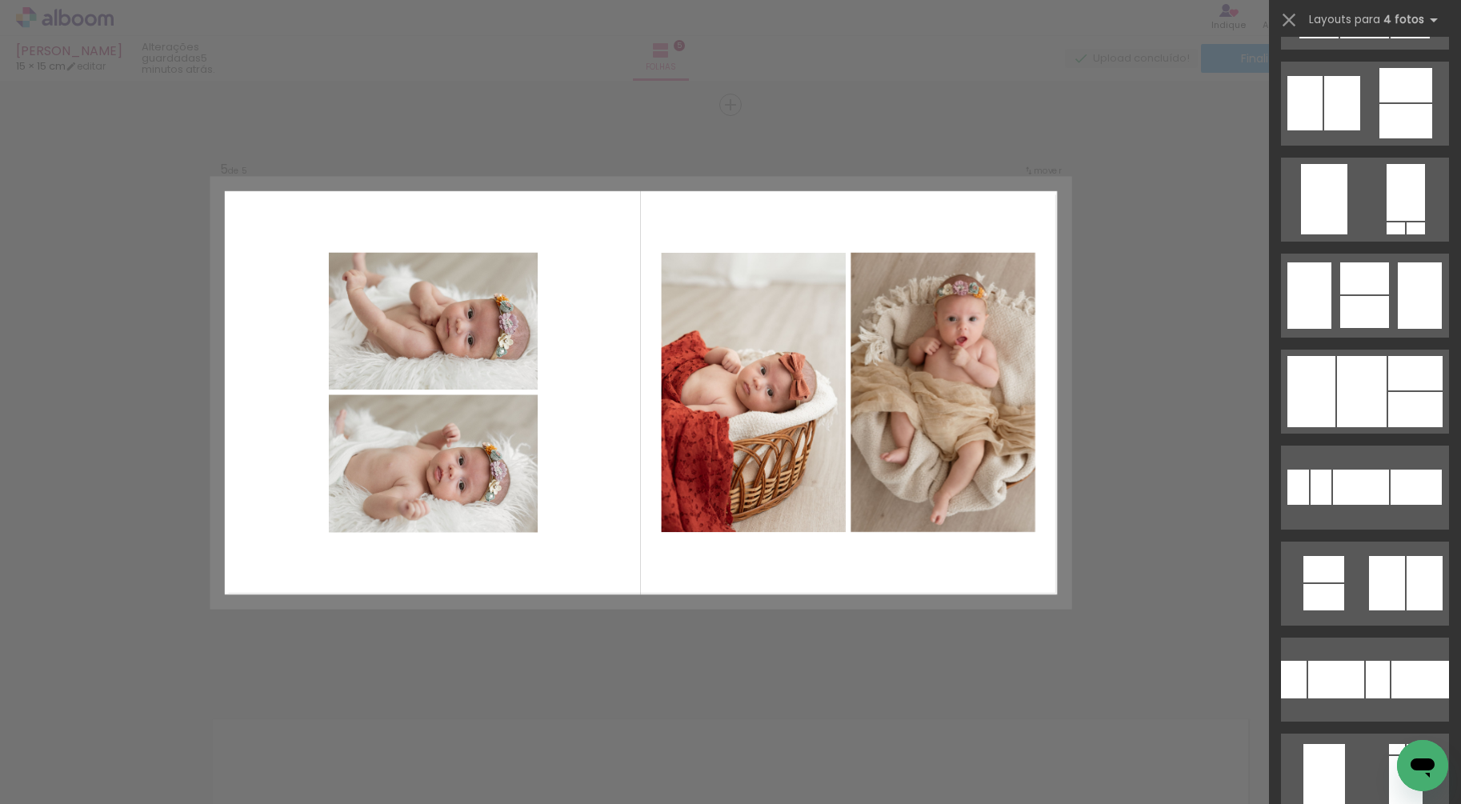
scroll to position [2047, 0]
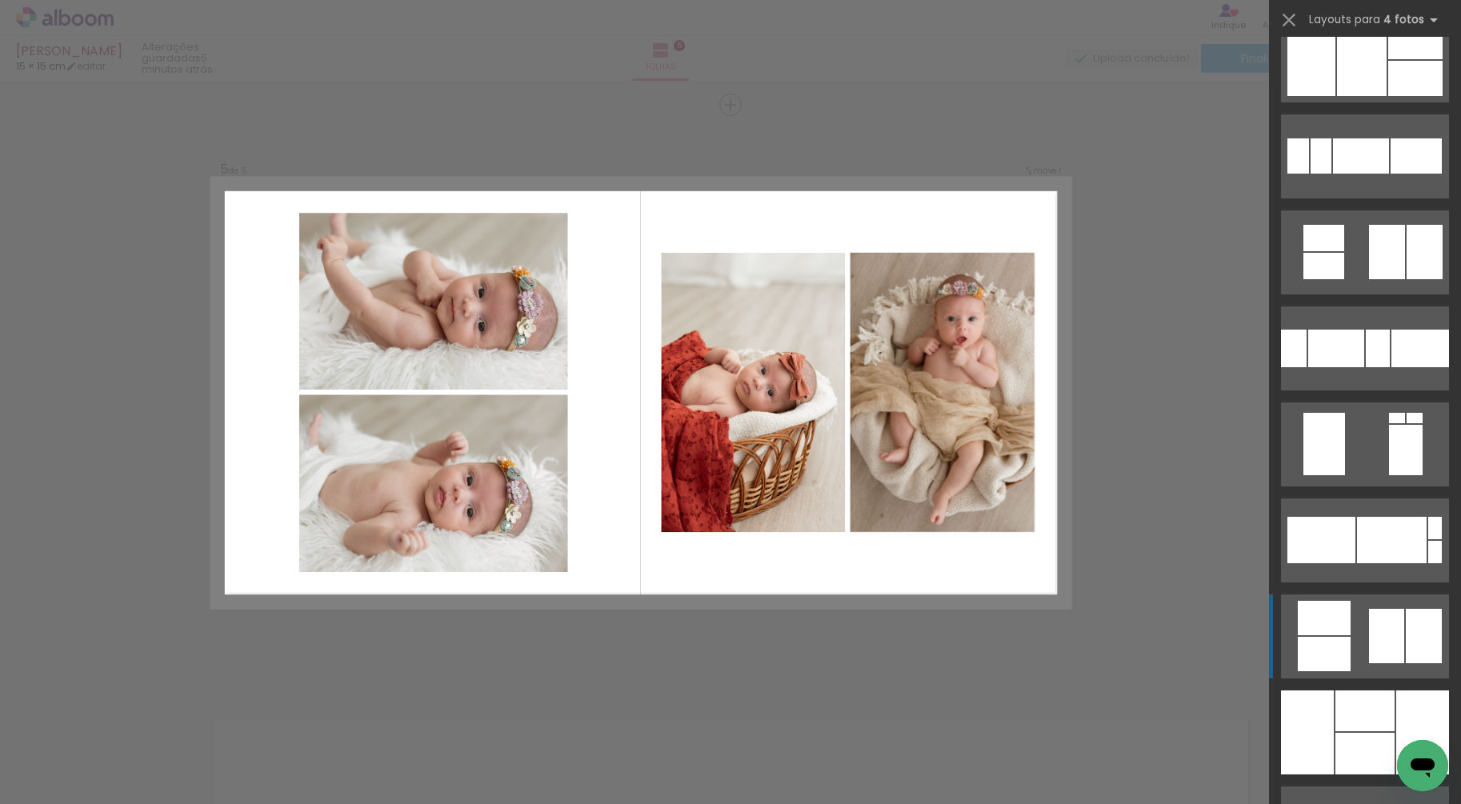
click at [1359, 391] on quentale-layouter at bounding box center [1365, 348] width 168 height 84
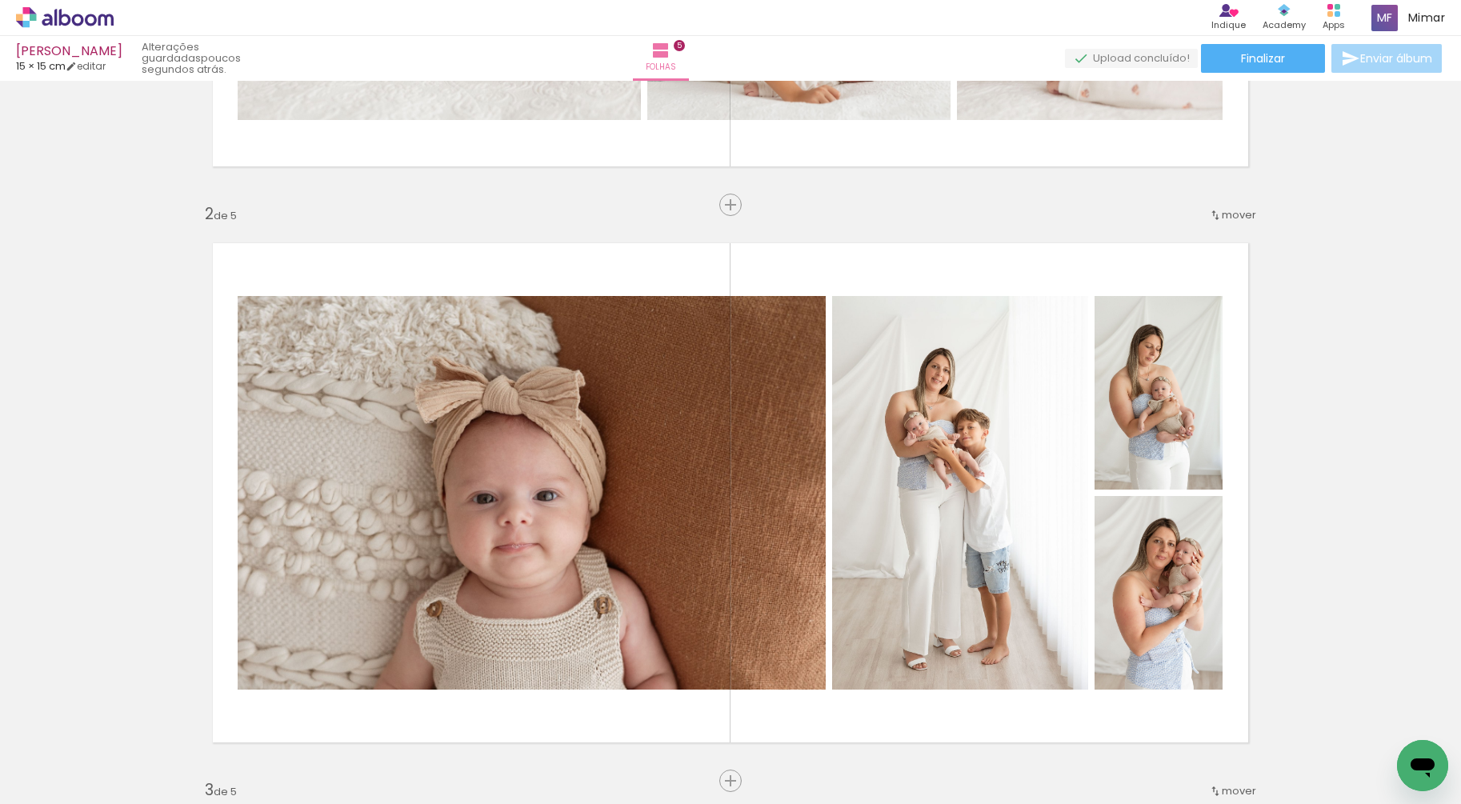
scroll to position [0, 0]
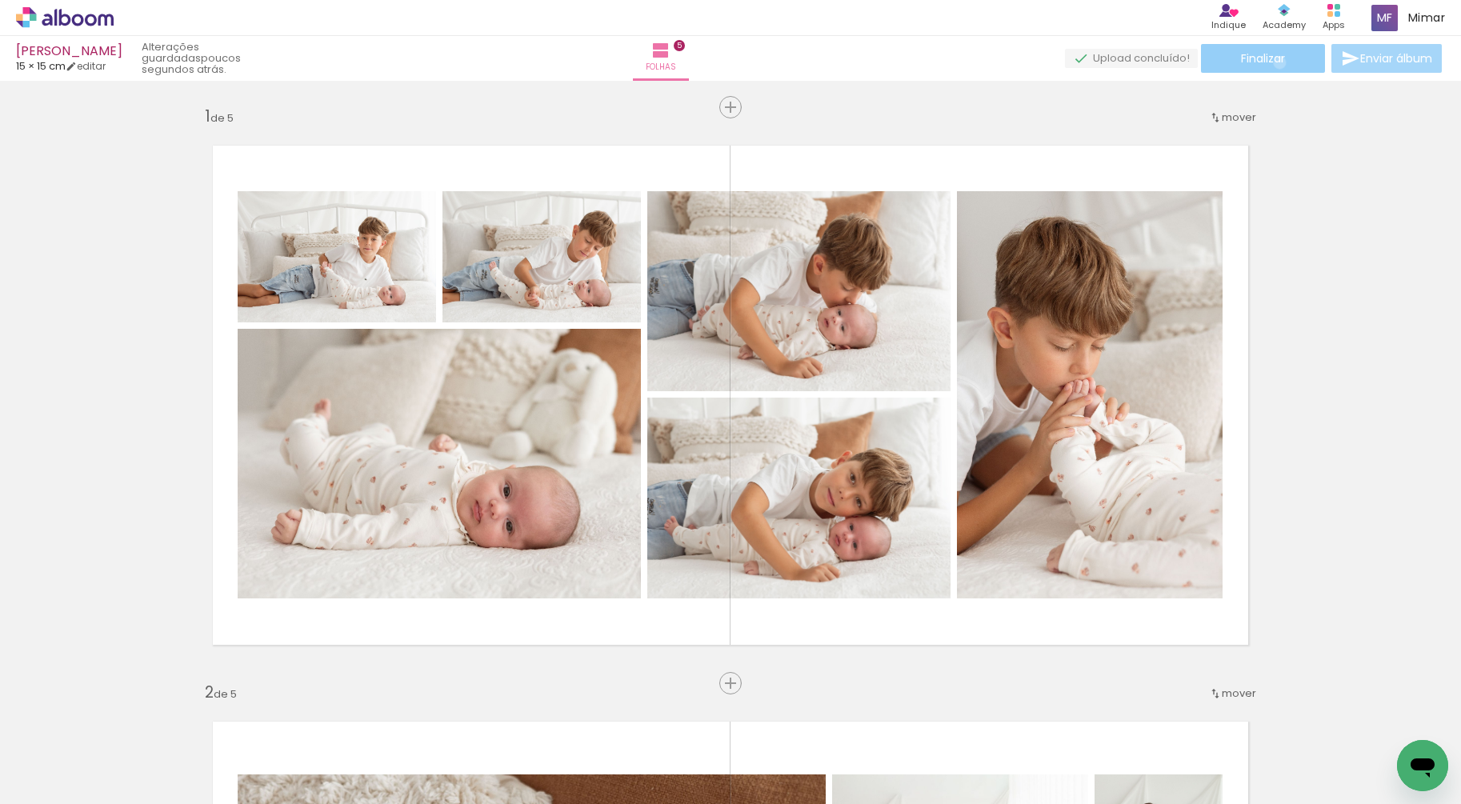
click at [1274, 62] on span "Finalizar" at bounding box center [1263, 58] width 44 height 11
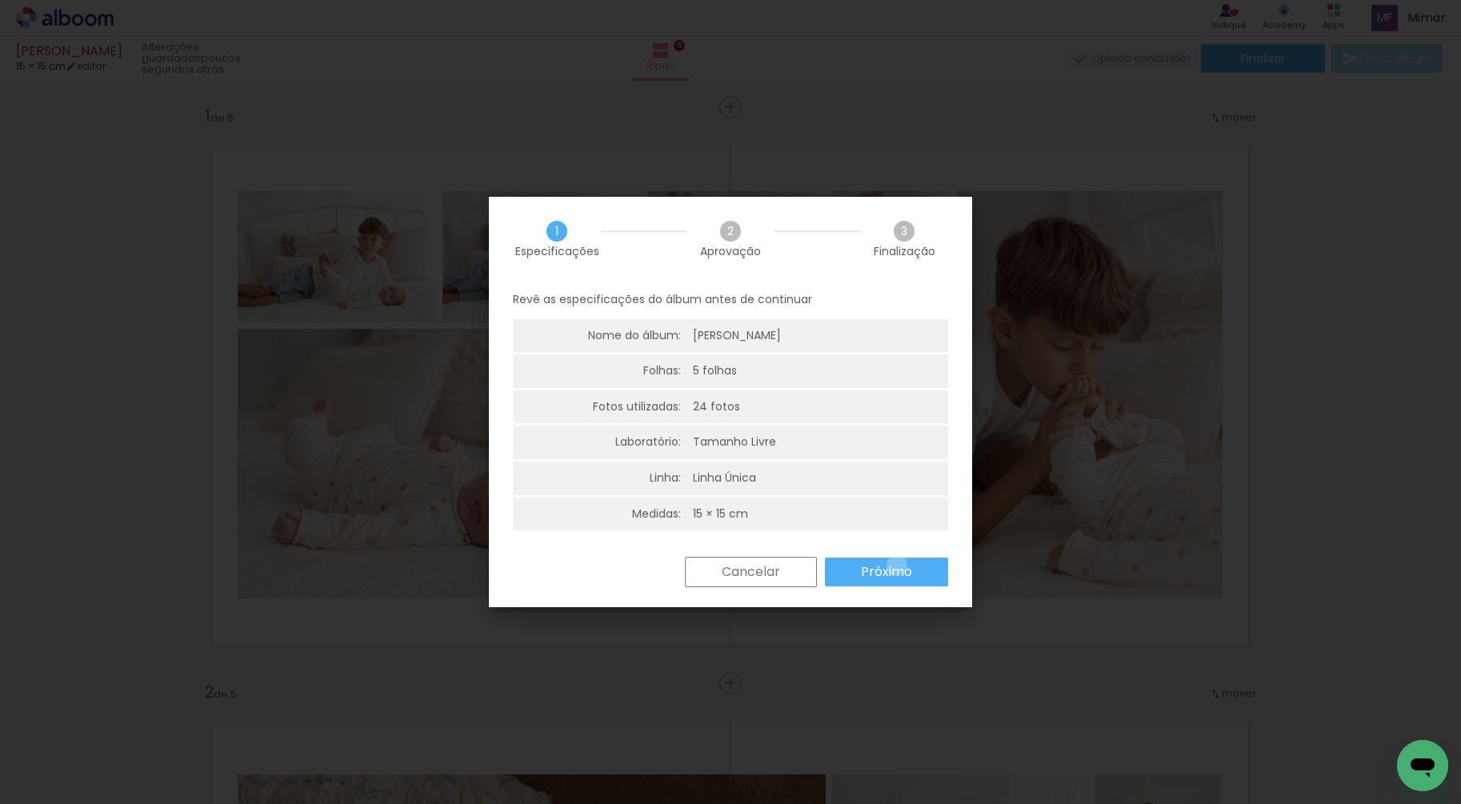
click at [0, 0] on slot "Próximo" at bounding box center [0, 0] width 0 height 0
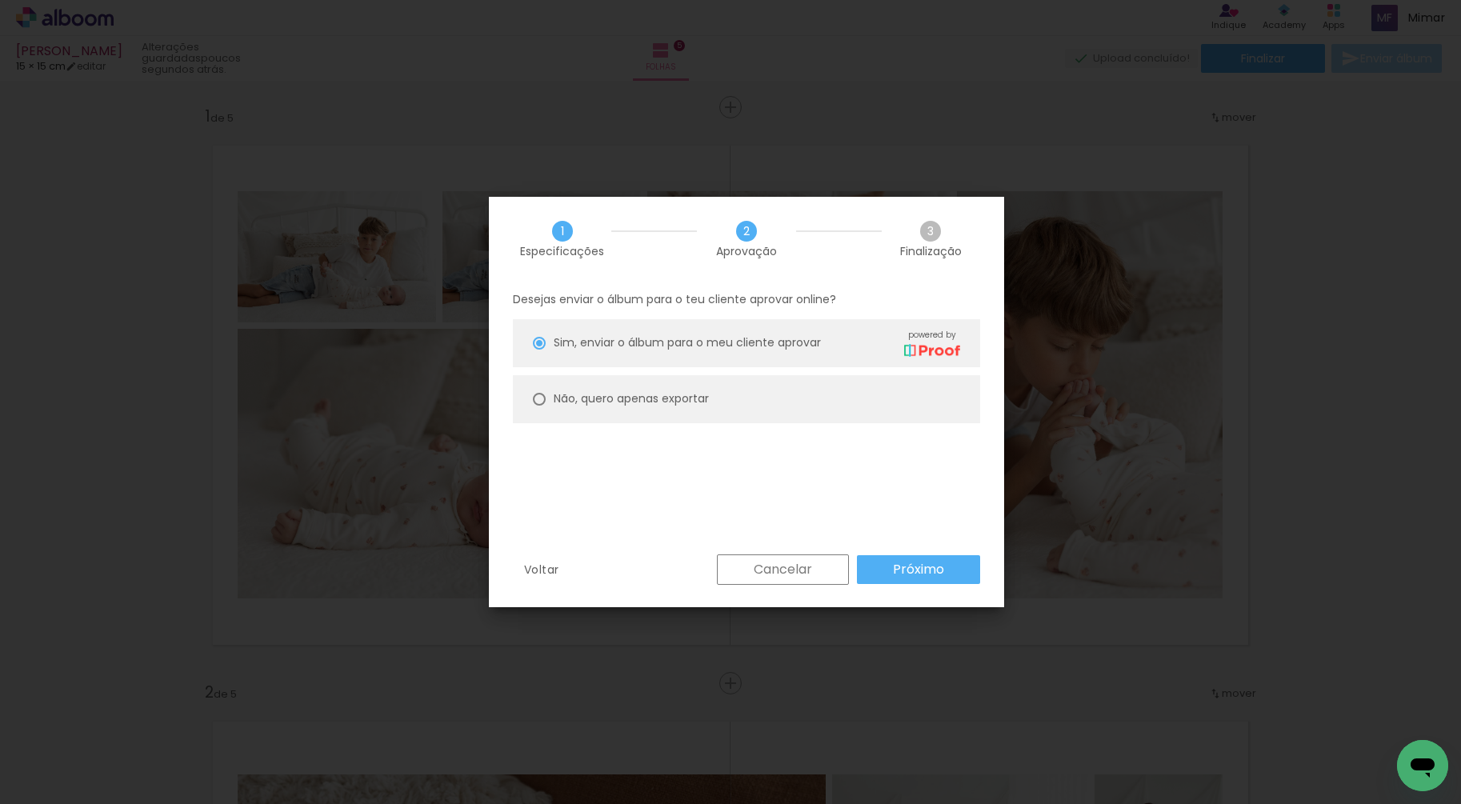
click at [0, 0] on slot "Não, quero apenas exportar" at bounding box center [0, 0] width 0 height 0
type paper-radio-button "on"
click at [0, 0] on slot "Próximo" at bounding box center [0, 0] width 0 height 0
type input "Alta, 300 DPI"
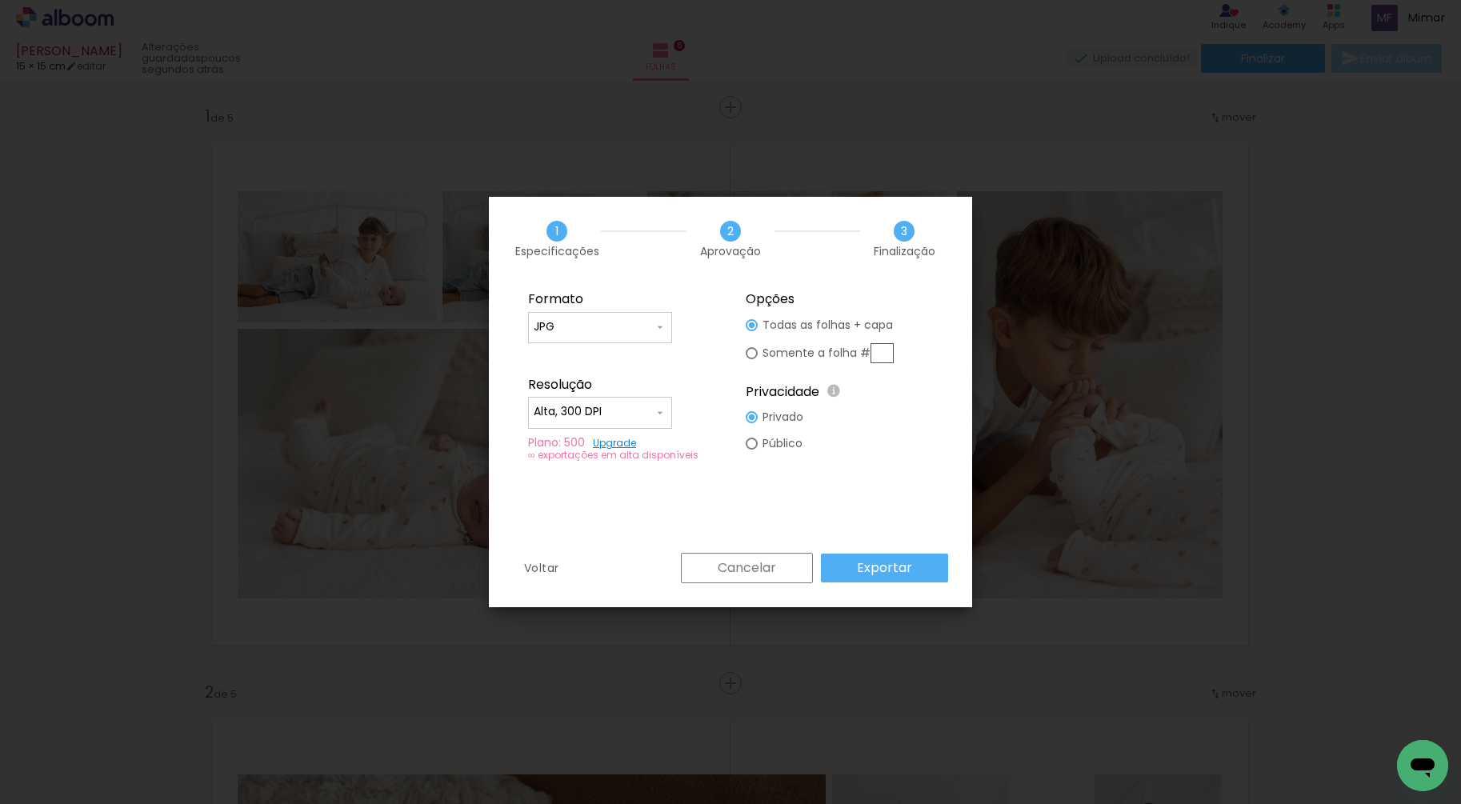
click at [915, 575] on paper-button "Exportar" at bounding box center [884, 568] width 127 height 29
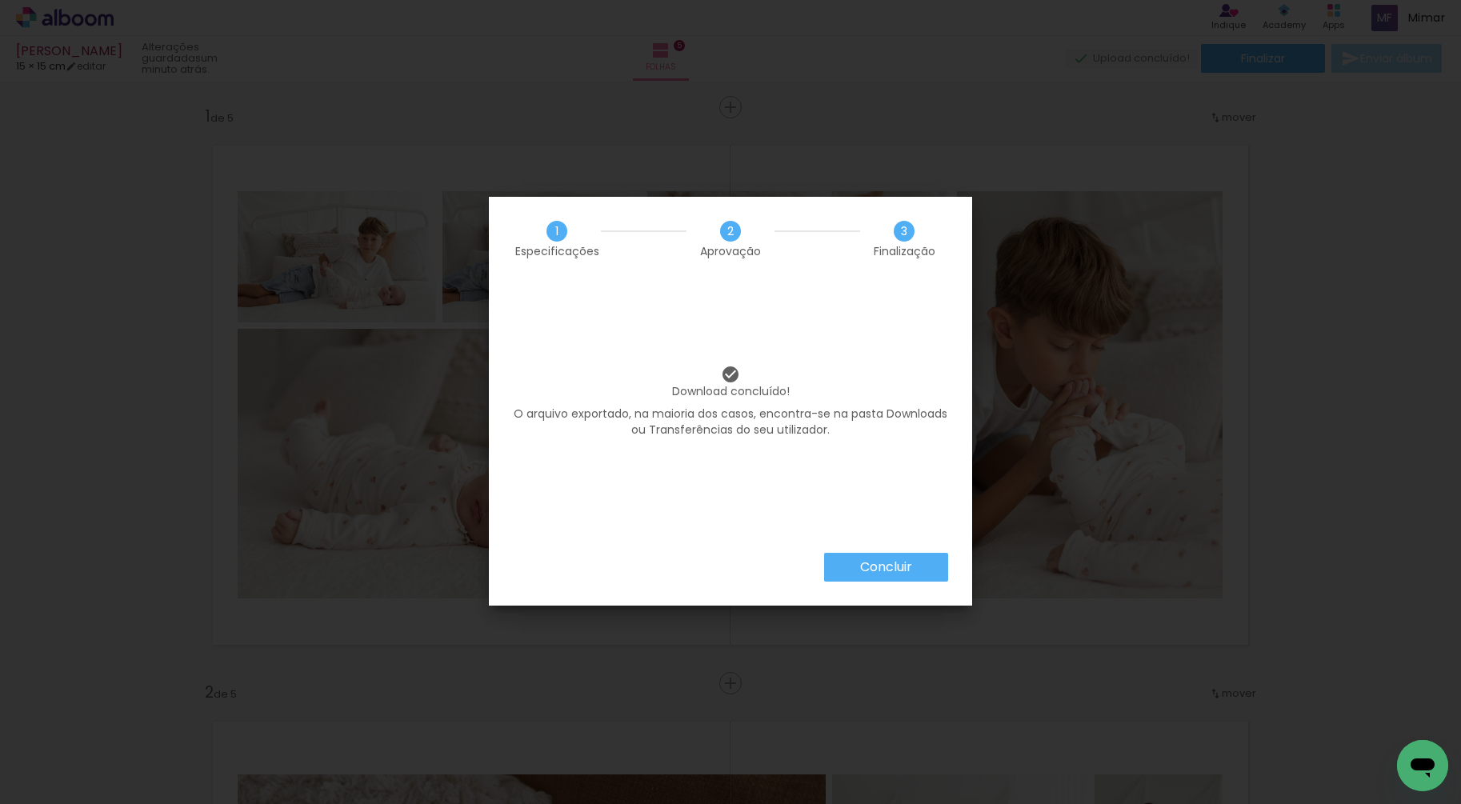
click at [0, 0] on slot "Concluir" at bounding box center [0, 0] width 0 height 0
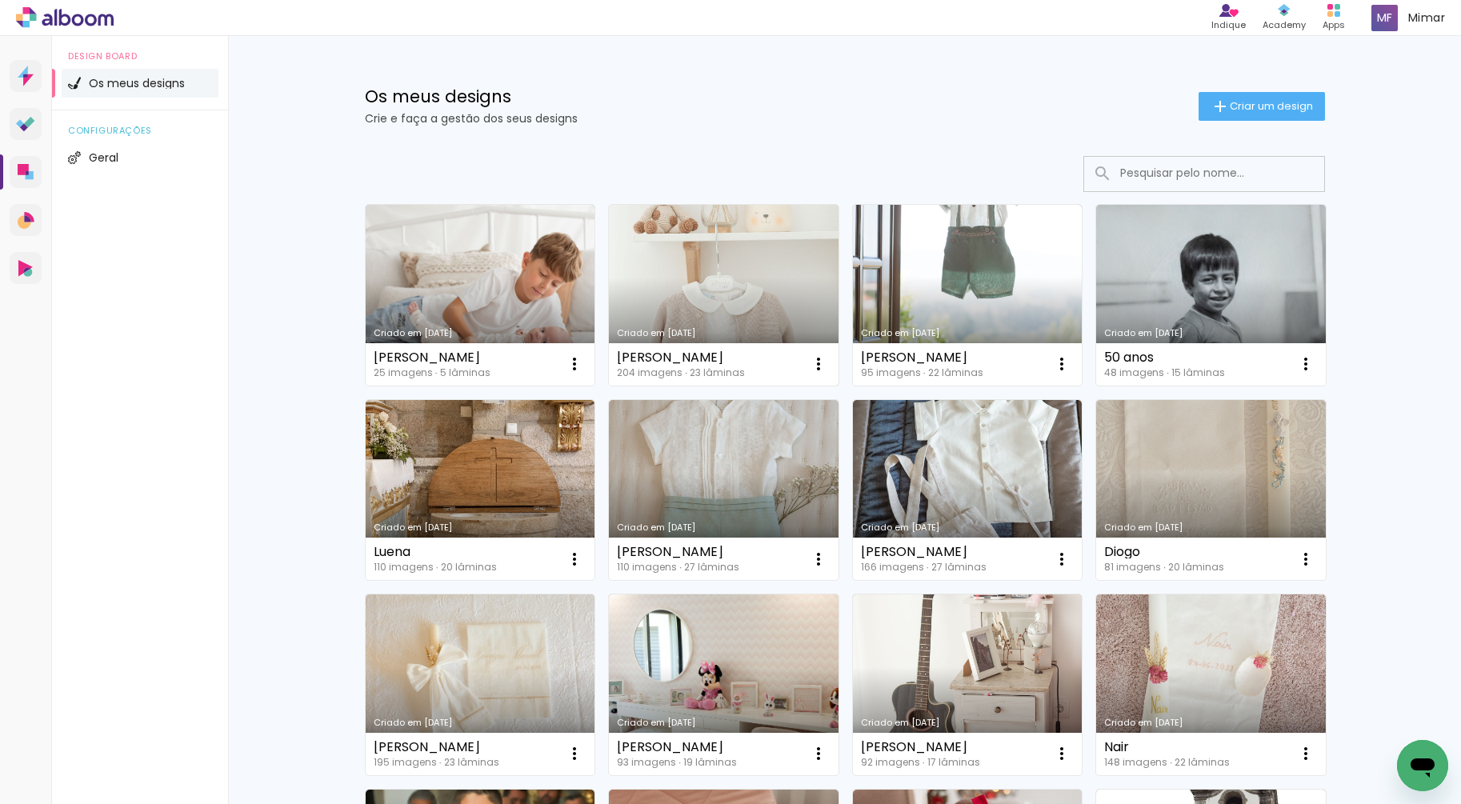
click at [733, 260] on link "Criado em [DATE]" at bounding box center [724, 295] width 230 height 181
